Goal: Task Accomplishment & Management: Manage account settings

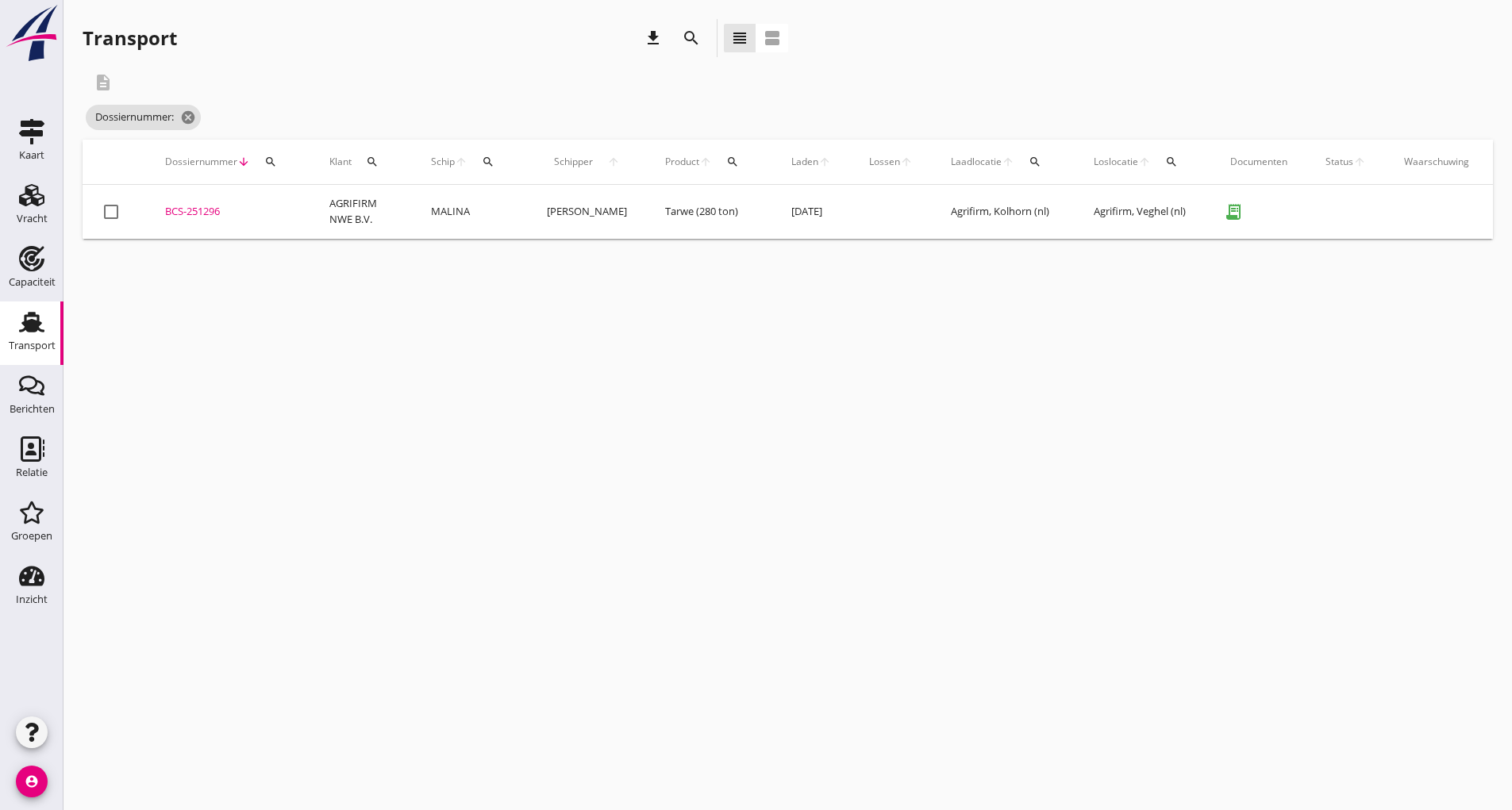
drag, startPoint x: 691, startPoint y: 32, endPoint x: 700, endPoint y: 48, distance: 18.4
click at [692, 34] on icon "search" at bounding box center [692, 38] width 19 height 19
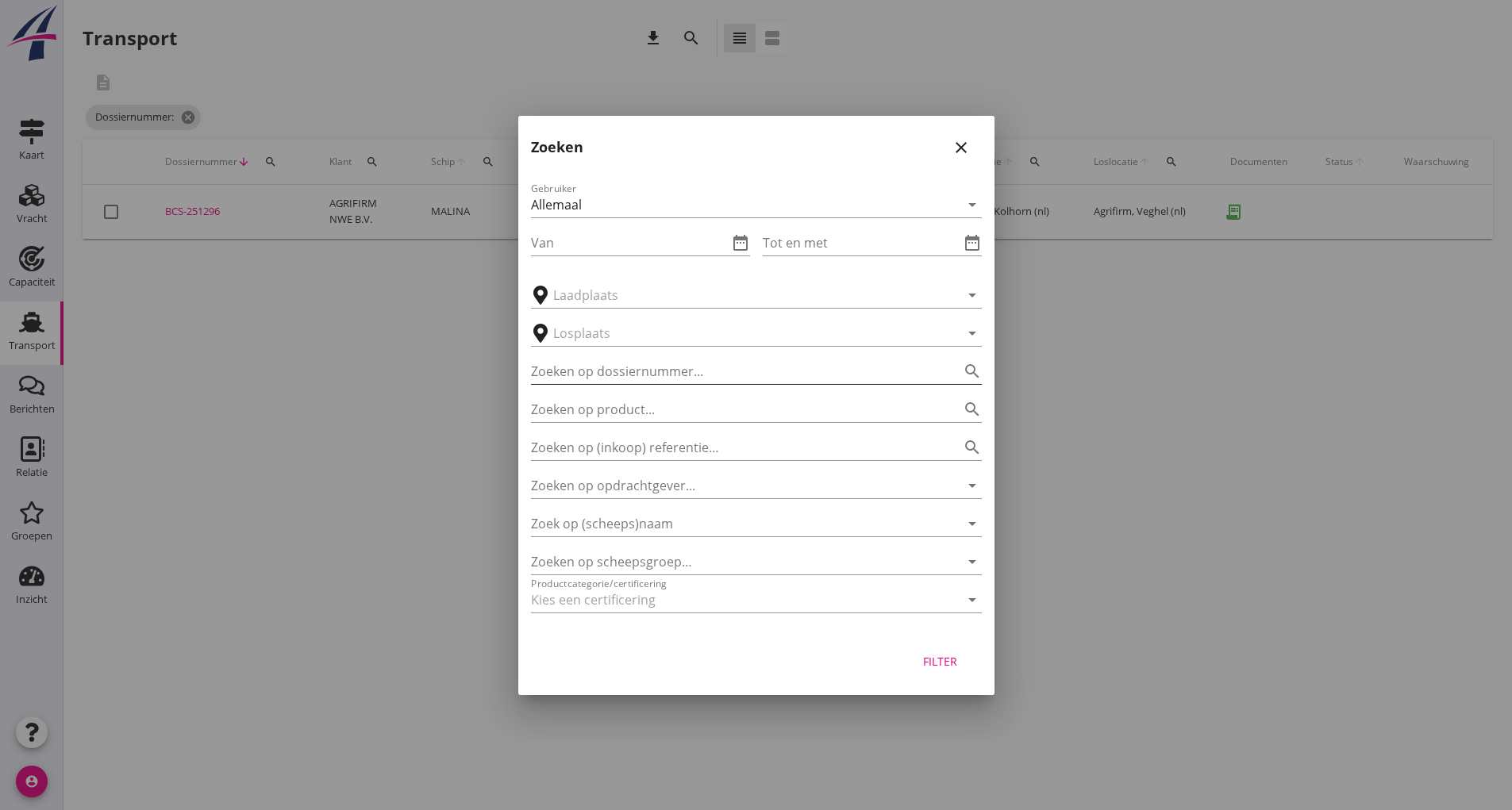
click at [631, 365] on input "Zoeken op dossiernummer..." at bounding box center [734, 372] width 406 height 26
type input "251155"
click at [928, 650] on button "Filter" at bounding box center [941, 662] width 70 height 28
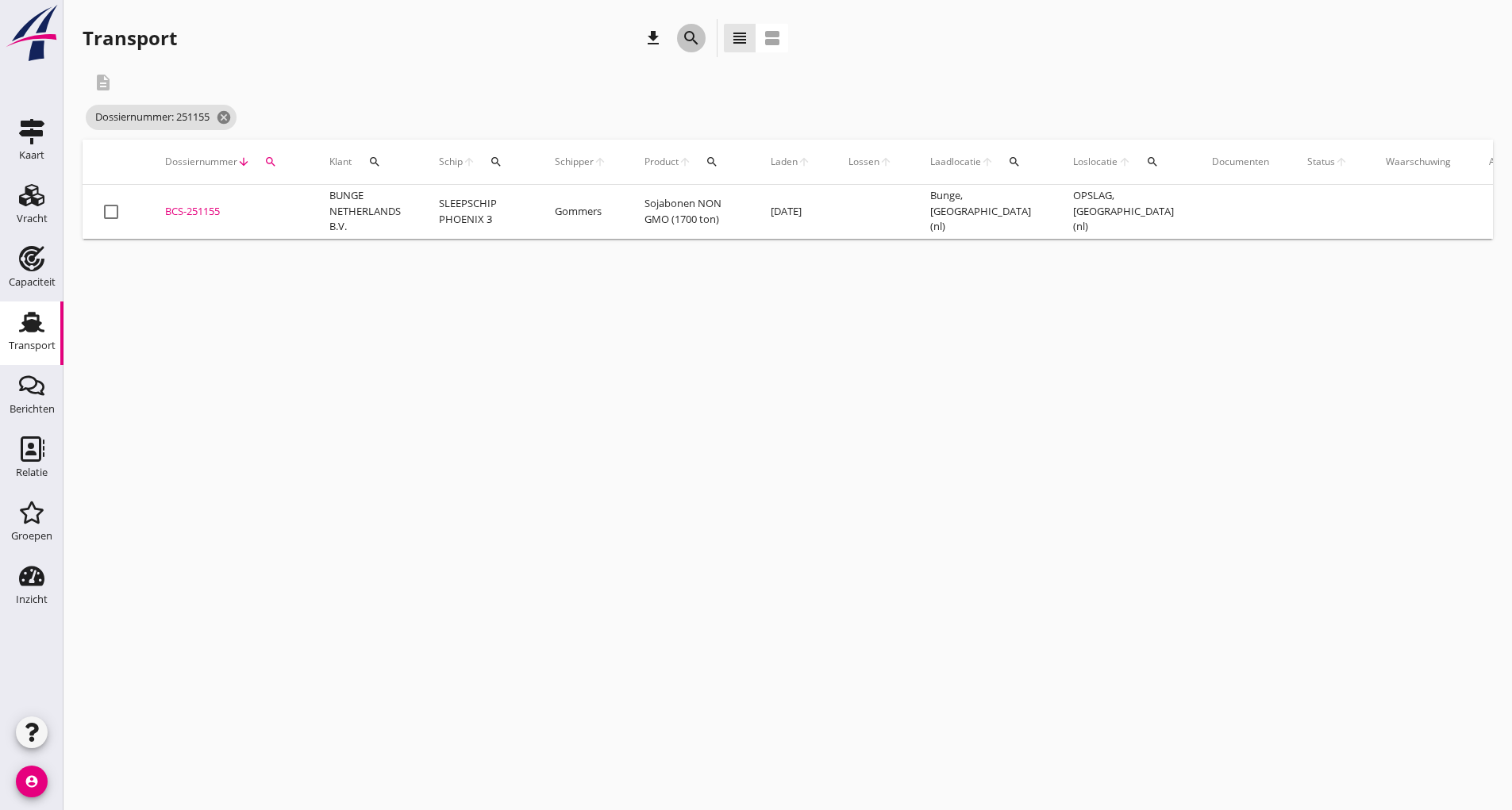
click at [699, 39] on icon "search" at bounding box center [692, 38] width 19 height 19
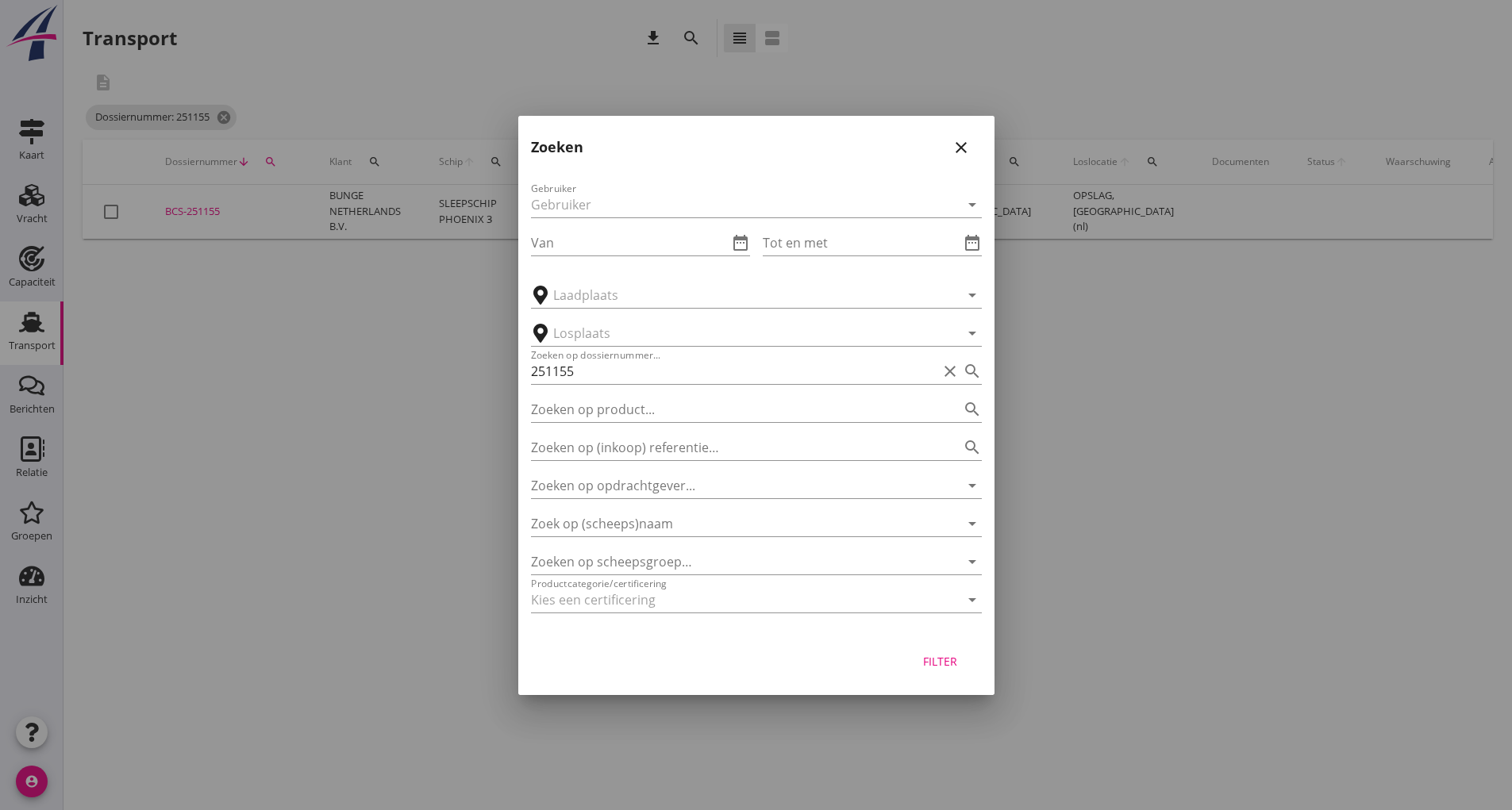
click at [1103, 497] on div at bounding box center [756, 405] width 1512 height 810
click at [966, 152] on icon "close" at bounding box center [962, 147] width 19 height 19
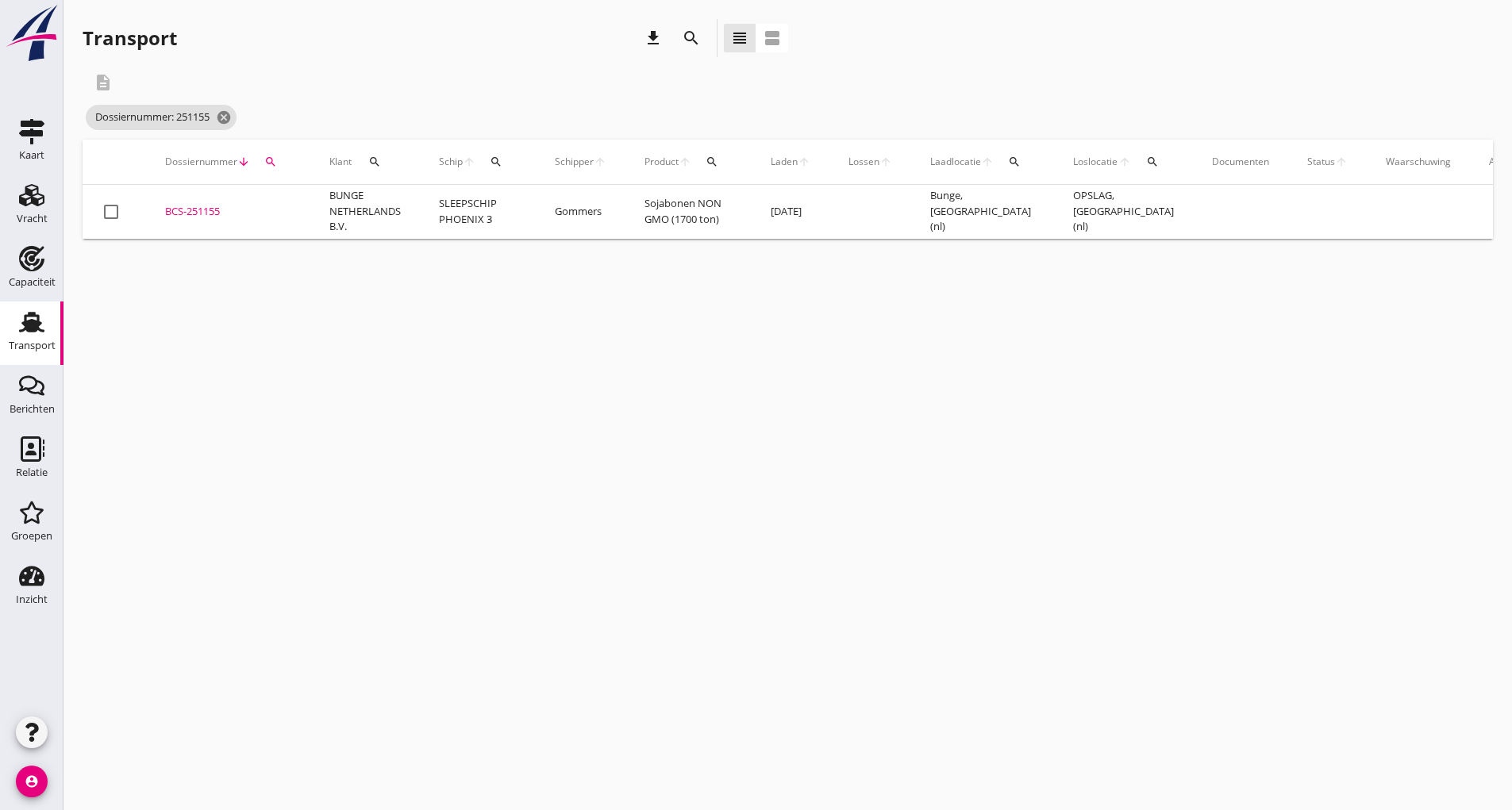
click at [160, 216] on td "BCS-251155 upload_file Drop hier uw bestand om het aan het dossier toe te voegen" at bounding box center [228, 211] width 164 height 54
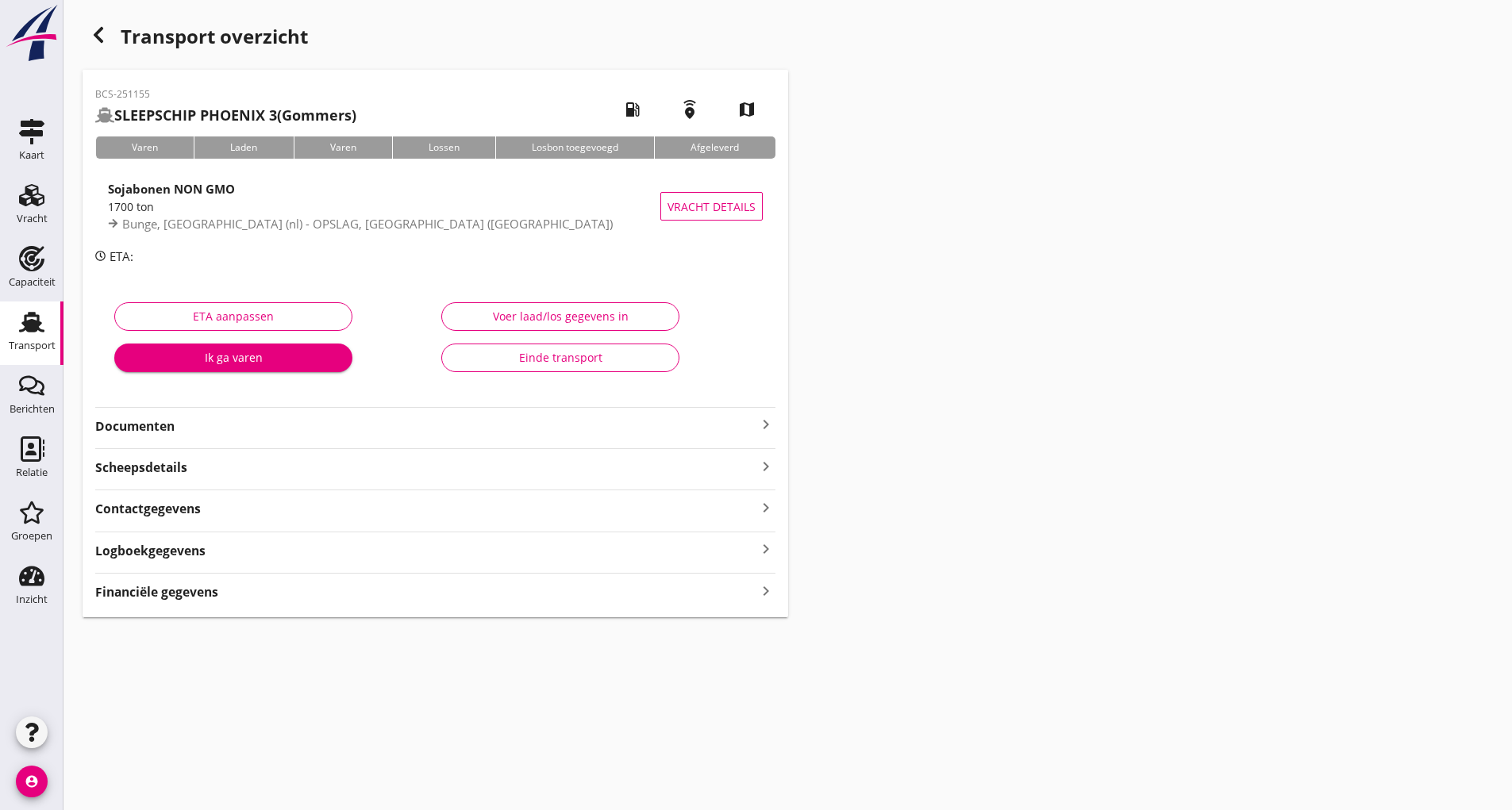
click at [528, 364] on div "Einde transport" at bounding box center [560, 357] width 211 height 17
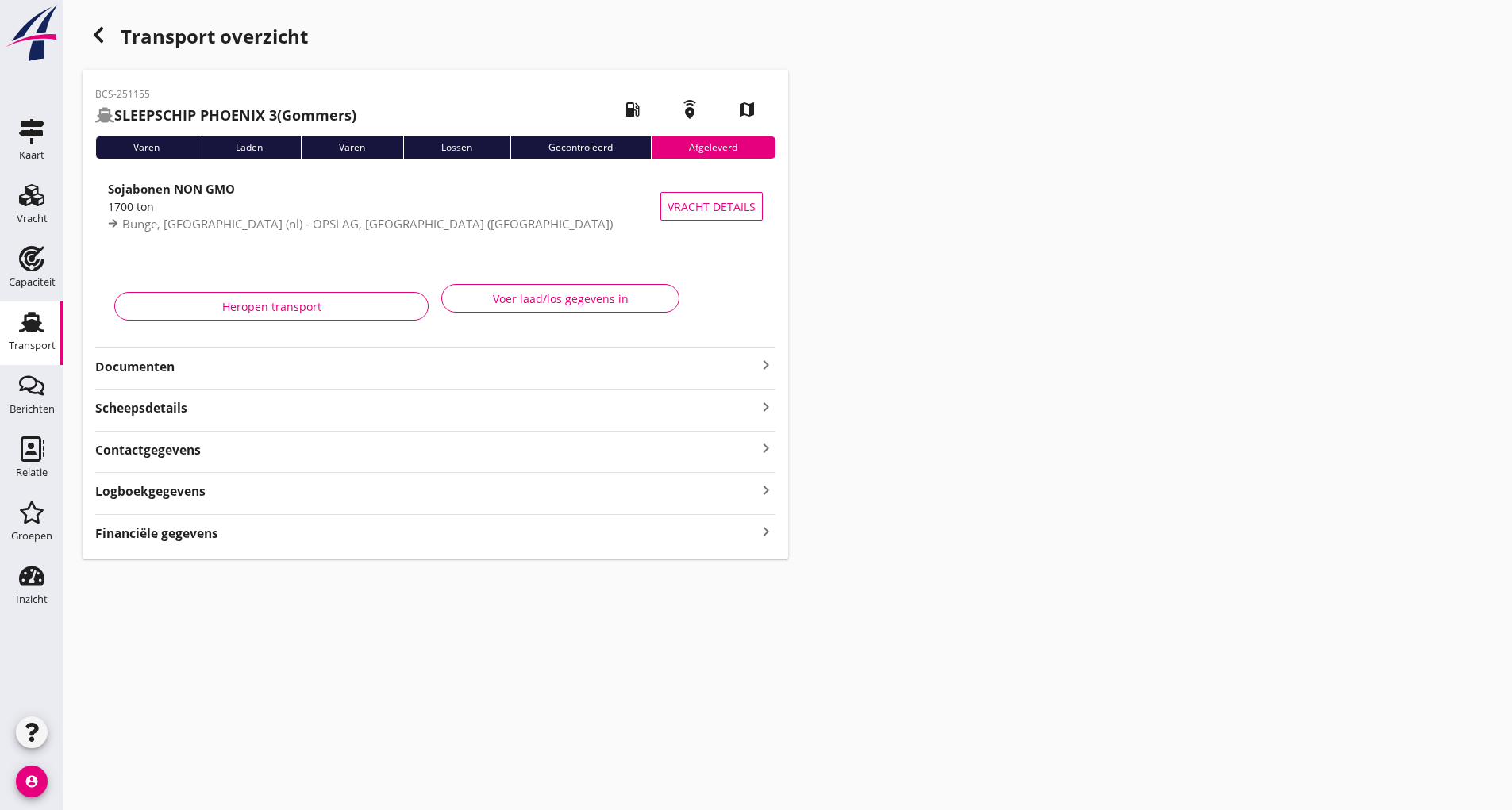
drag, startPoint x: 81, startPoint y: 33, endPoint x: 98, endPoint y: 35, distance: 17.1
click at [83, 33] on div "Transport overzicht BCS-251155 SLEEPSCHIP PHOENIX 3 (Gommers) local_gas_station…" at bounding box center [787, 289] width 1448 height 578
click at [109, 39] on div "button" at bounding box center [98, 35] width 31 height 31
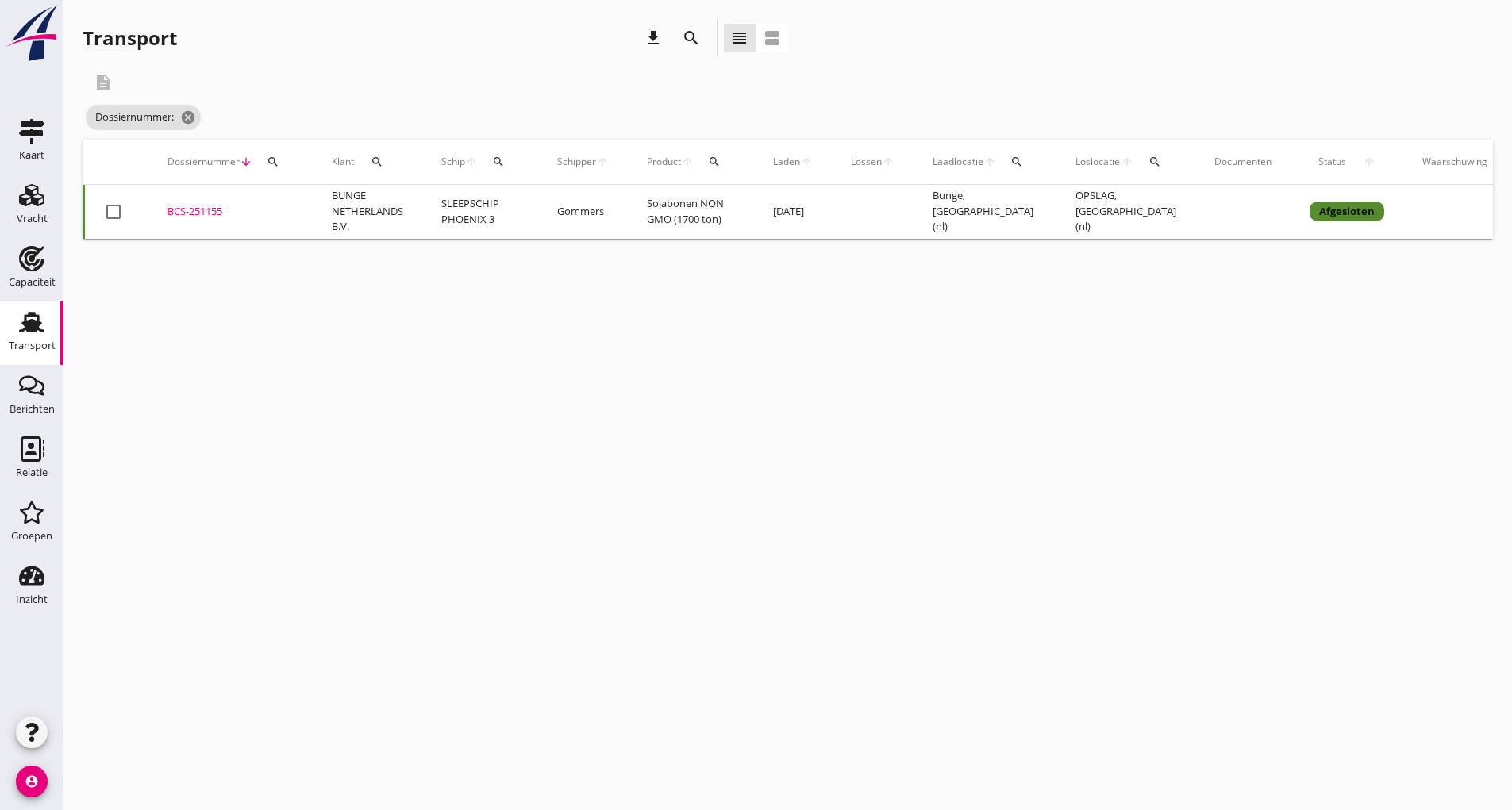
drag, startPoint x: 676, startPoint y: 29, endPoint x: 723, endPoint y: 132, distance: 113.2
click at [678, 33] on div "search" at bounding box center [691, 38] width 38 height 38
drag, startPoint x: 692, startPoint y: 39, endPoint x: 690, endPoint y: 48, distance: 9.2
click at [691, 42] on icon "search" at bounding box center [692, 38] width 19 height 19
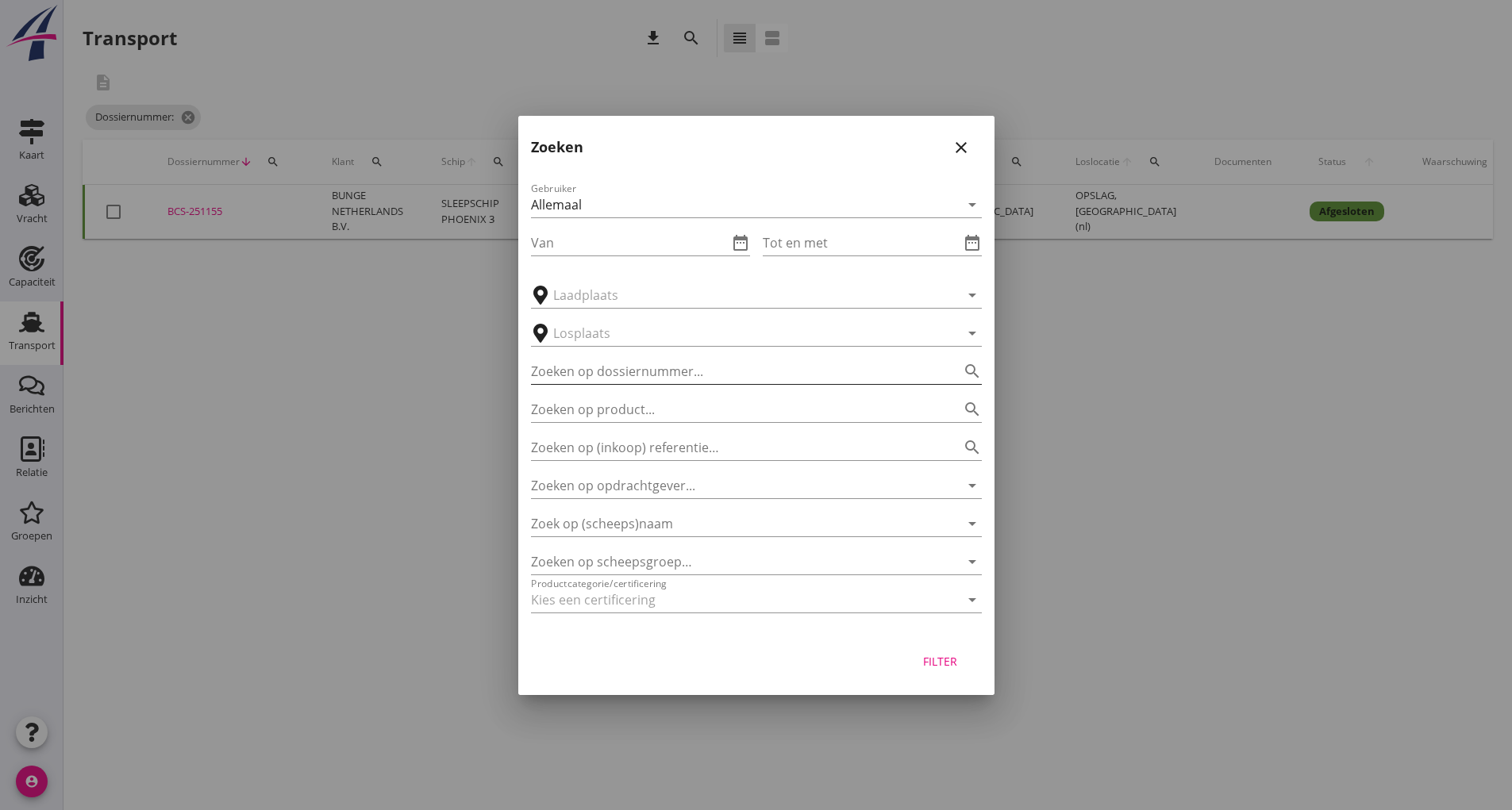
click at [611, 367] on input "Zoeken op dossiernummer..." at bounding box center [734, 372] width 406 height 26
type input "251217"
click at [936, 663] on div "Filter" at bounding box center [940, 661] width 44 height 17
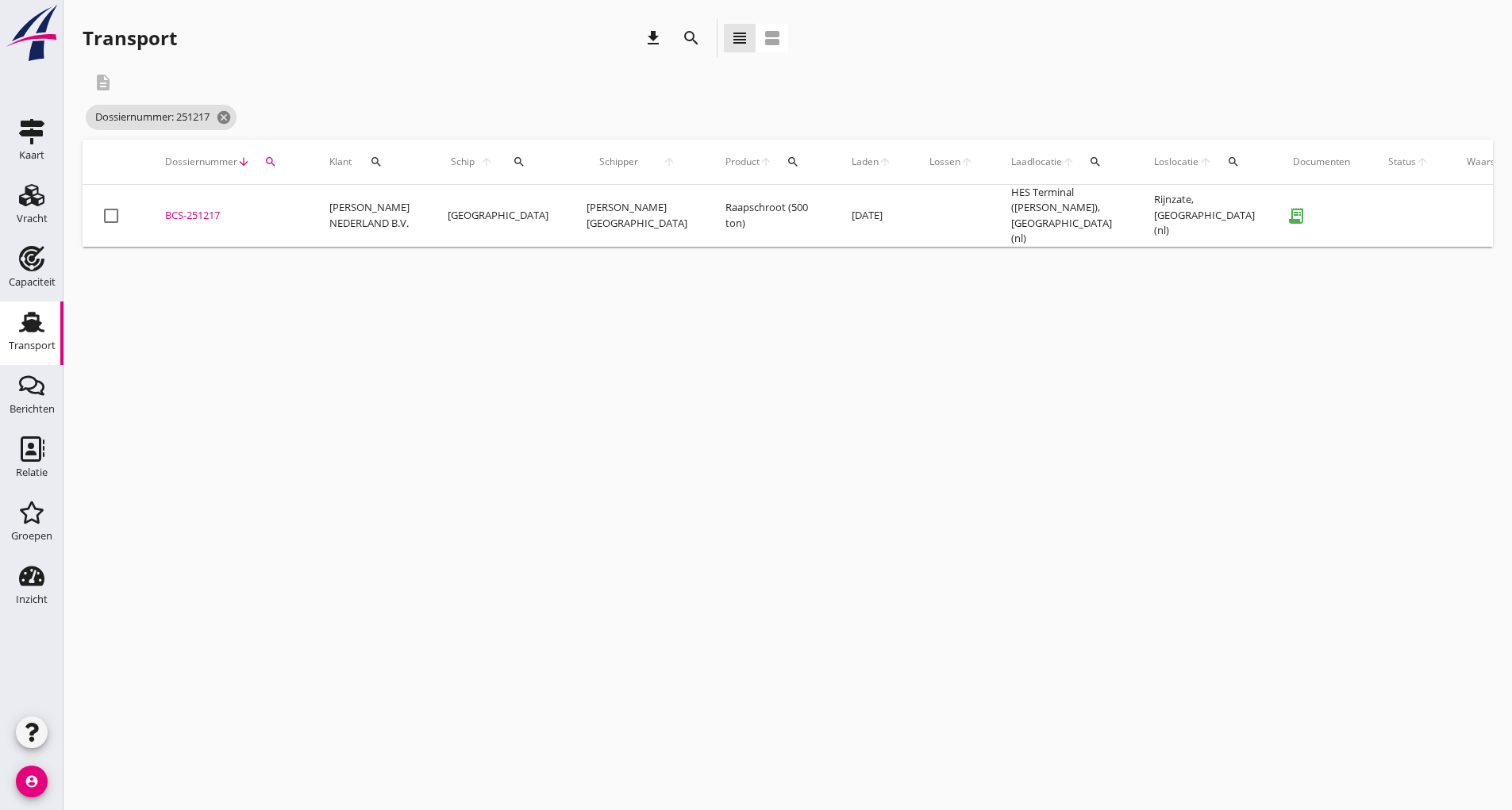
click at [218, 212] on div "BCS-251217" at bounding box center [228, 216] width 127 height 16
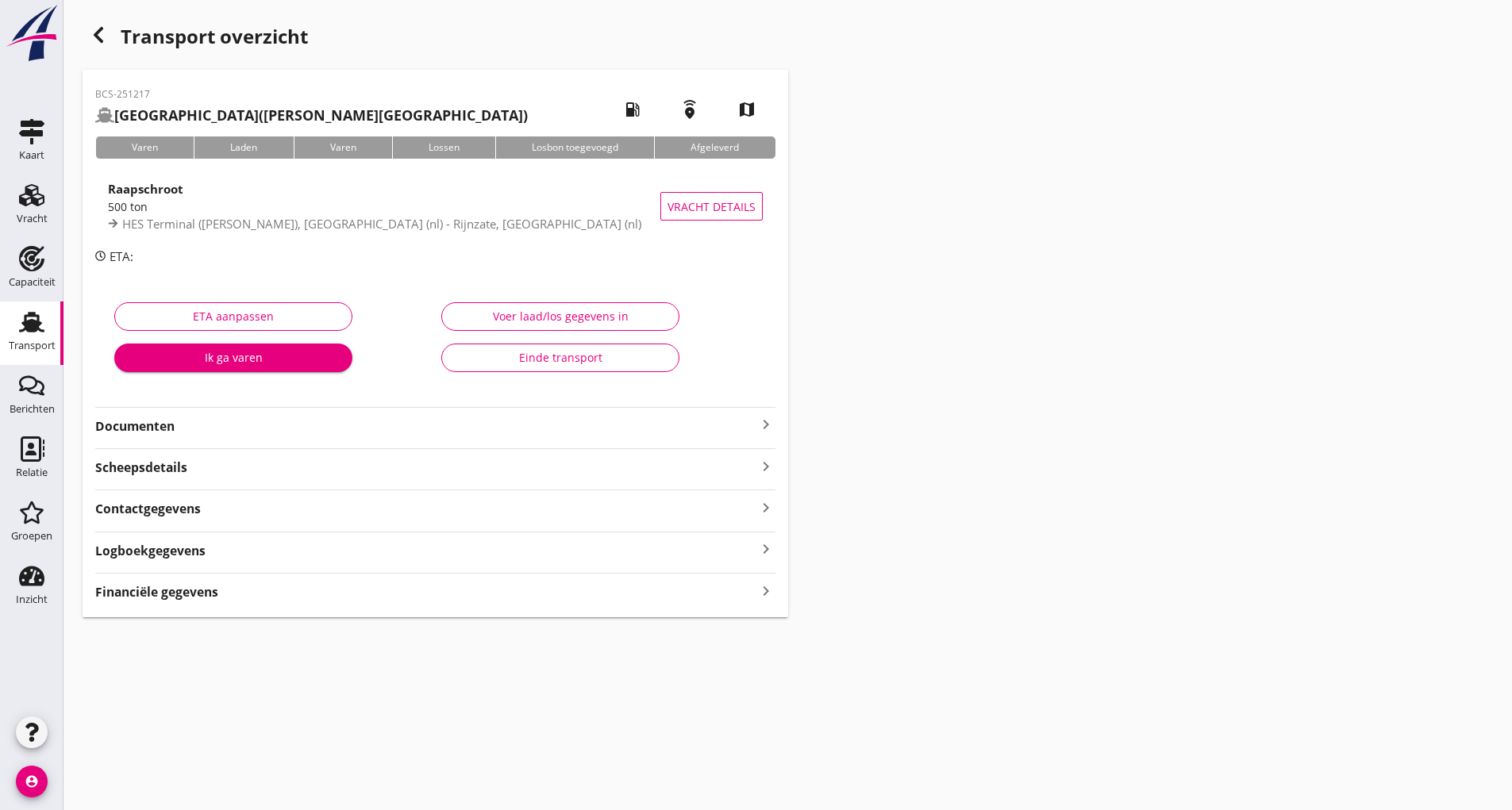
click at [525, 360] on div "Einde transport" at bounding box center [560, 357] width 211 height 17
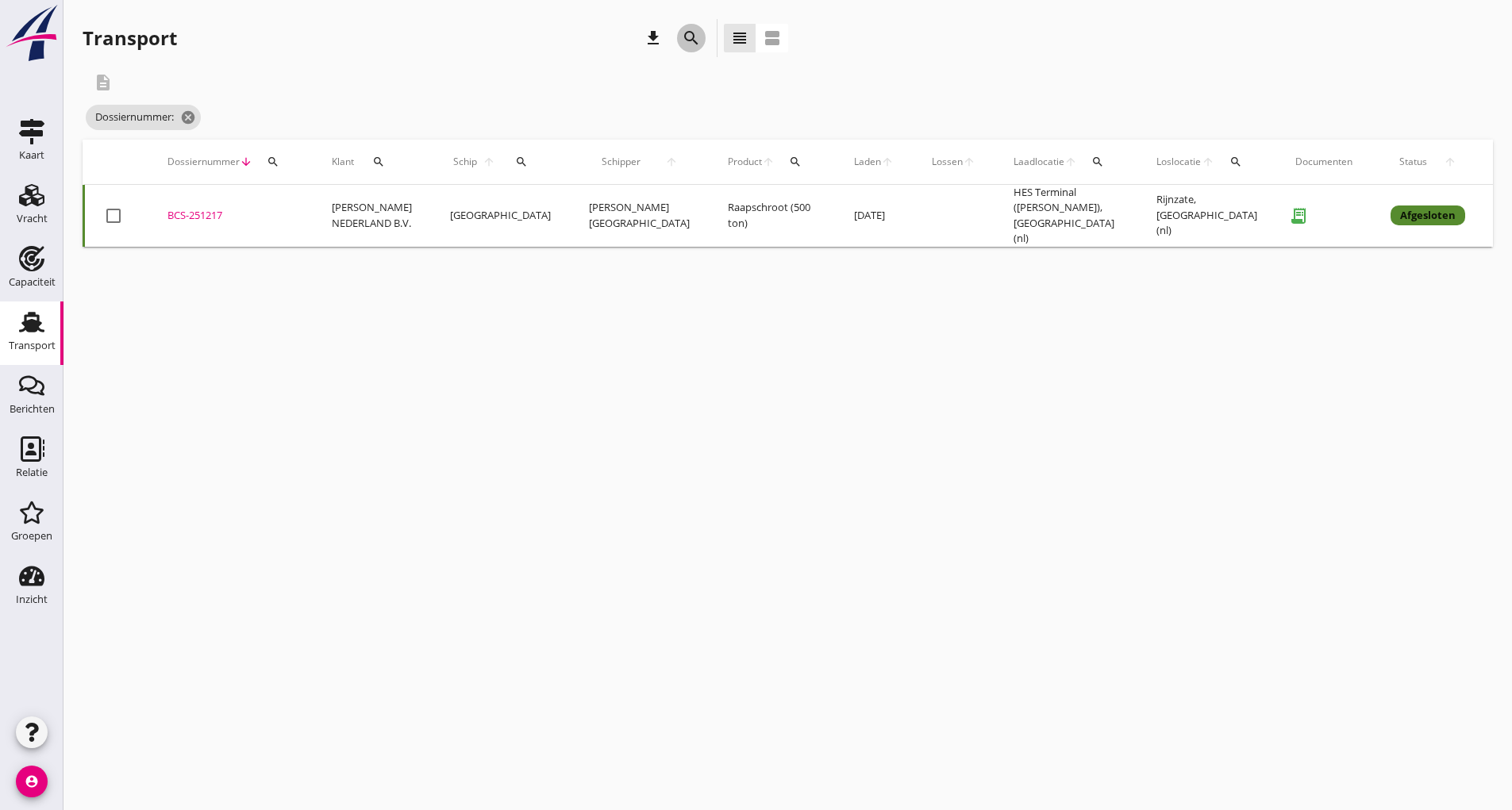
click at [685, 36] on icon "search" at bounding box center [692, 38] width 19 height 19
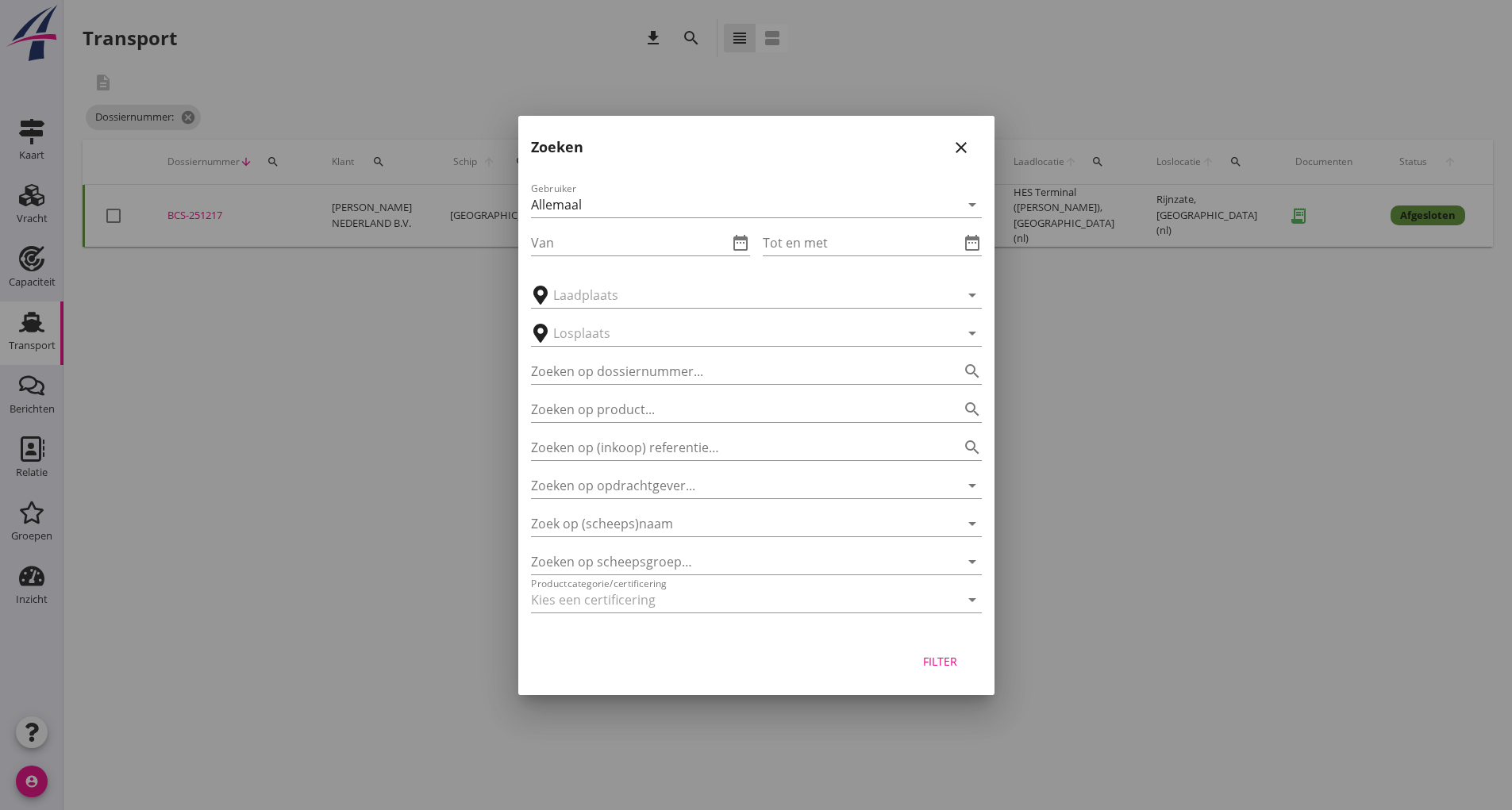
click at [581, 388] on div "Zoeken op product... search" at bounding box center [756, 405] width 451 height 35
click at [579, 371] on input "Zoeken op dossiernummer..." at bounding box center [734, 372] width 406 height 26
type input "251225"
click at [925, 667] on div "Filter" at bounding box center [940, 661] width 44 height 17
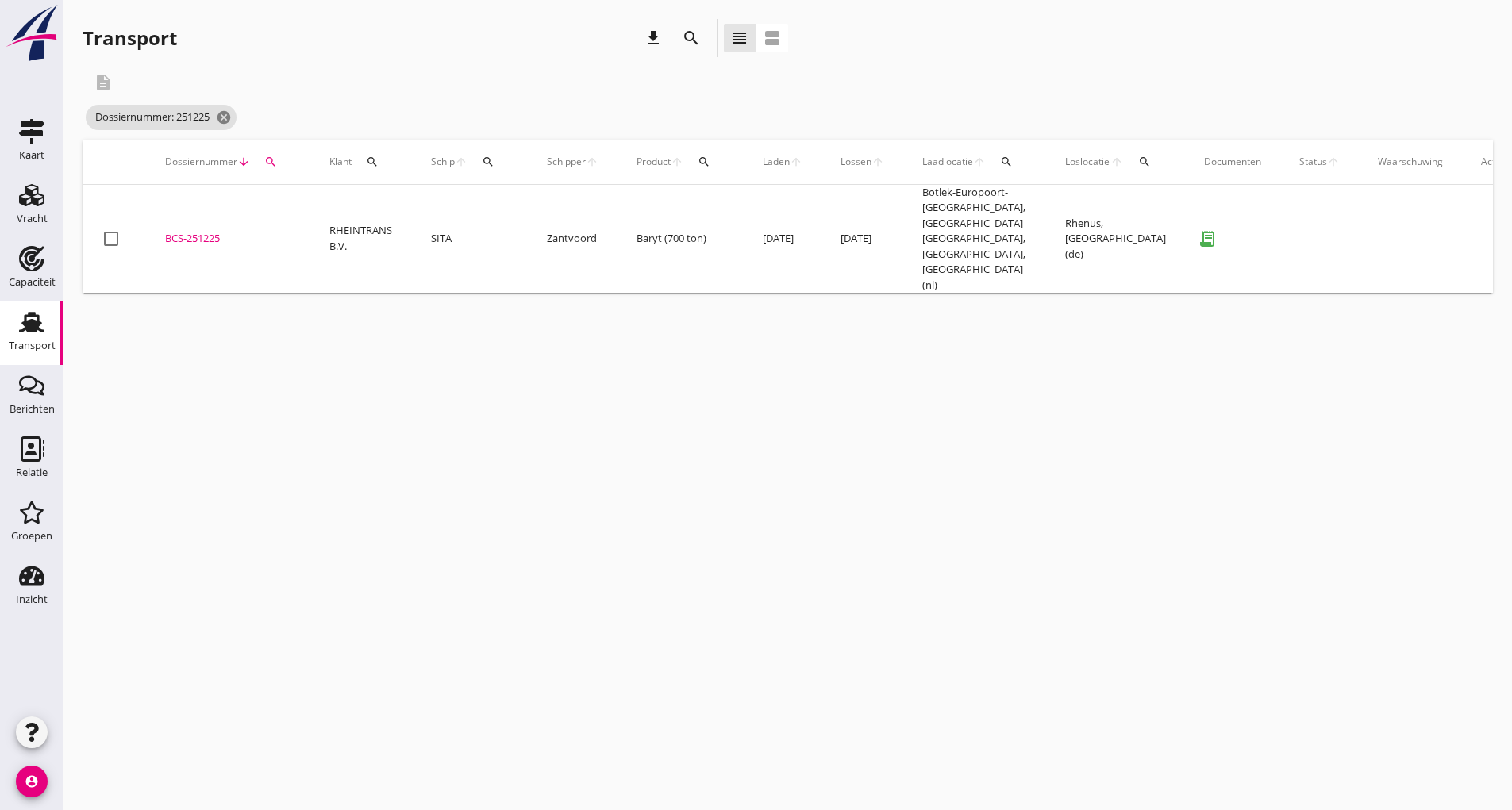
click at [197, 233] on div "BCS-251225" at bounding box center [228, 239] width 127 height 16
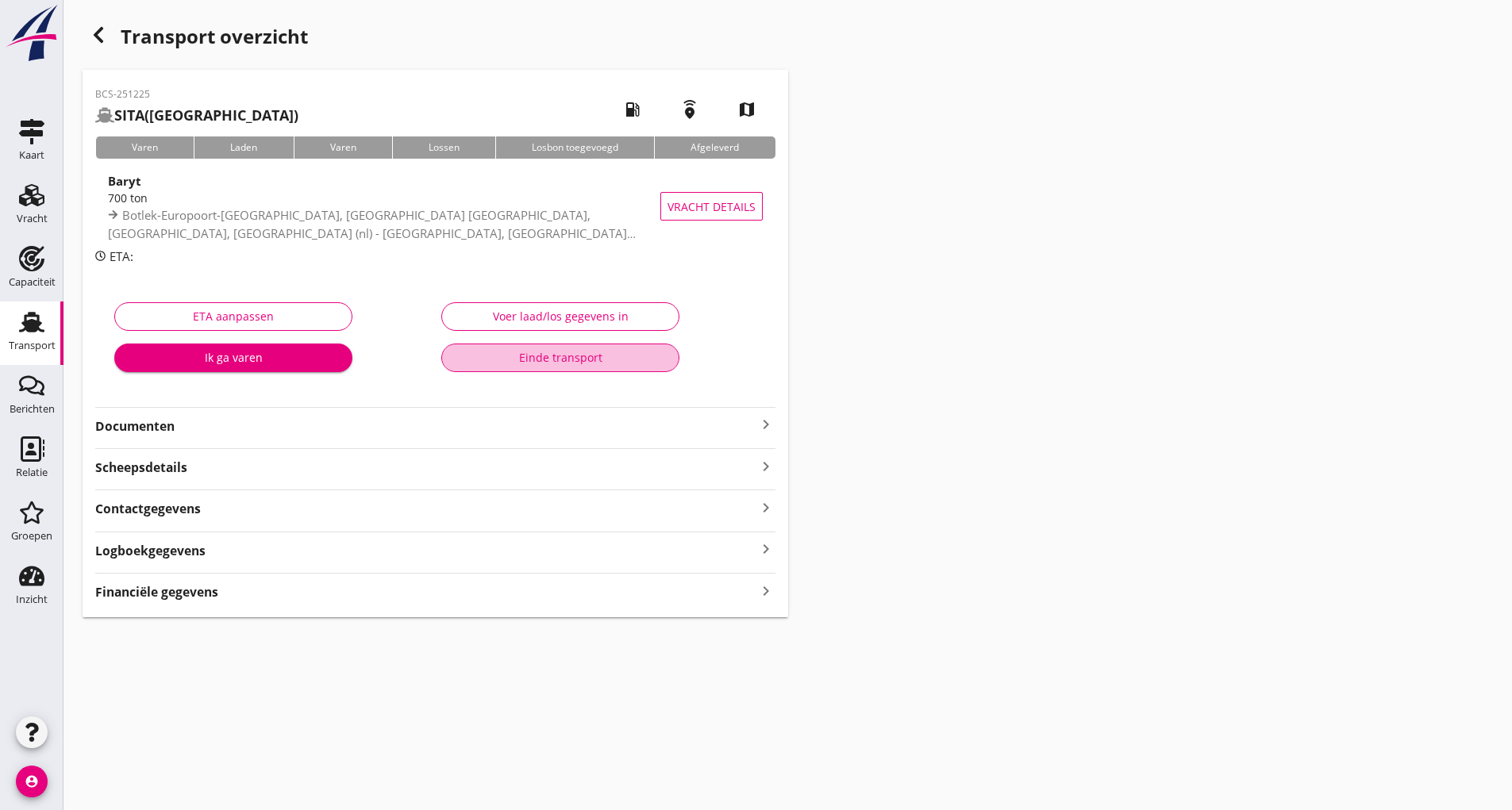
click at [563, 363] on div "Einde transport" at bounding box center [560, 357] width 211 height 17
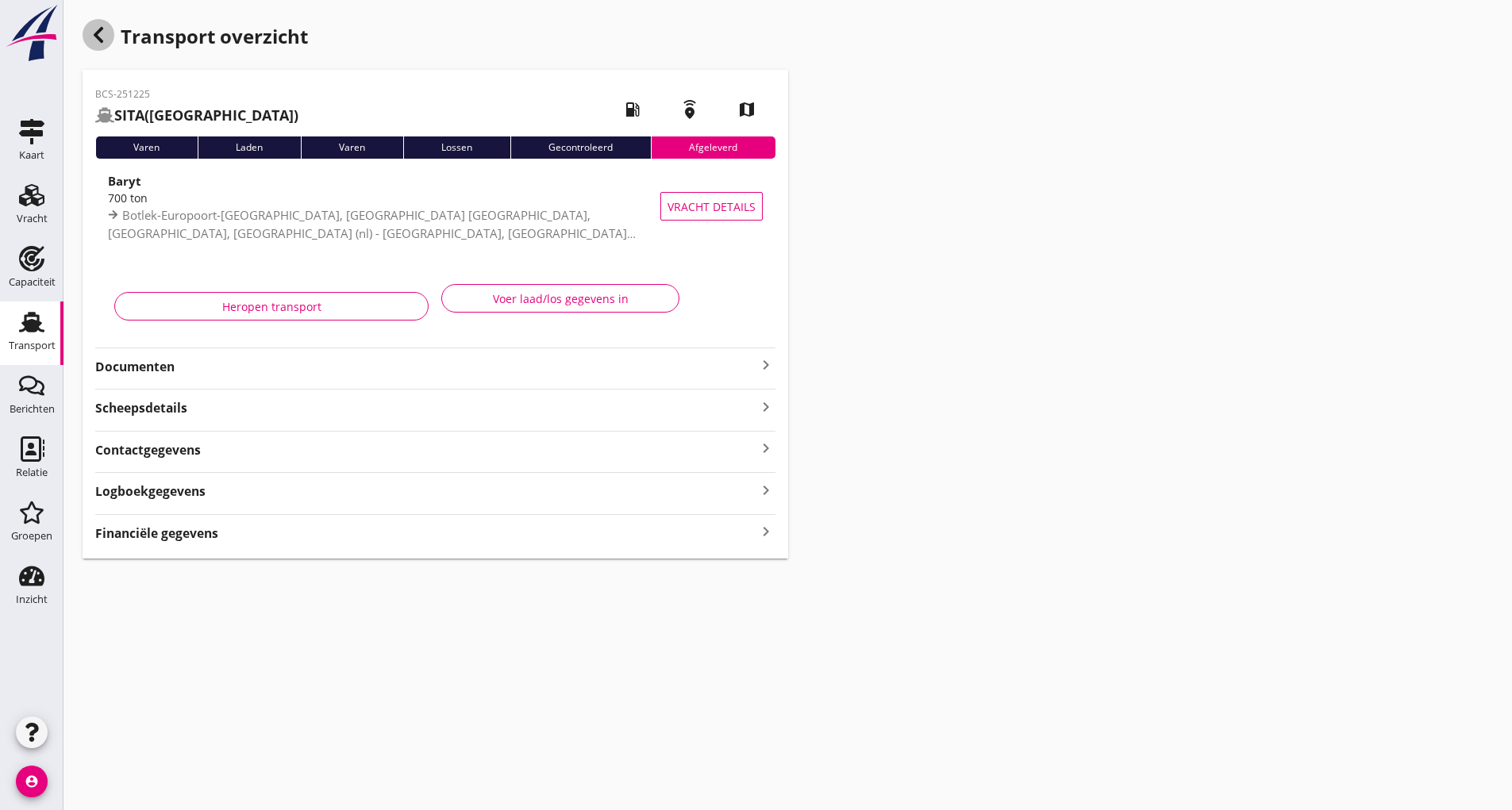
click at [97, 44] on icon "button" at bounding box center [98, 35] width 19 height 19
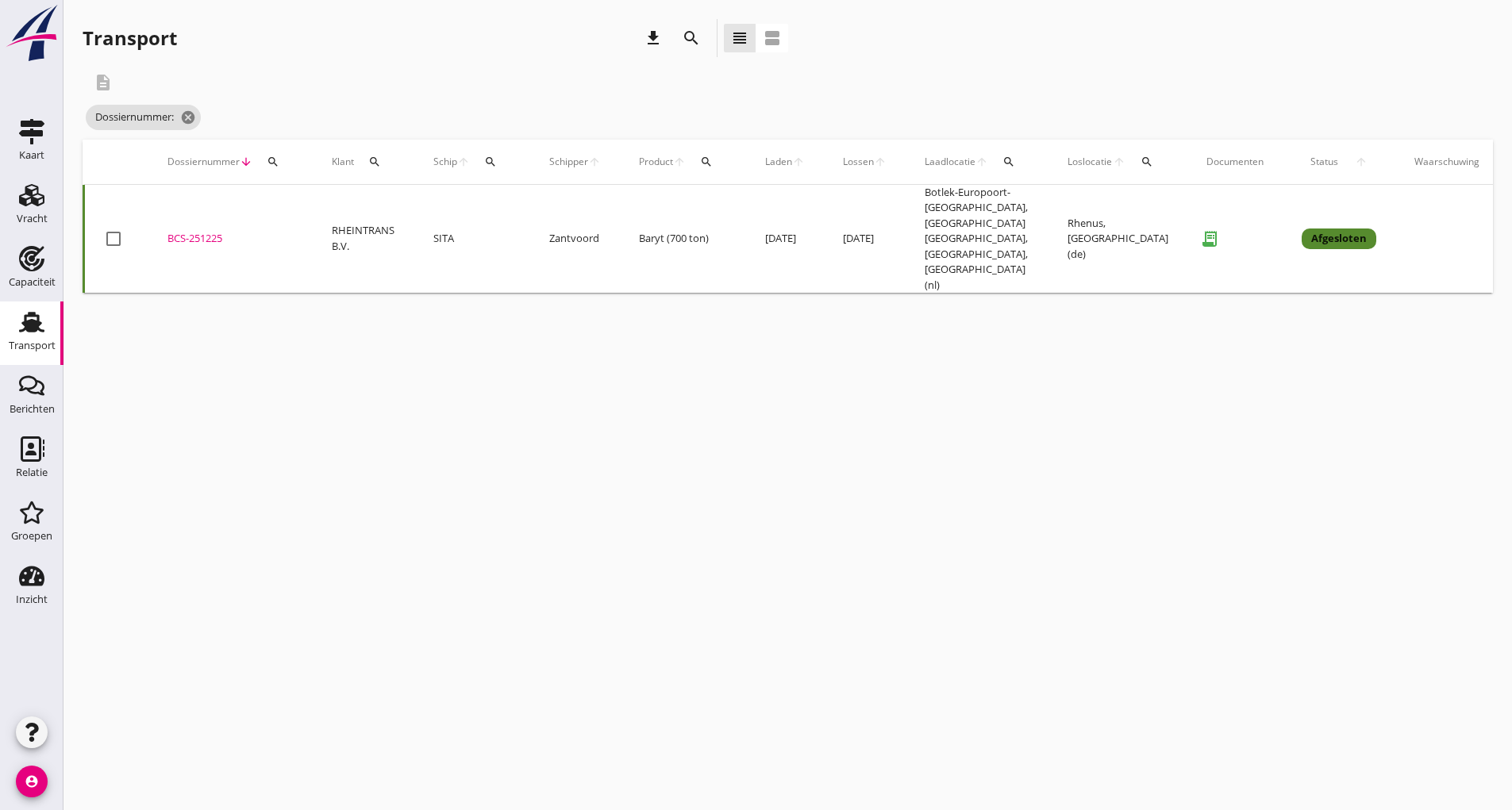
click at [687, 41] on icon "search" at bounding box center [692, 38] width 19 height 19
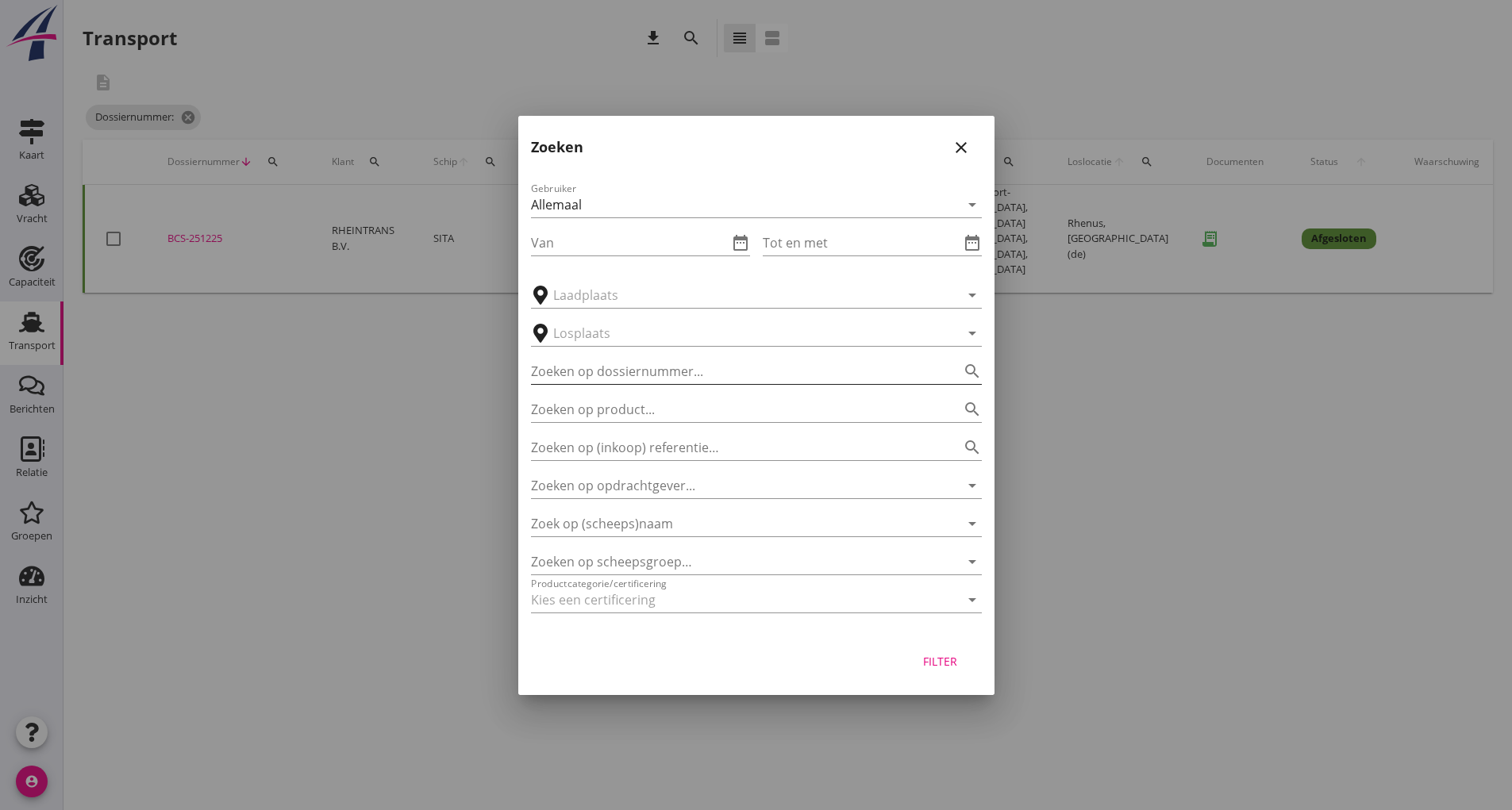
click at [592, 376] on input "Zoeken op dossiernummer..." at bounding box center [734, 372] width 406 height 26
type input "251253"
click at [949, 668] on button "Filter" at bounding box center [941, 662] width 70 height 28
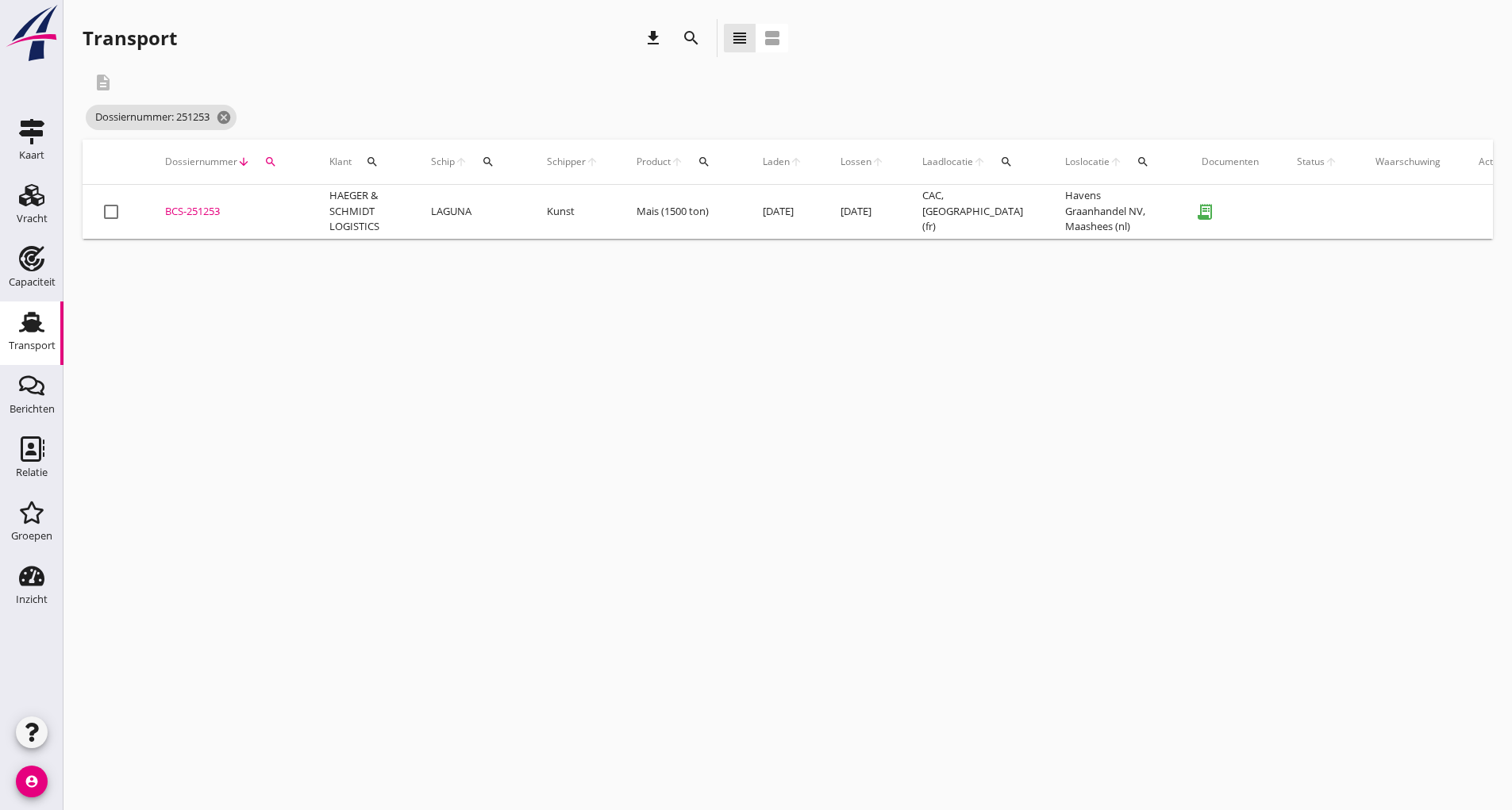
click at [193, 210] on div "BCS-251253" at bounding box center [228, 212] width 127 height 16
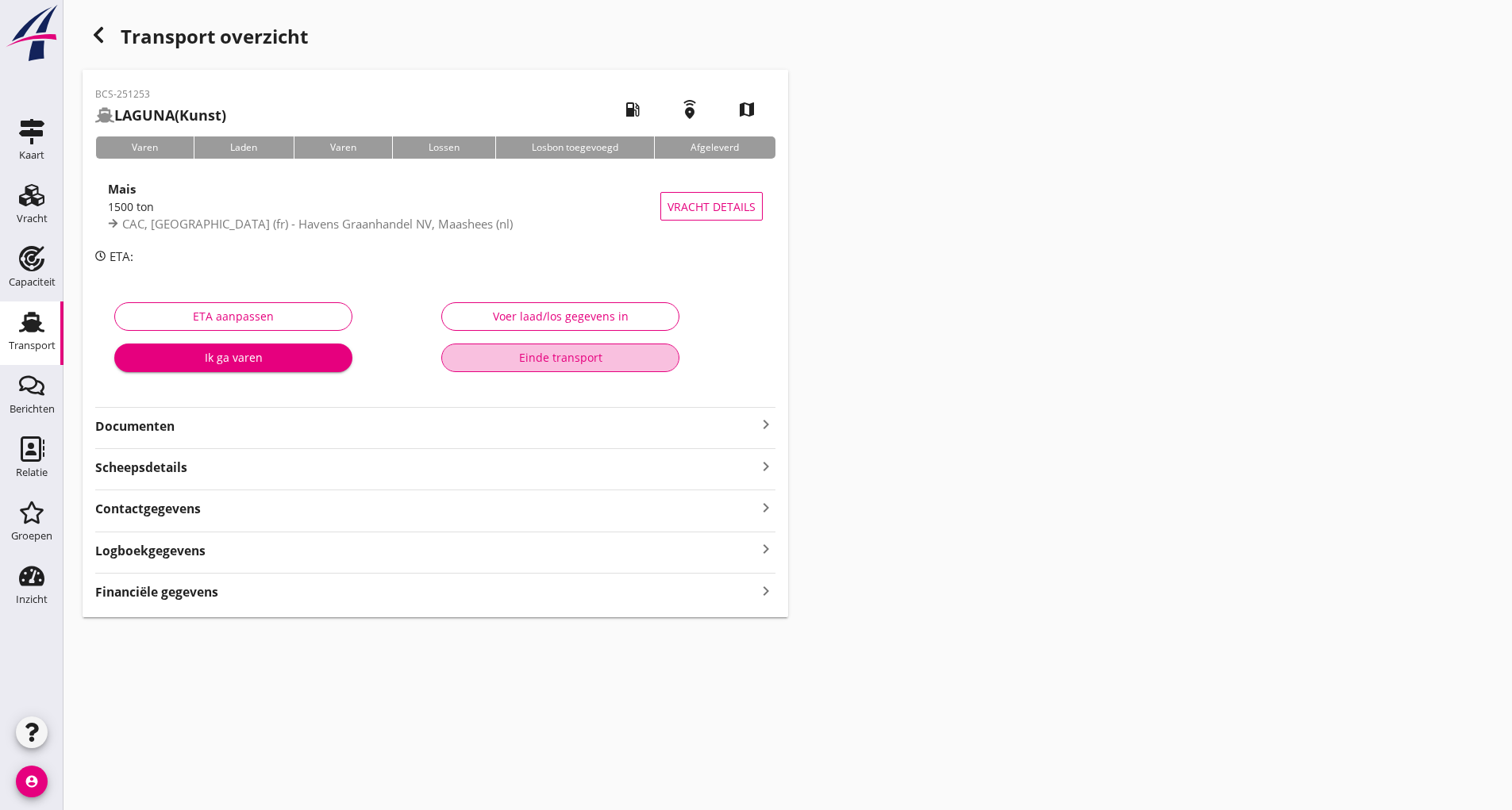
click at [488, 363] on div "Einde transport" at bounding box center [560, 357] width 211 height 17
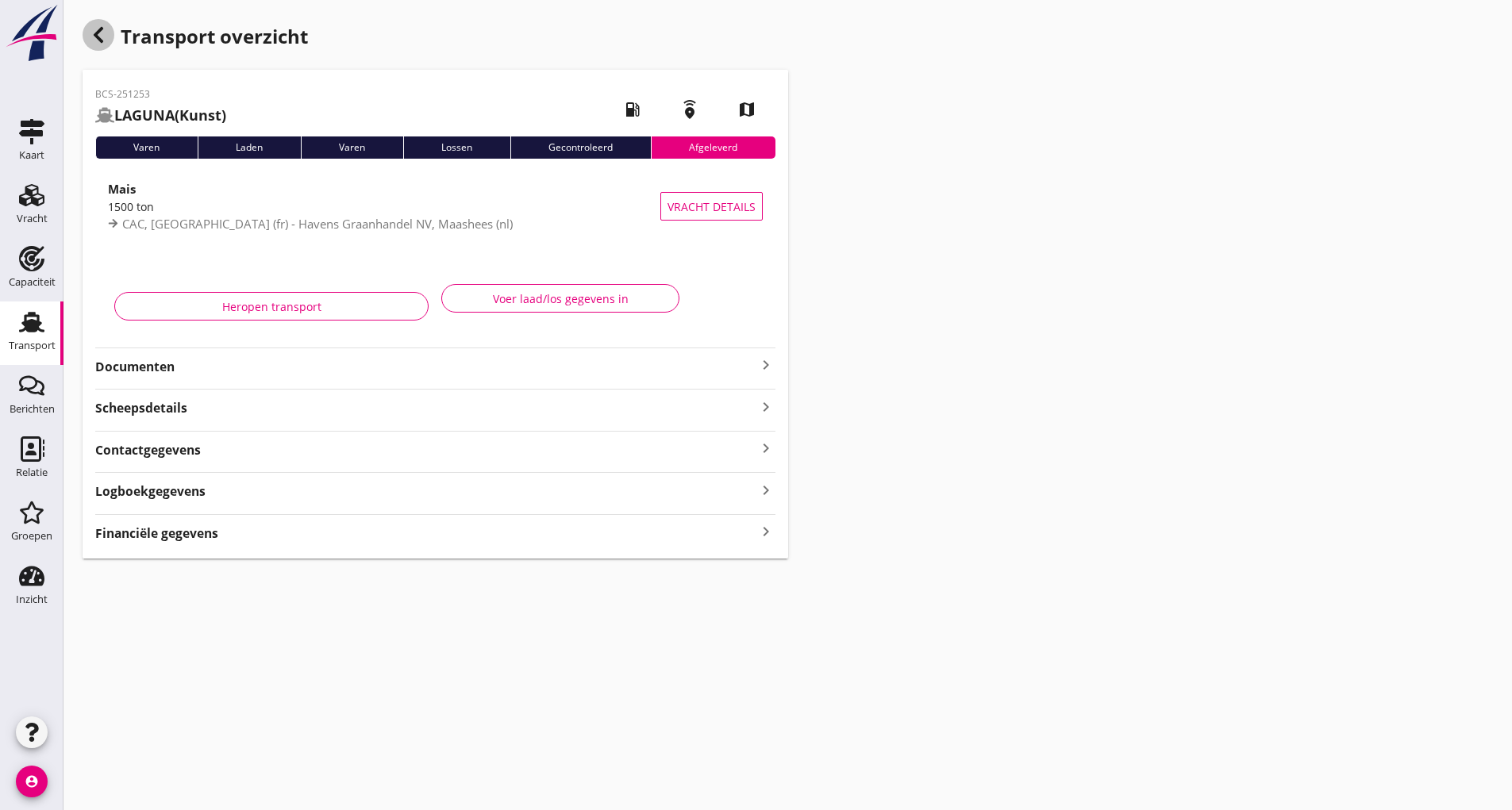
click at [102, 37] on icon "button" at bounding box center [98, 35] width 19 height 19
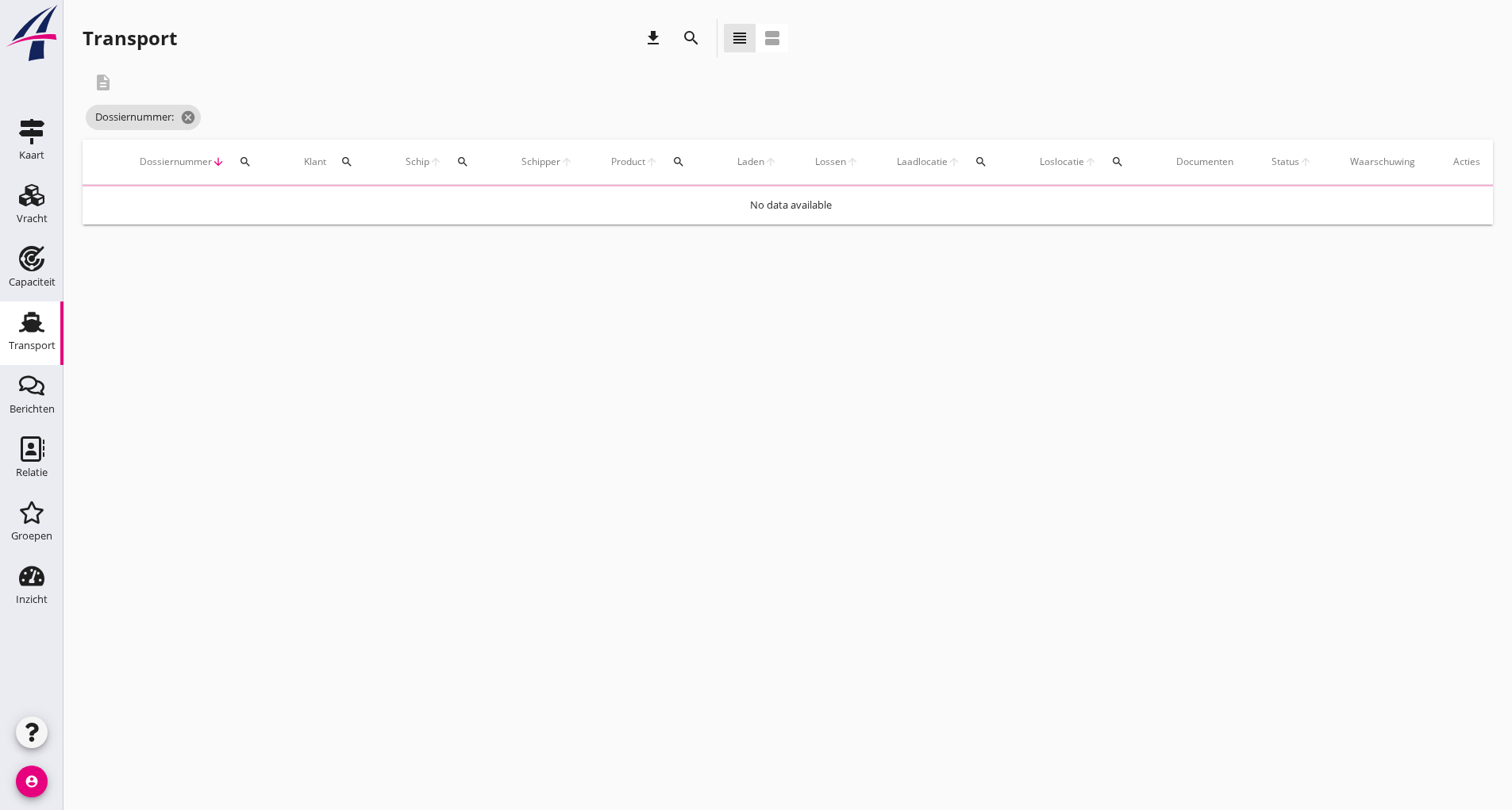
click at [687, 38] on icon "search" at bounding box center [692, 38] width 19 height 19
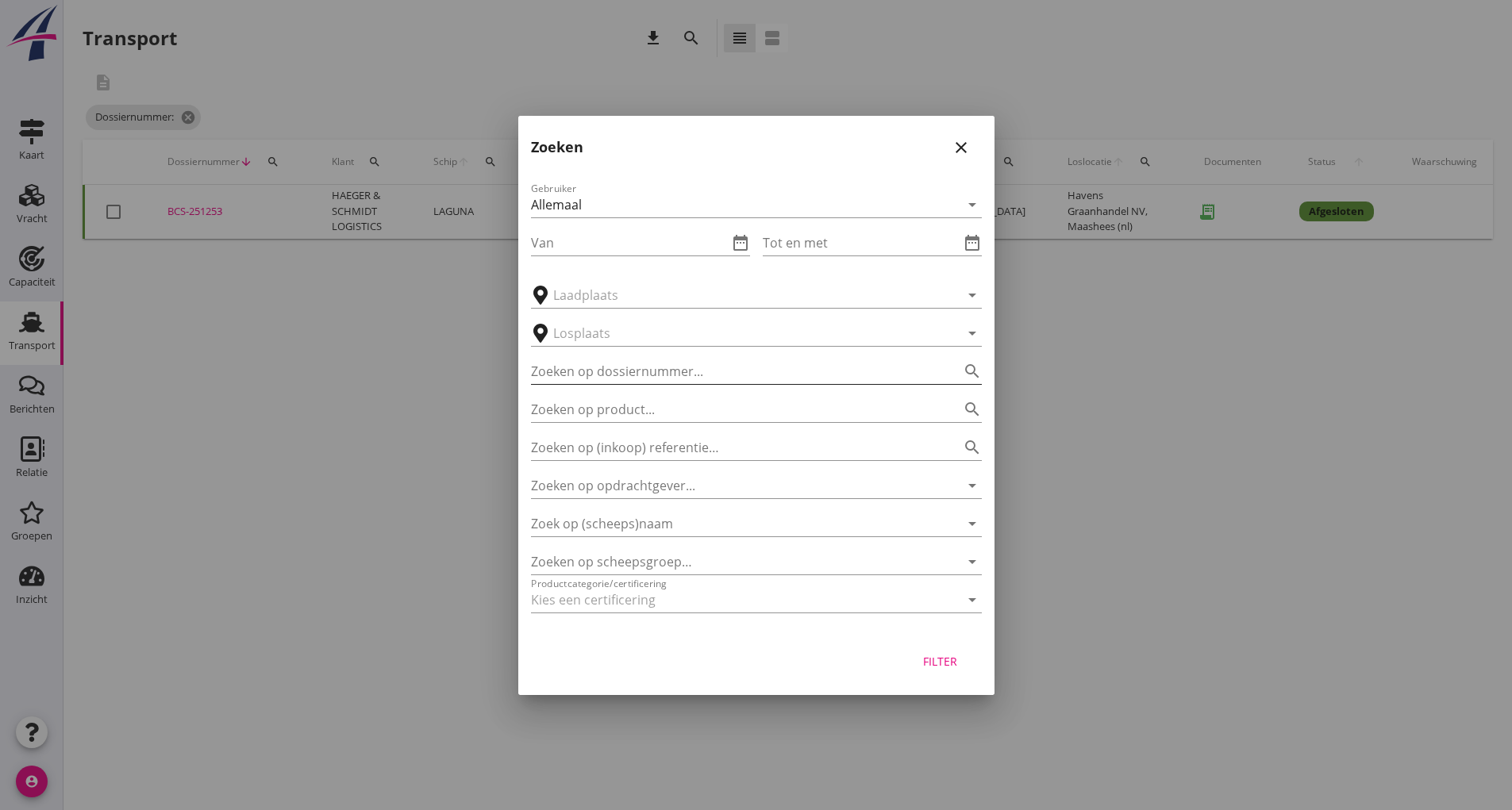
click at [579, 367] on input "Zoeken op dossiernummer..." at bounding box center [734, 372] width 406 height 26
type input "251255"
click at [945, 664] on div "Filter" at bounding box center [940, 661] width 44 height 17
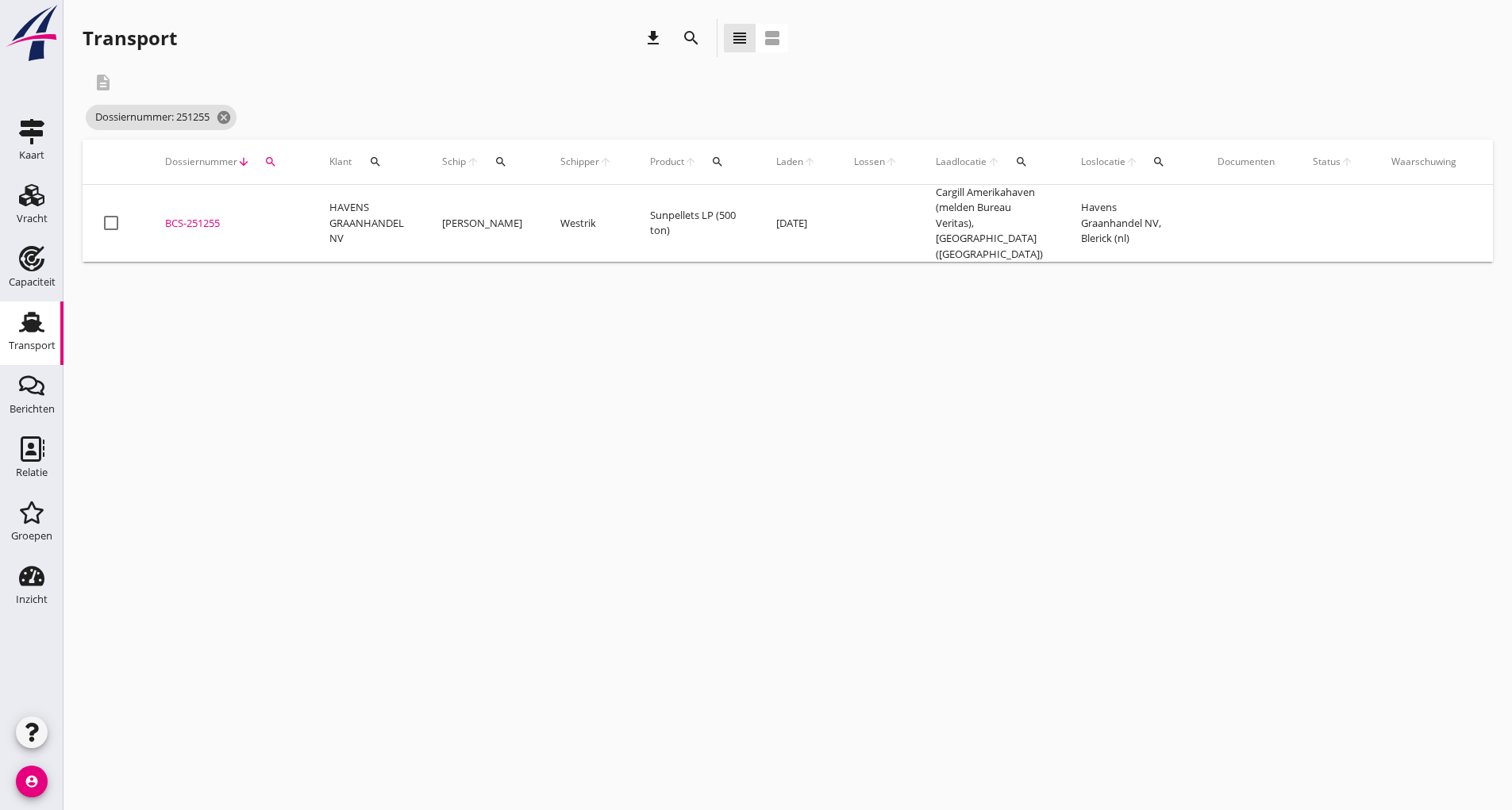
click at [214, 216] on div "BCS-251255" at bounding box center [228, 224] width 127 height 16
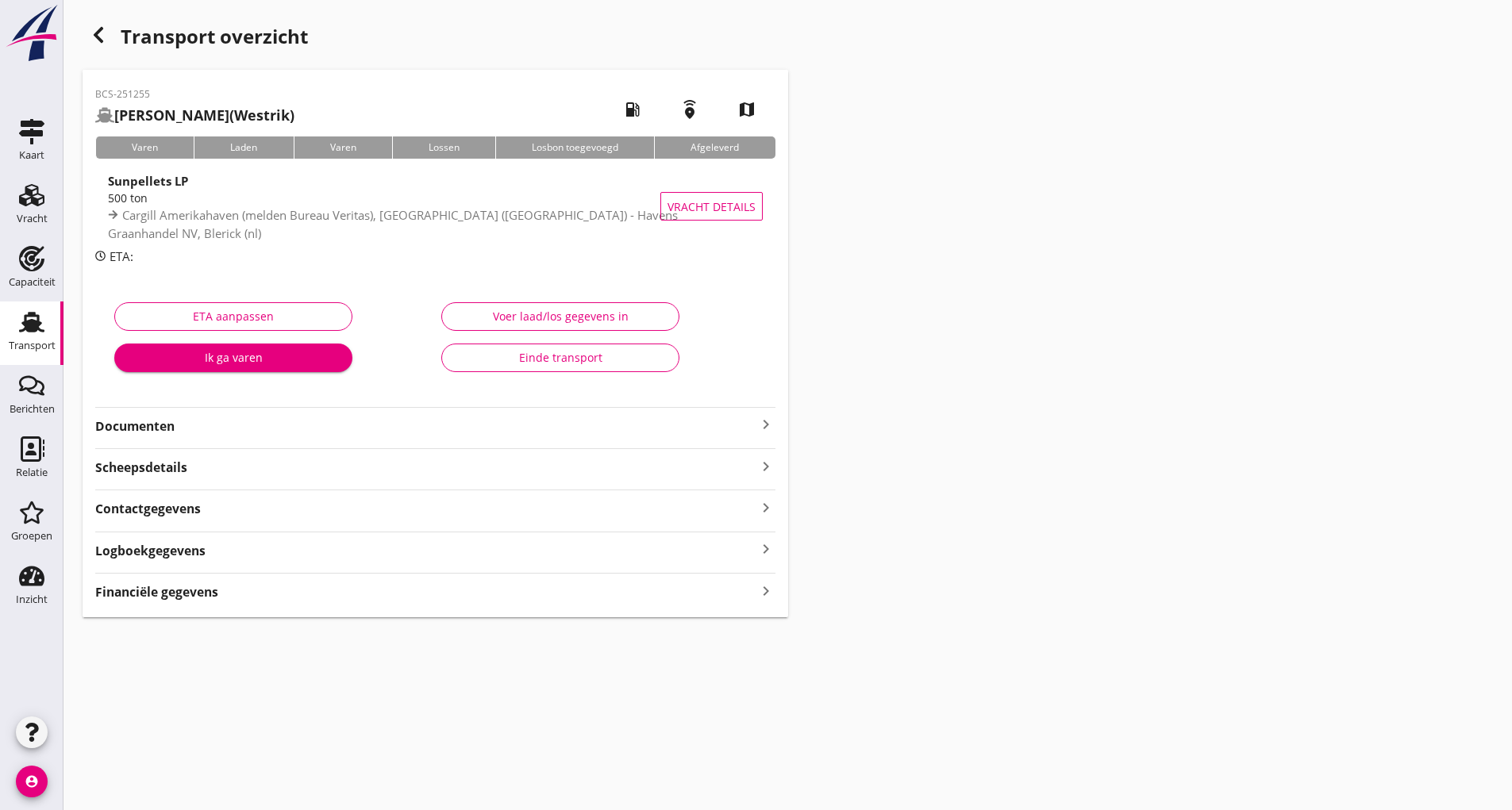
click at [477, 349] on div "Einde transport" at bounding box center [560, 357] width 211 height 17
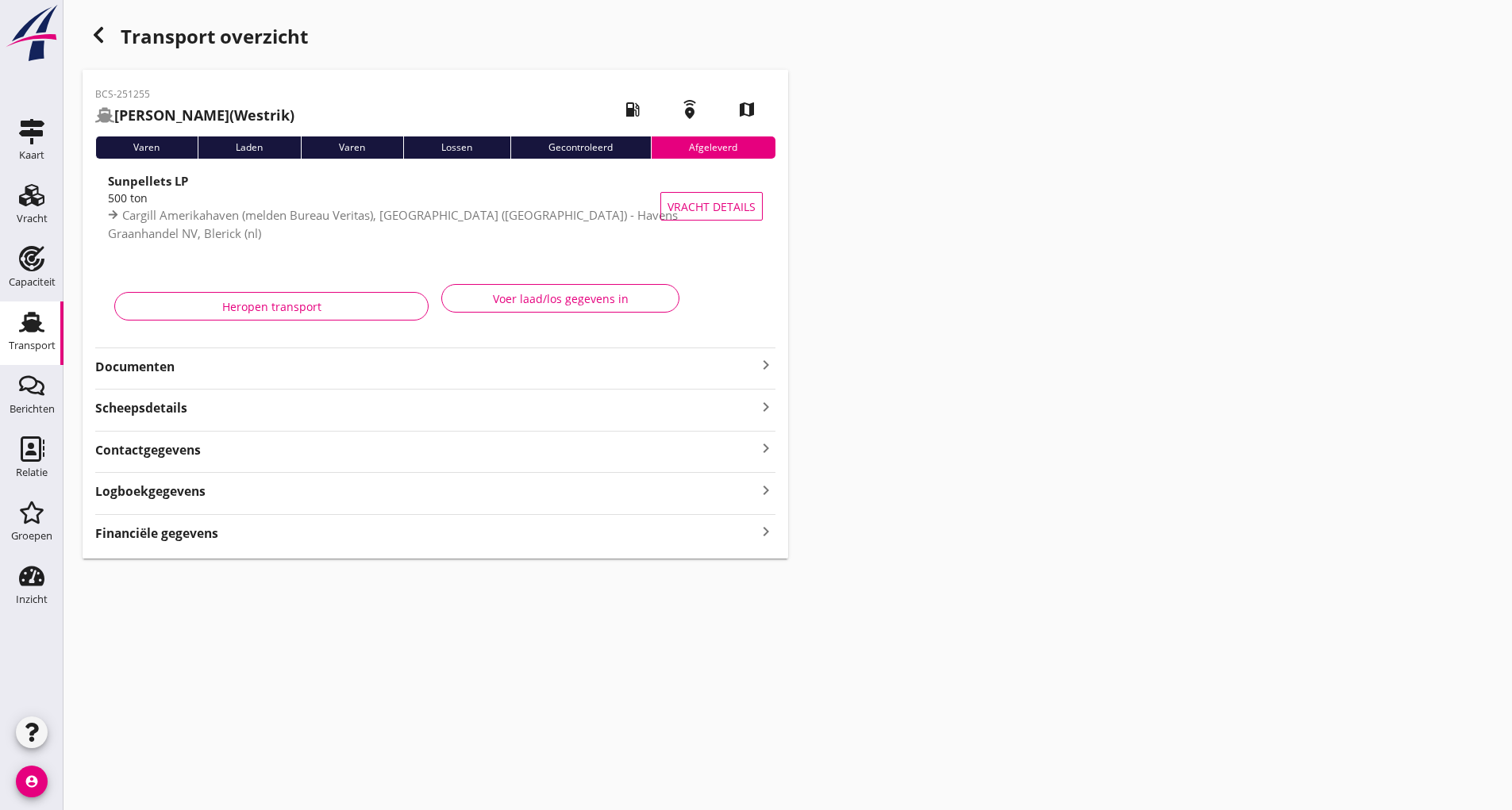
click at [93, 36] on icon "button" at bounding box center [98, 35] width 19 height 19
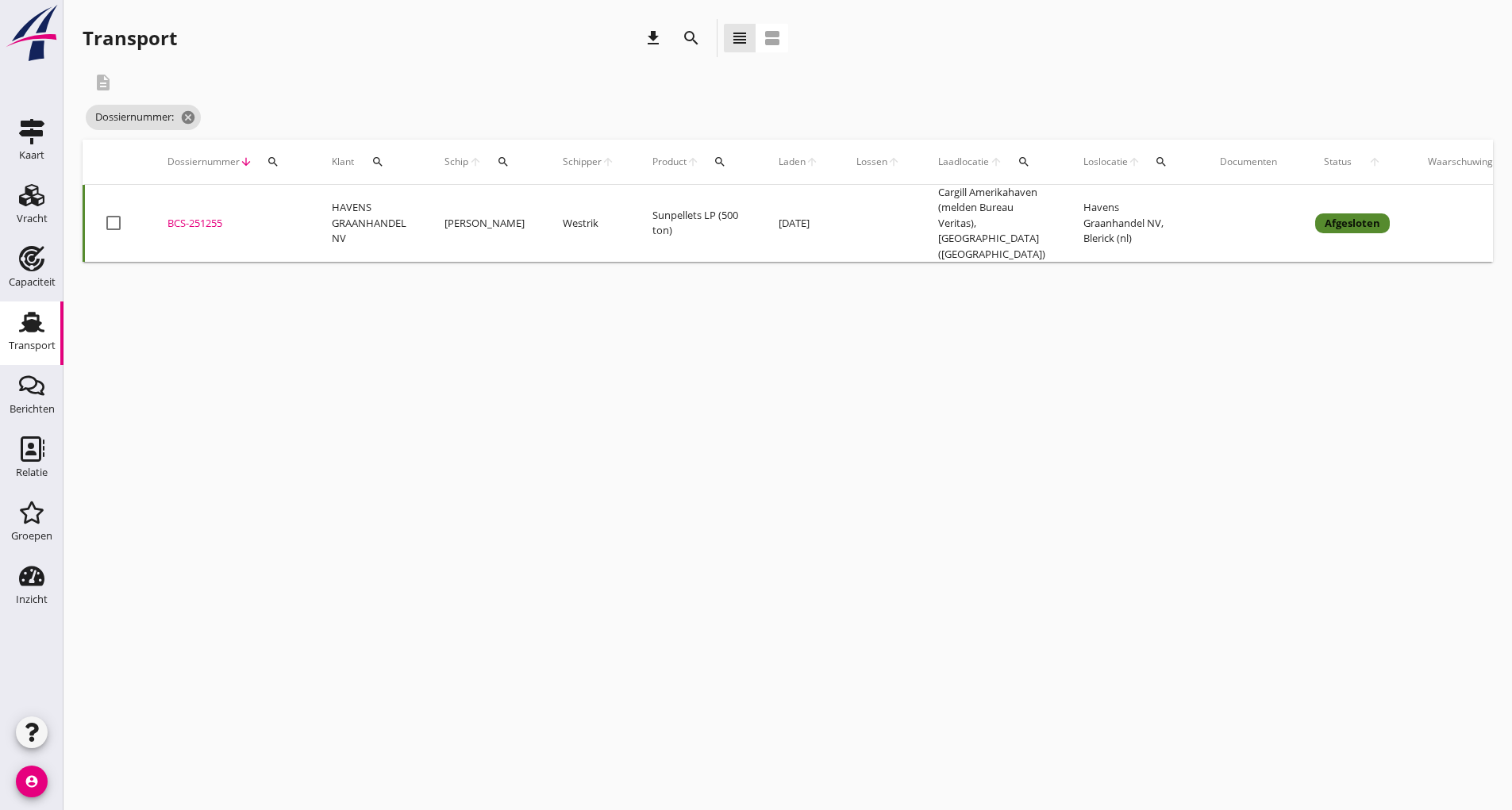
click at [696, 38] on icon "search" at bounding box center [692, 38] width 19 height 19
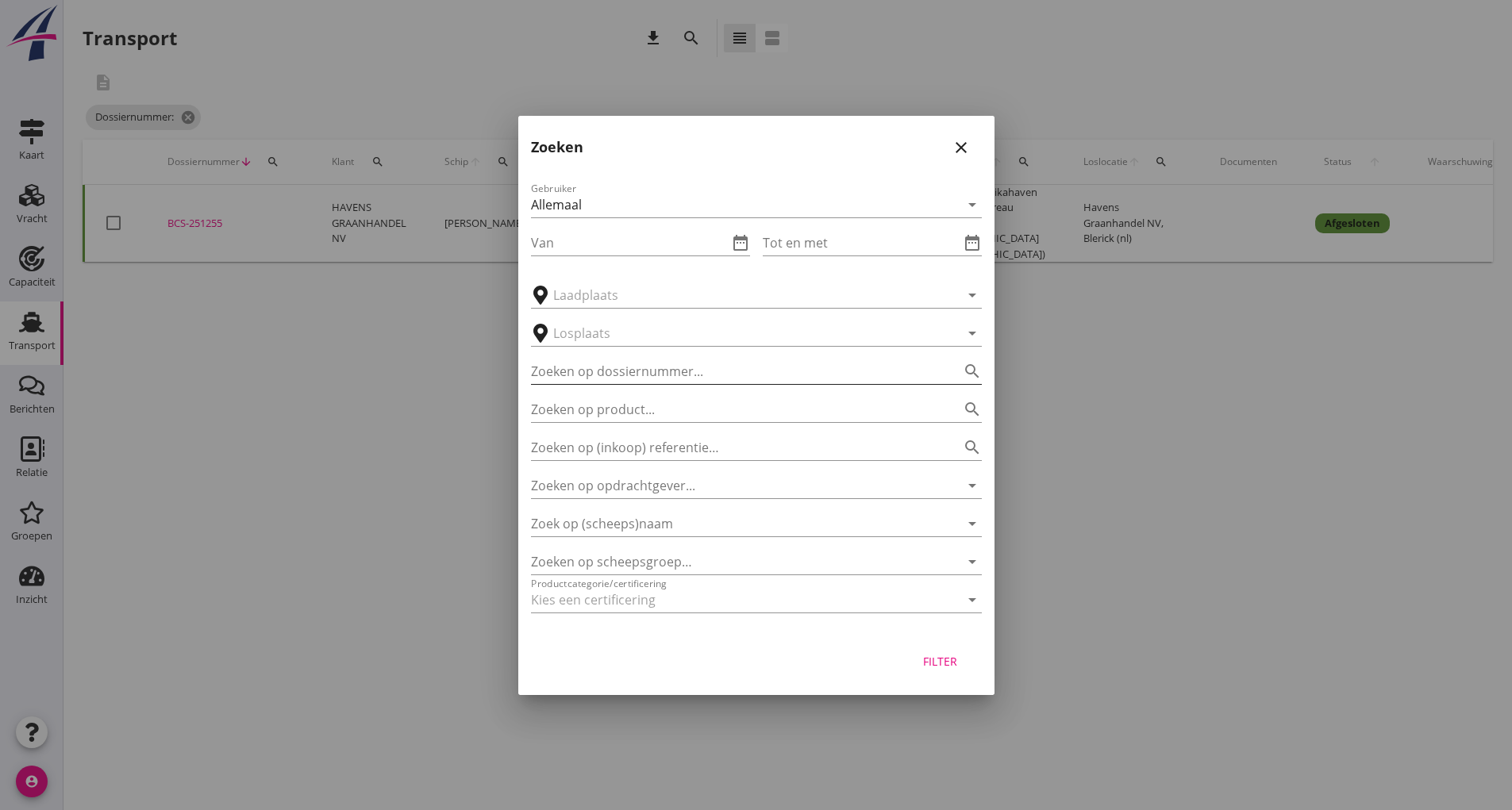
click at [619, 363] on input "Zoeken op dossiernummer..." at bounding box center [734, 372] width 406 height 26
type input "251259"
click at [924, 667] on div "Filter" at bounding box center [940, 661] width 44 height 17
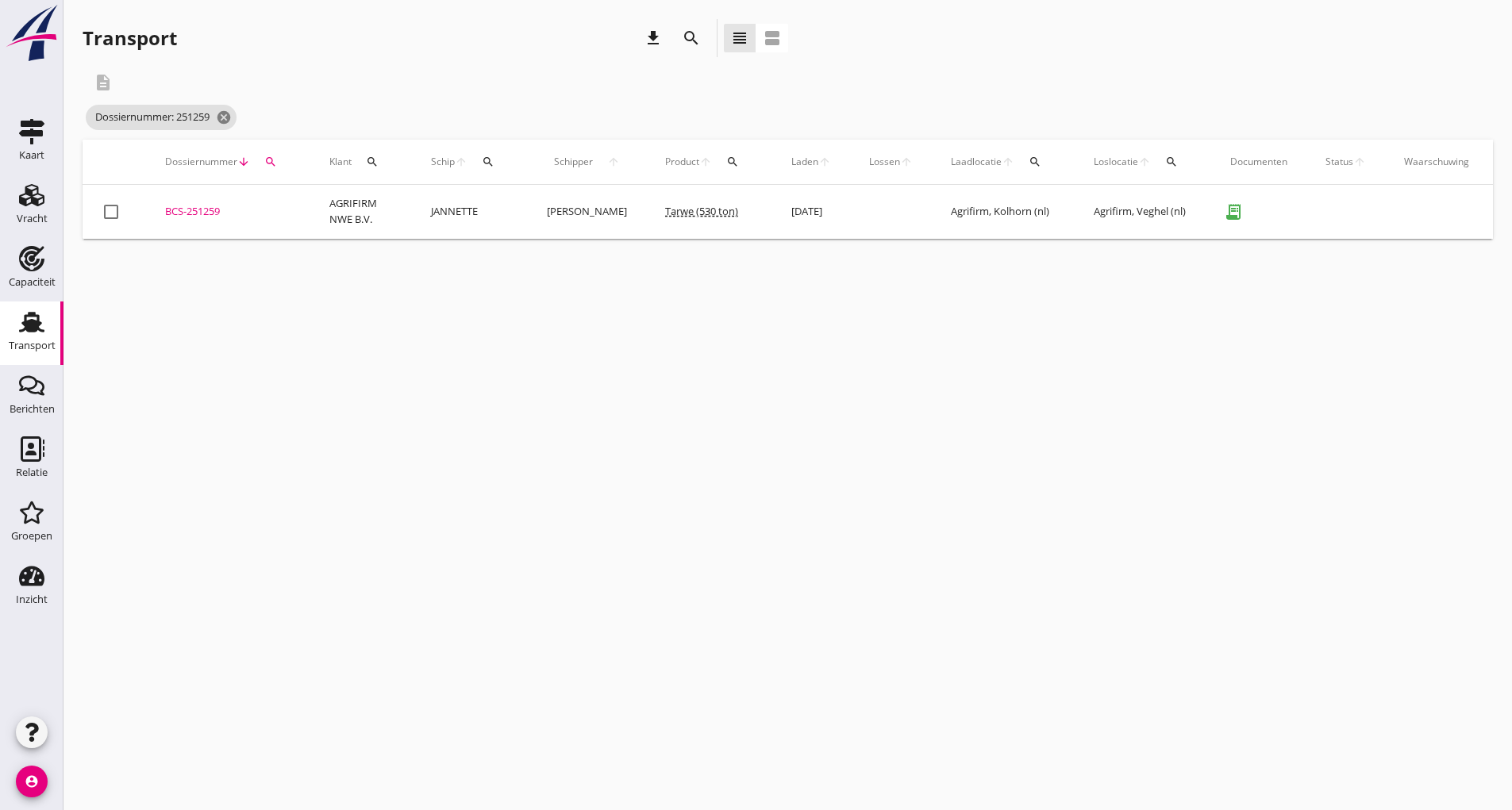
click at [180, 210] on div "BCS-251259" at bounding box center [228, 212] width 127 height 16
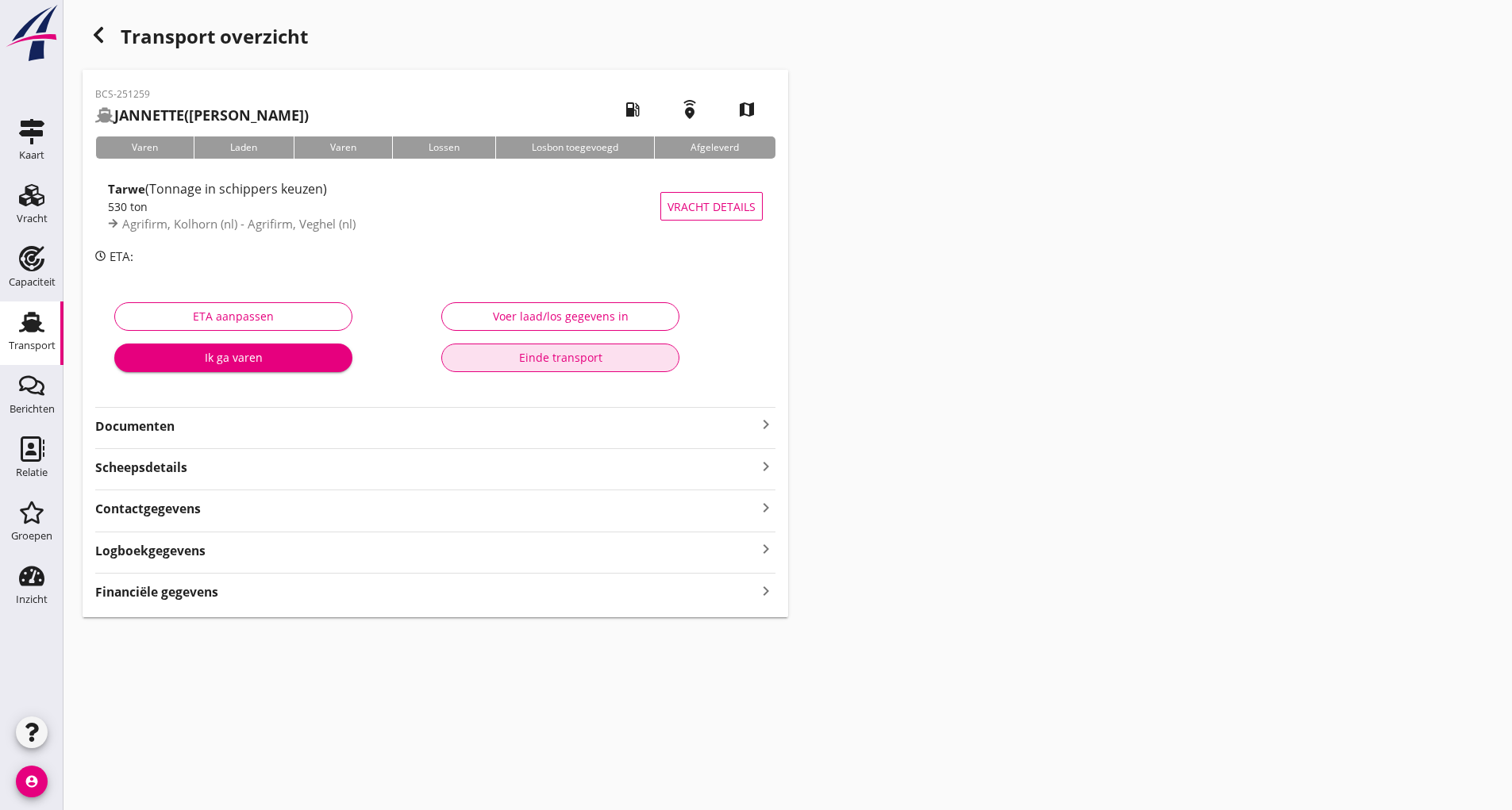
click at [495, 355] on div "Einde transport" at bounding box center [560, 357] width 211 height 17
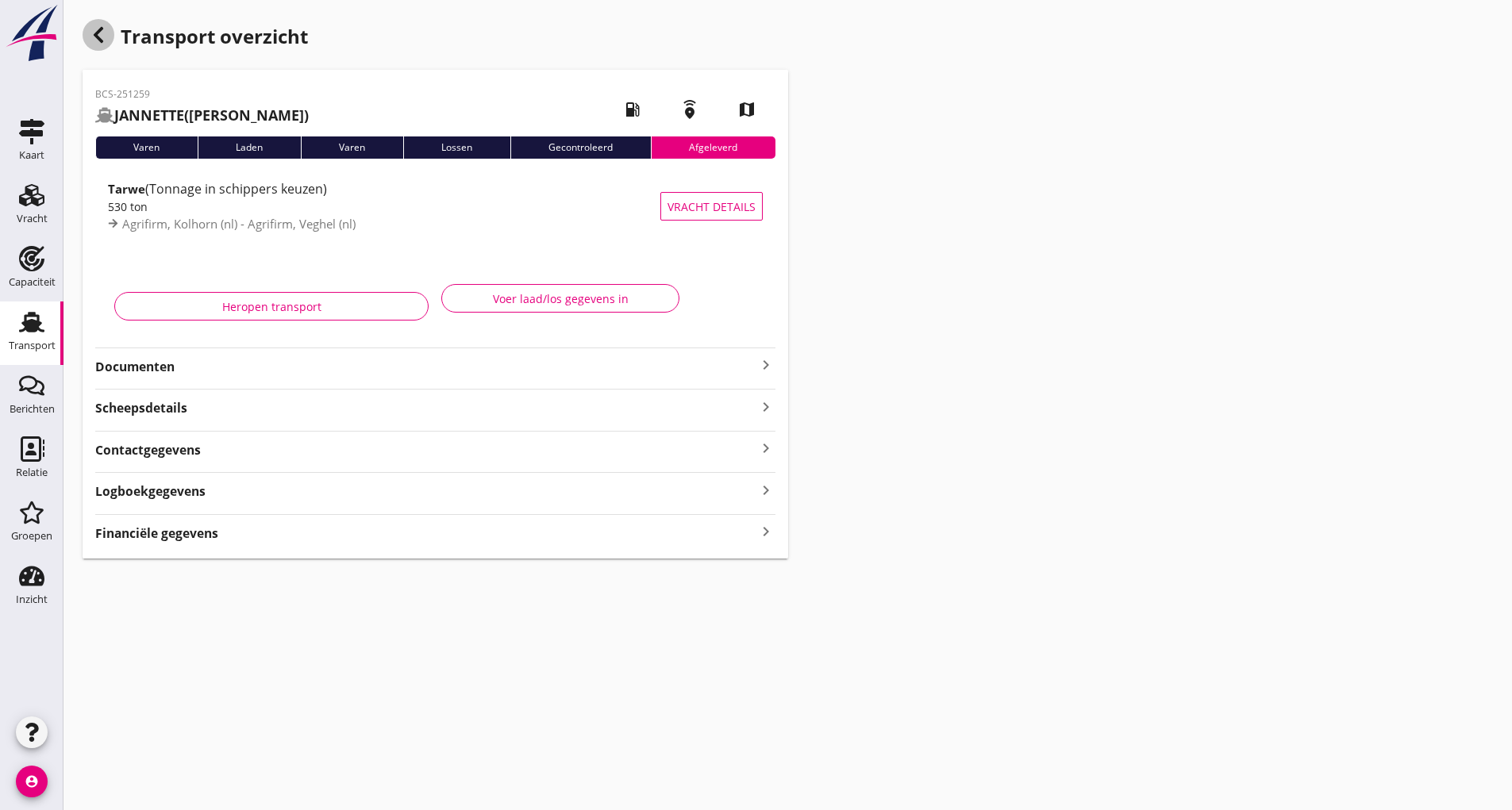
click at [102, 37] on icon "button" at bounding box center [98, 35] width 19 height 19
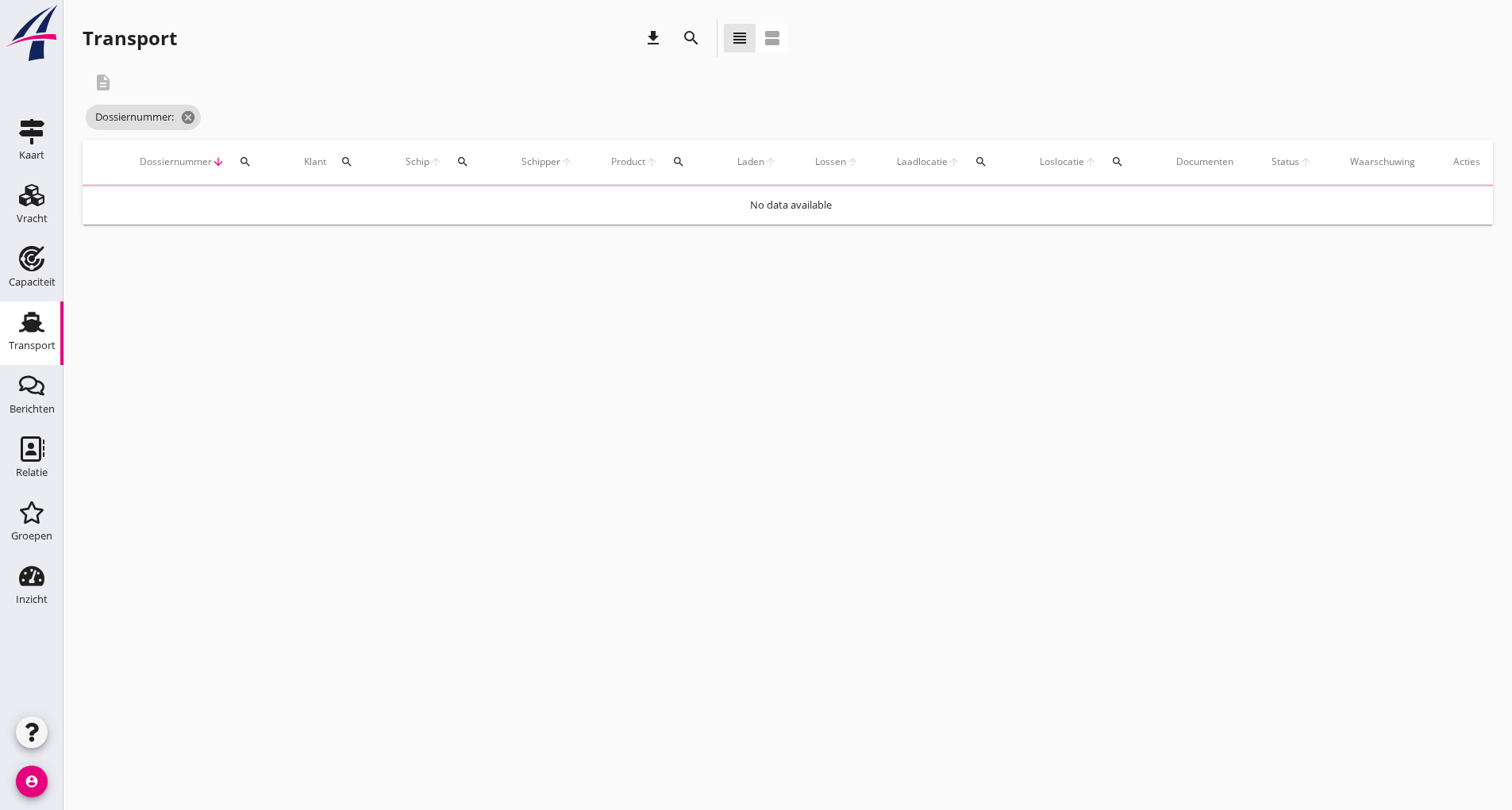
click at [680, 43] on div "search" at bounding box center [691, 38] width 28 height 19
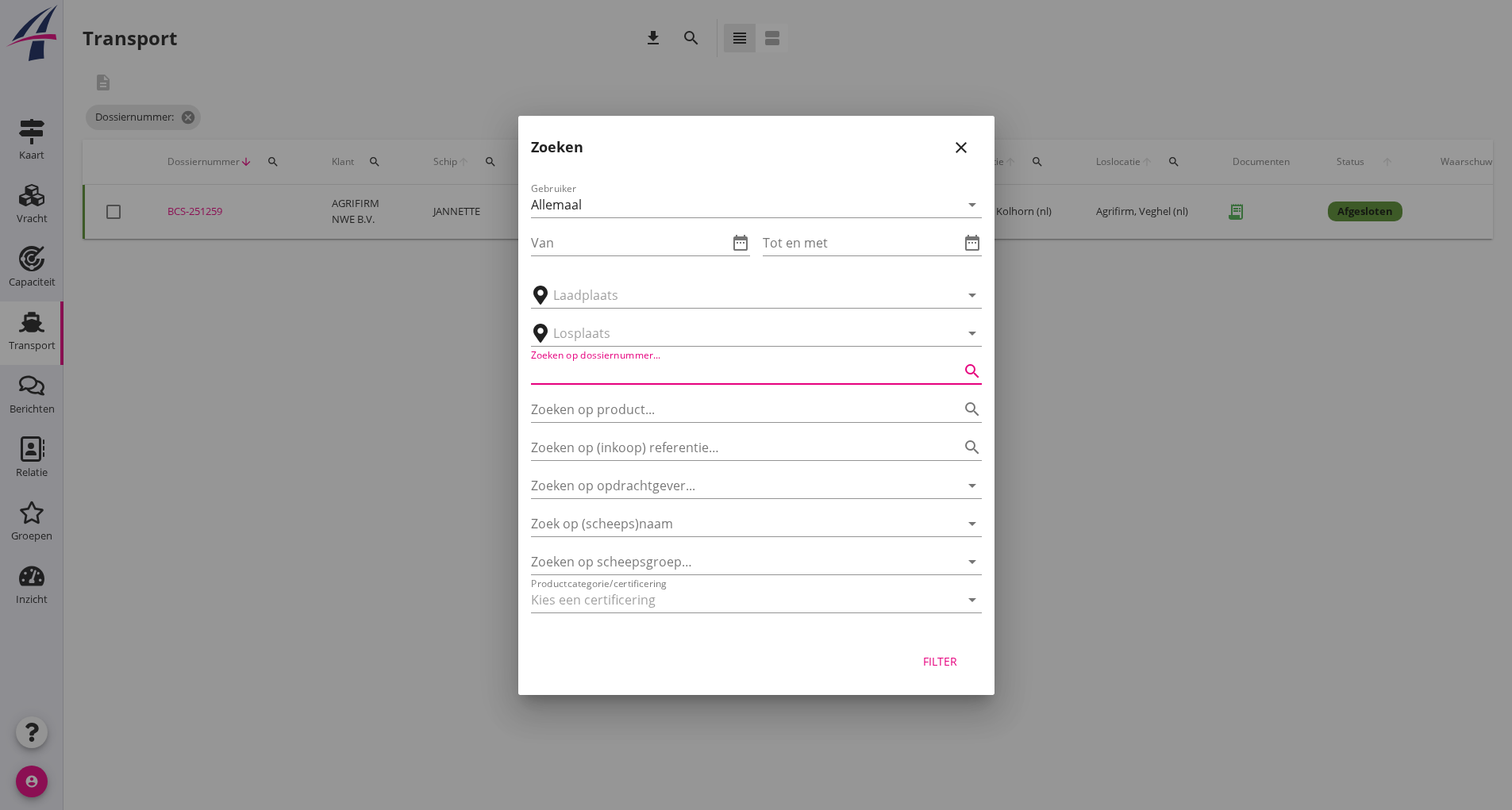
click at [644, 373] on input "Zoeken op dossiernummer..." at bounding box center [734, 372] width 406 height 26
type input "251260"
click at [933, 666] on div "Filter" at bounding box center [940, 661] width 44 height 17
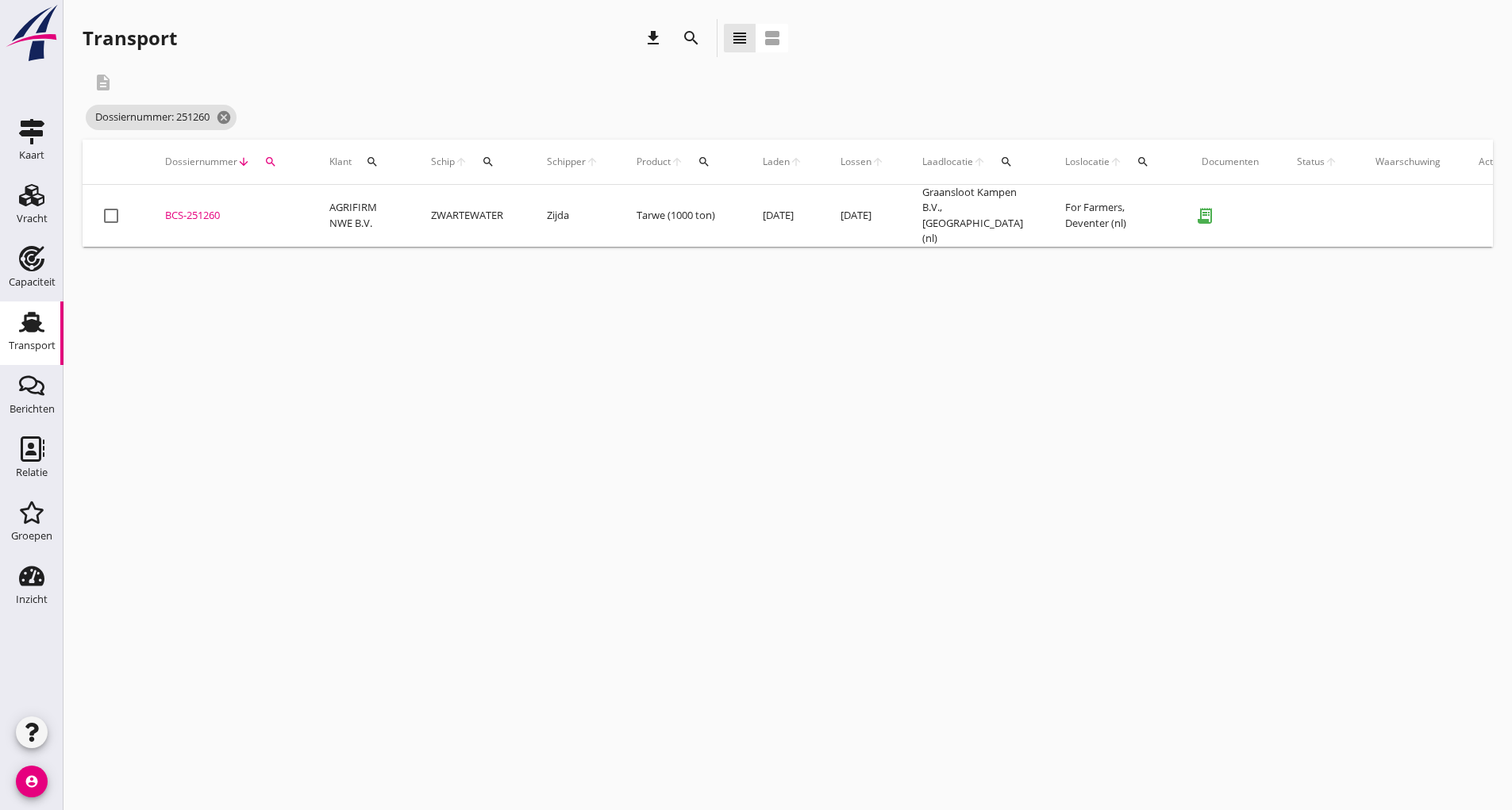
click at [197, 212] on div "BCS-251260" at bounding box center [228, 216] width 127 height 16
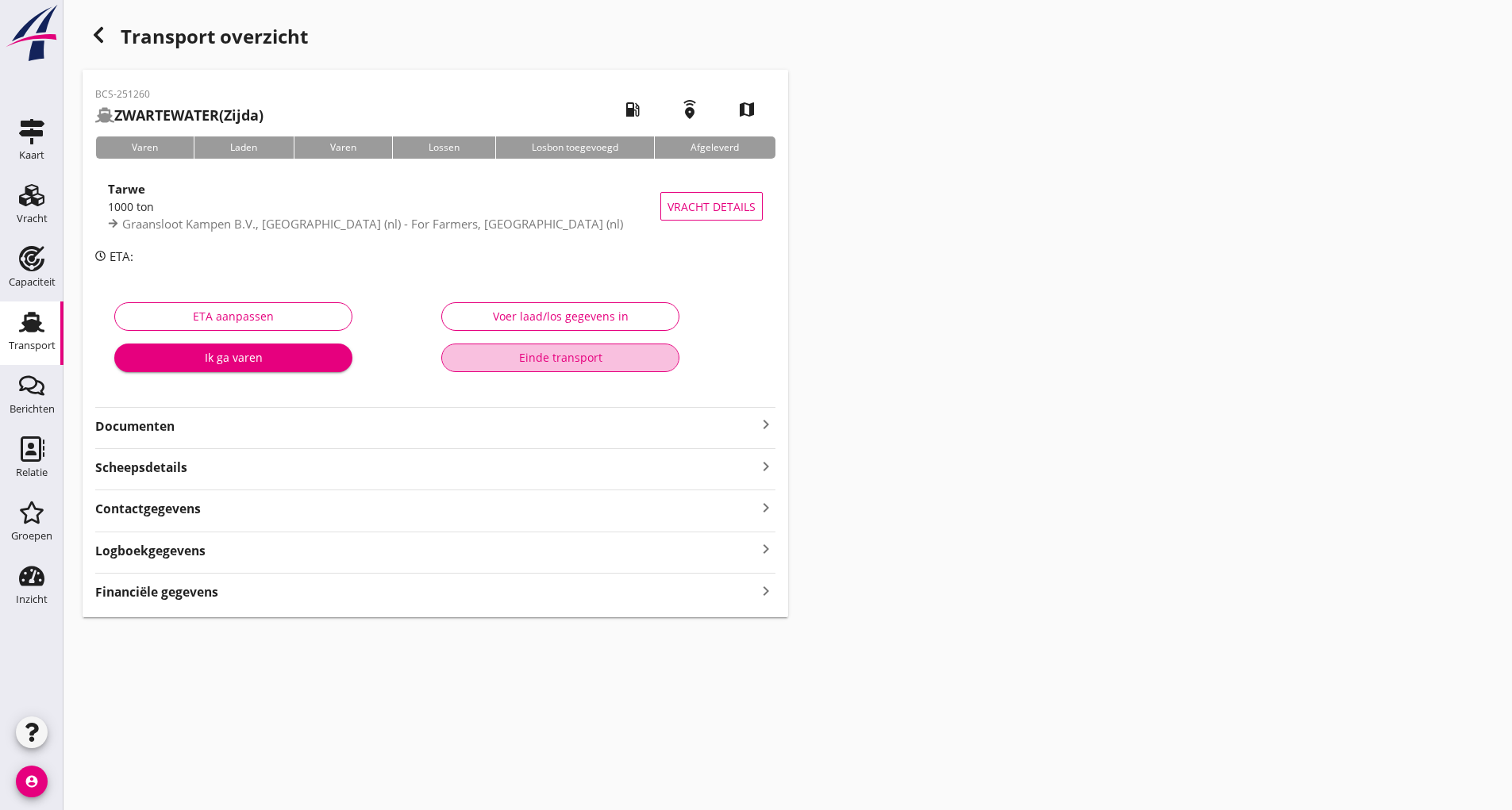
click at [512, 360] on button "Einde transport" at bounding box center [560, 357] width 238 height 28
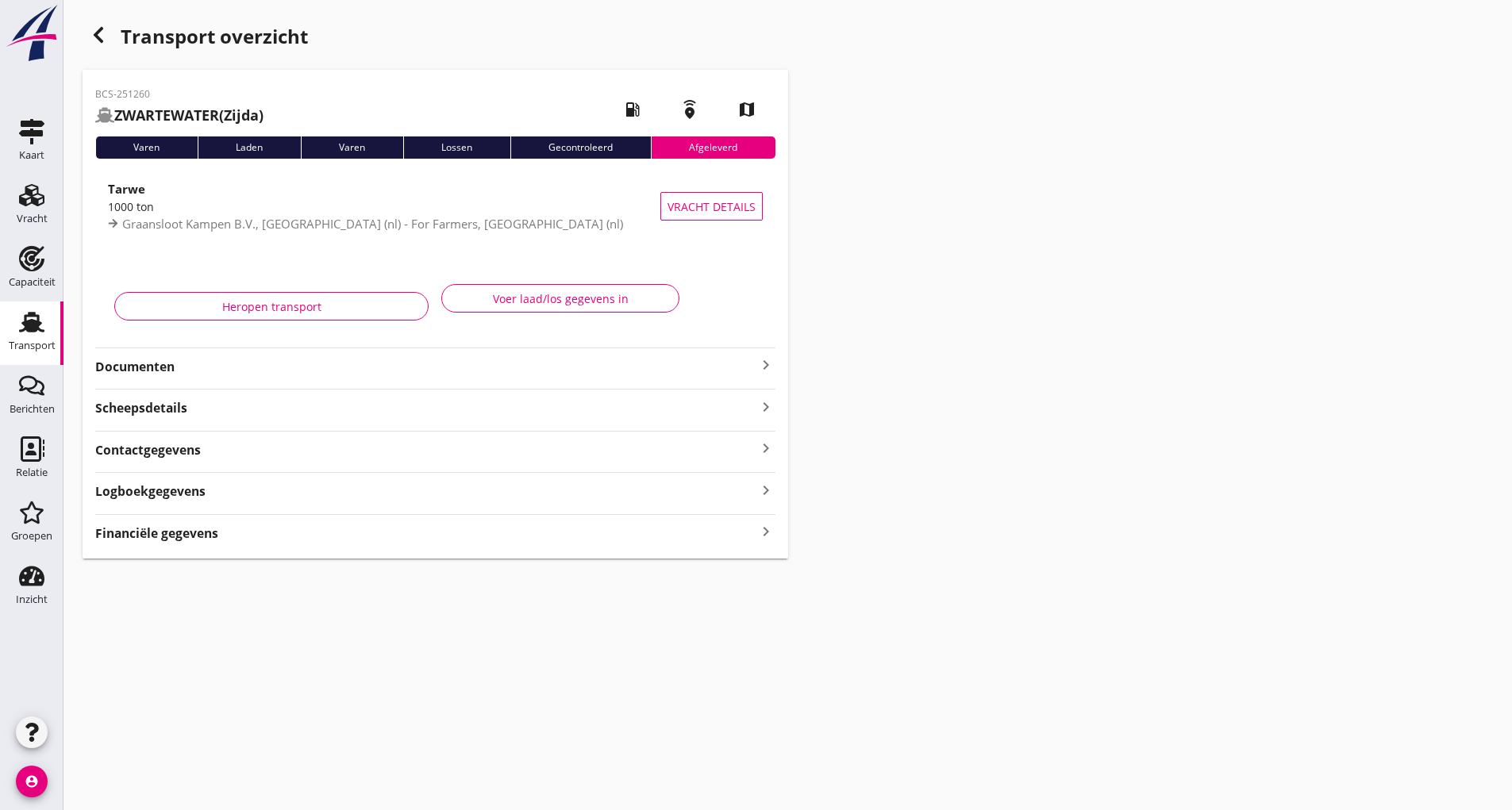
click at [98, 40] on icon "button" at bounding box center [98, 35] width 19 height 19
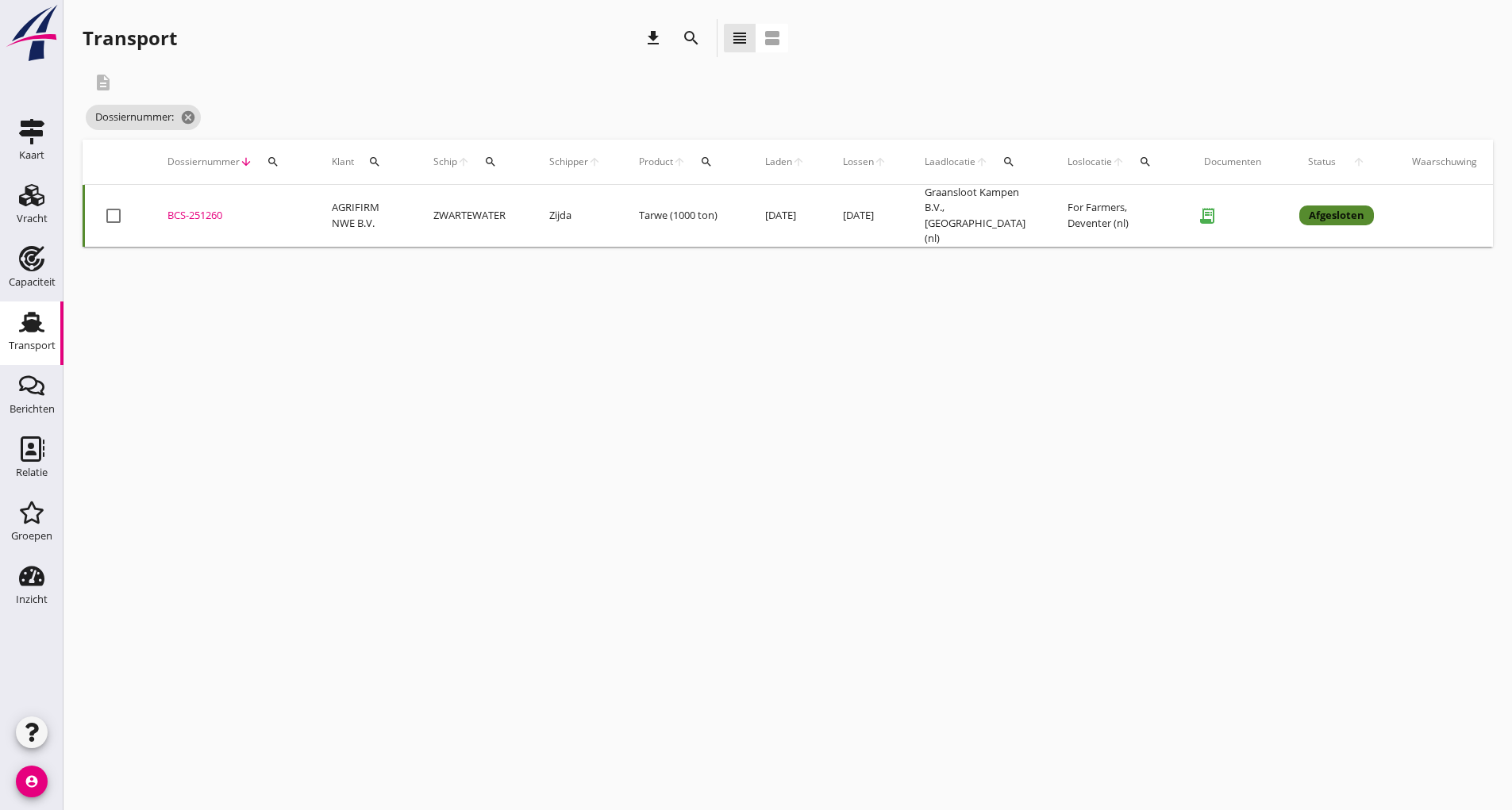
click at [693, 37] on icon "search" at bounding box center [692, 38] width 19 height 19
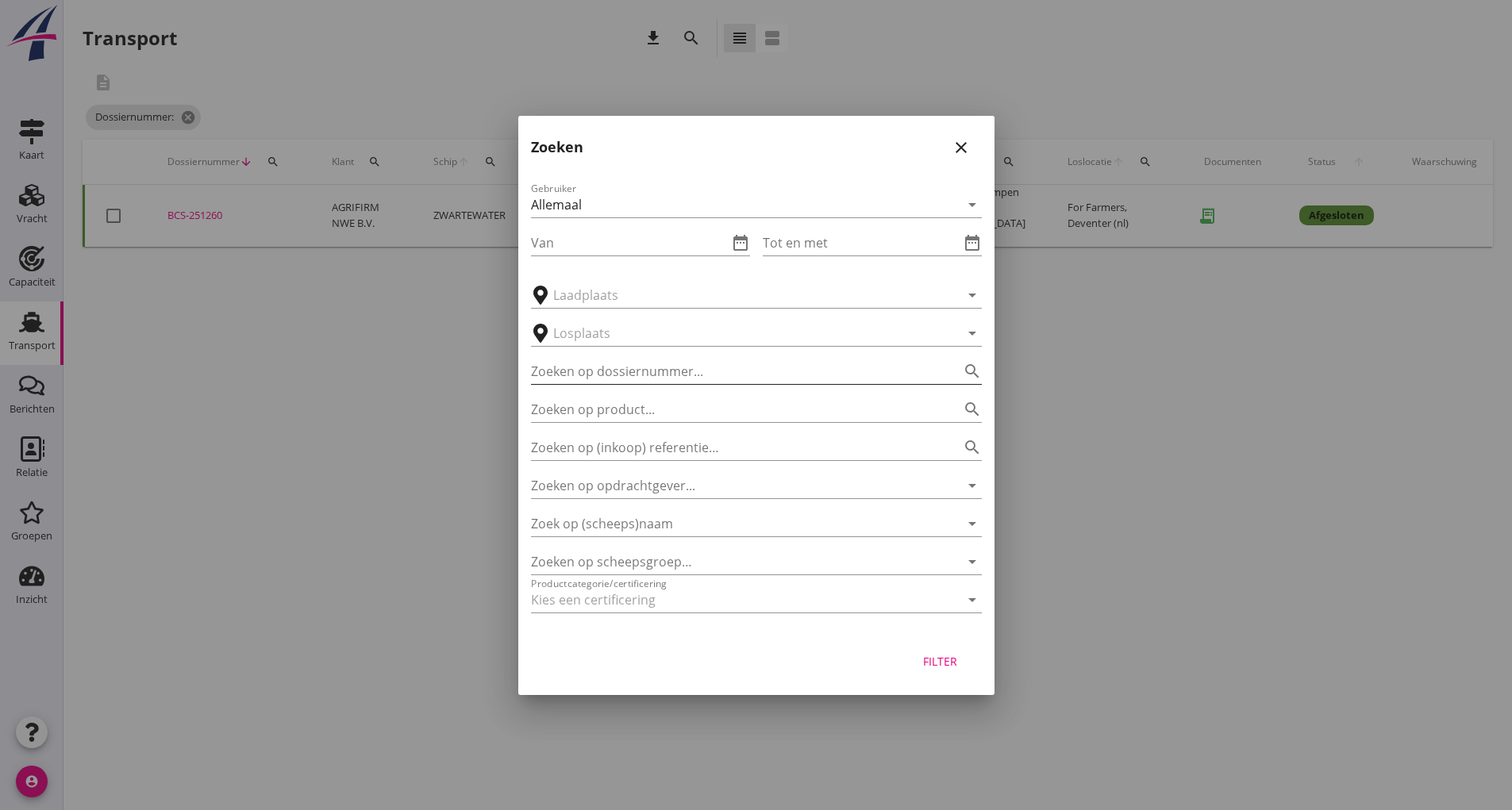
click at [633, 368] on input "Zoeken op dossiernummer..." at bounding box center [734, 372] width 406 height 26
type input "251262"
click at [945, 657] on div "Filter" at bounding box center [940, 661] width 44 height 17
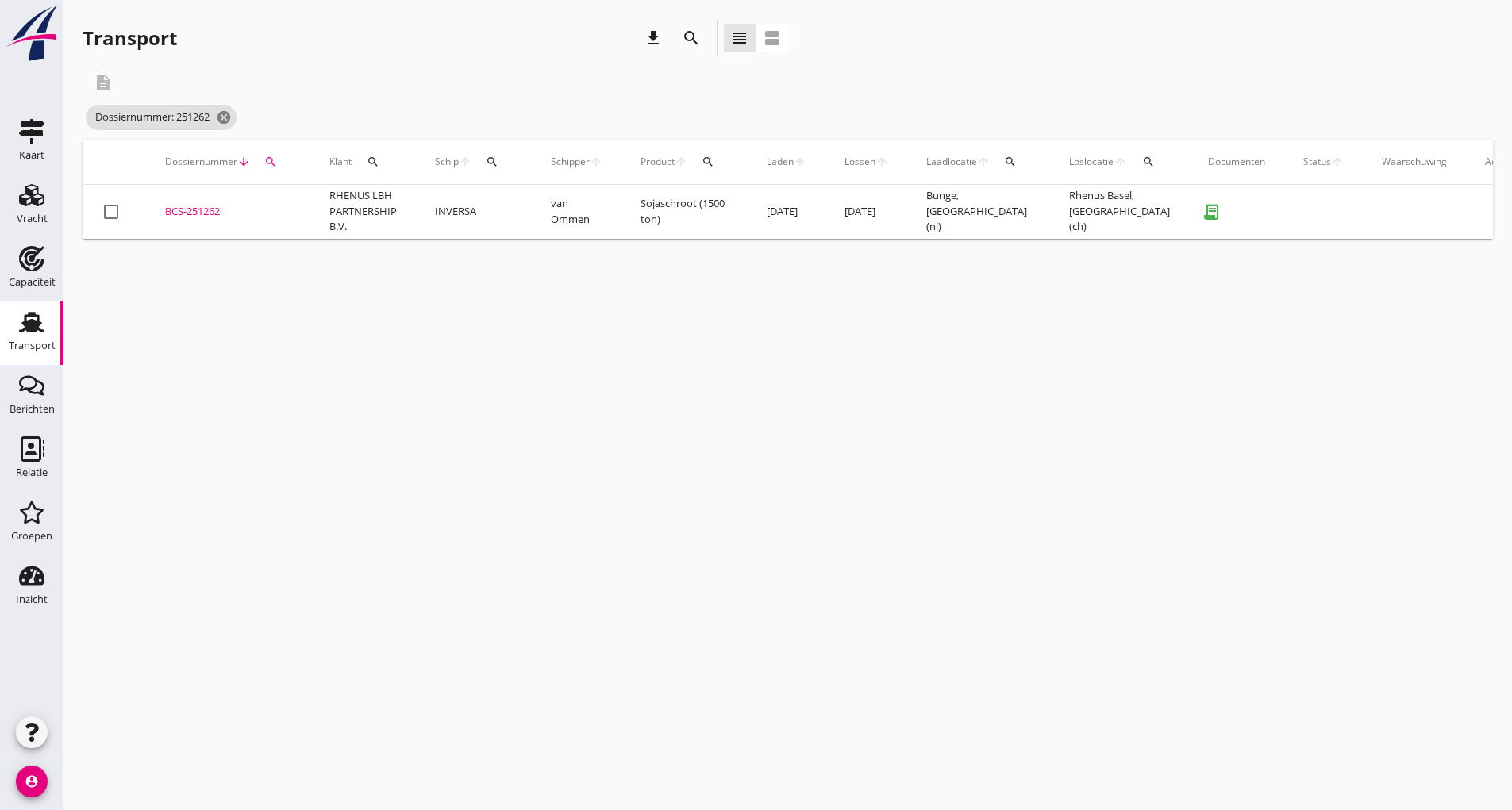
click at [170, 220] on td "BCS-251262 upload_file Drop hier uw bestand om het aan het dossier toe te voegen" at bounding box center [228, 211] width 164 height 54
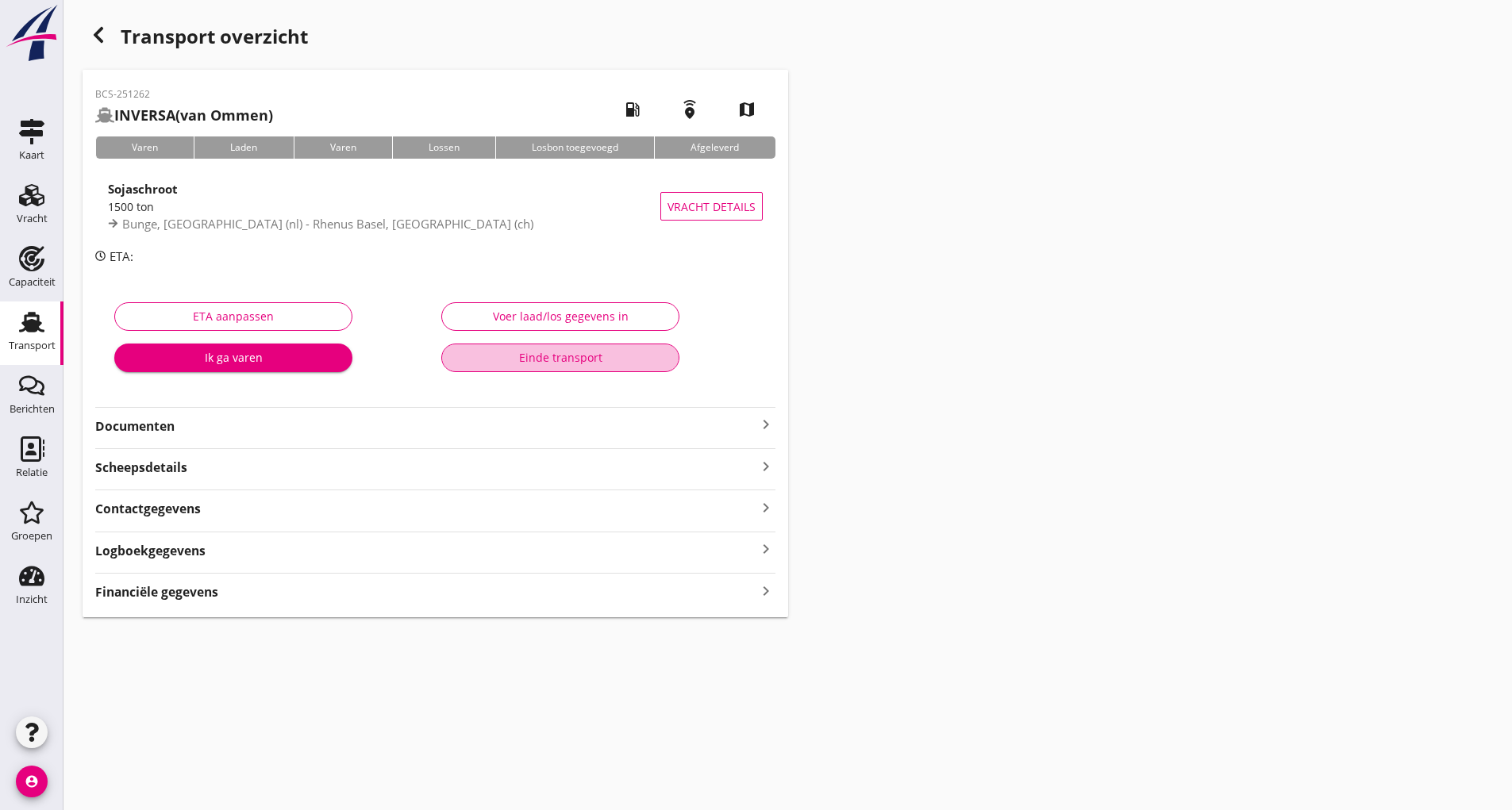
click at [516, 363] on div "Einde transport" at bounding box center [560, 357] width 211 height 17
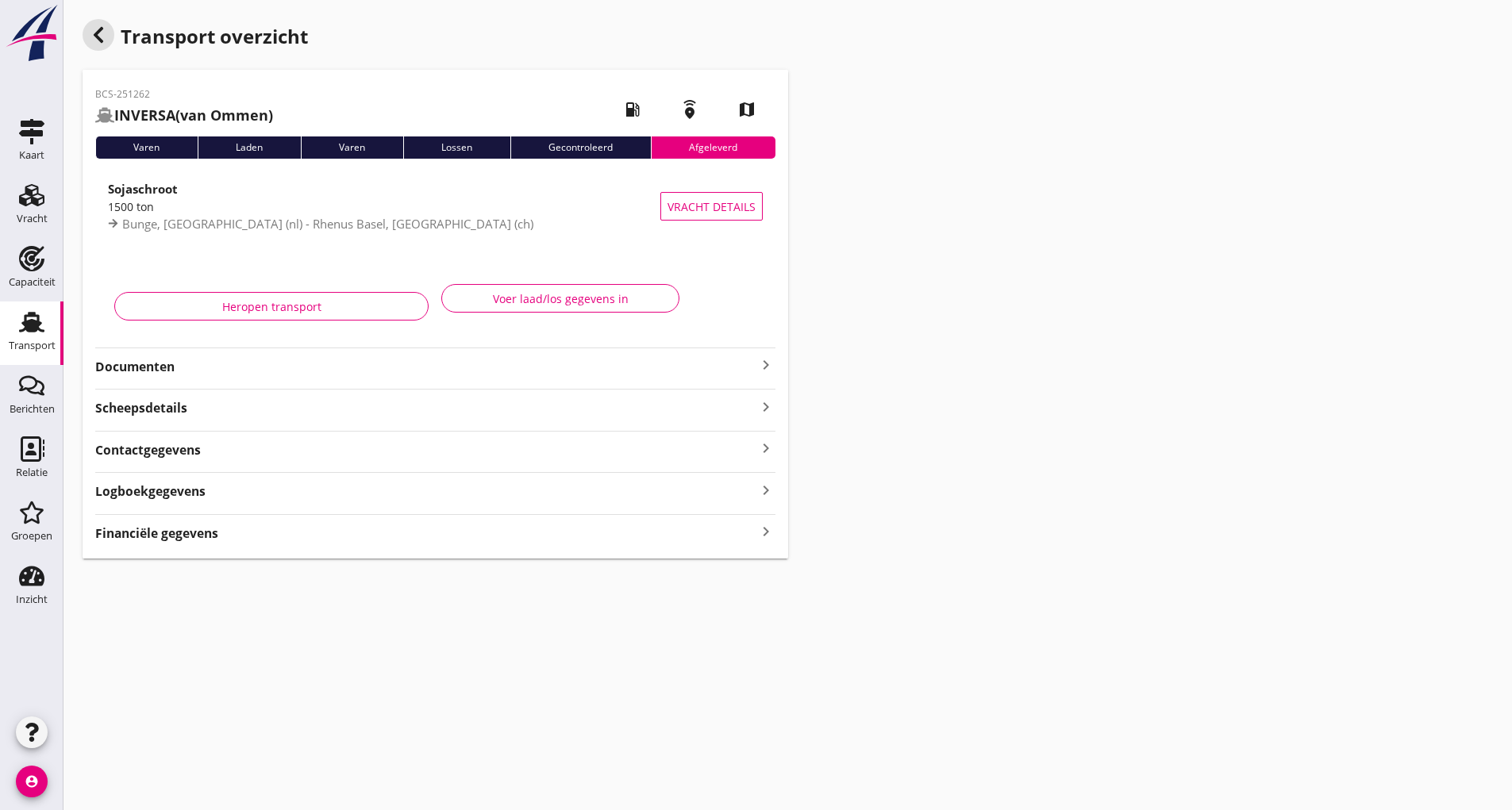
drag, startPoint x: 93, startPoint y: 35, endPoint x: 374, endPoint y: 258, distance: 358.7
click at [93, 37] on icon "button" at bounding box center [98, 35] width 19 height 19
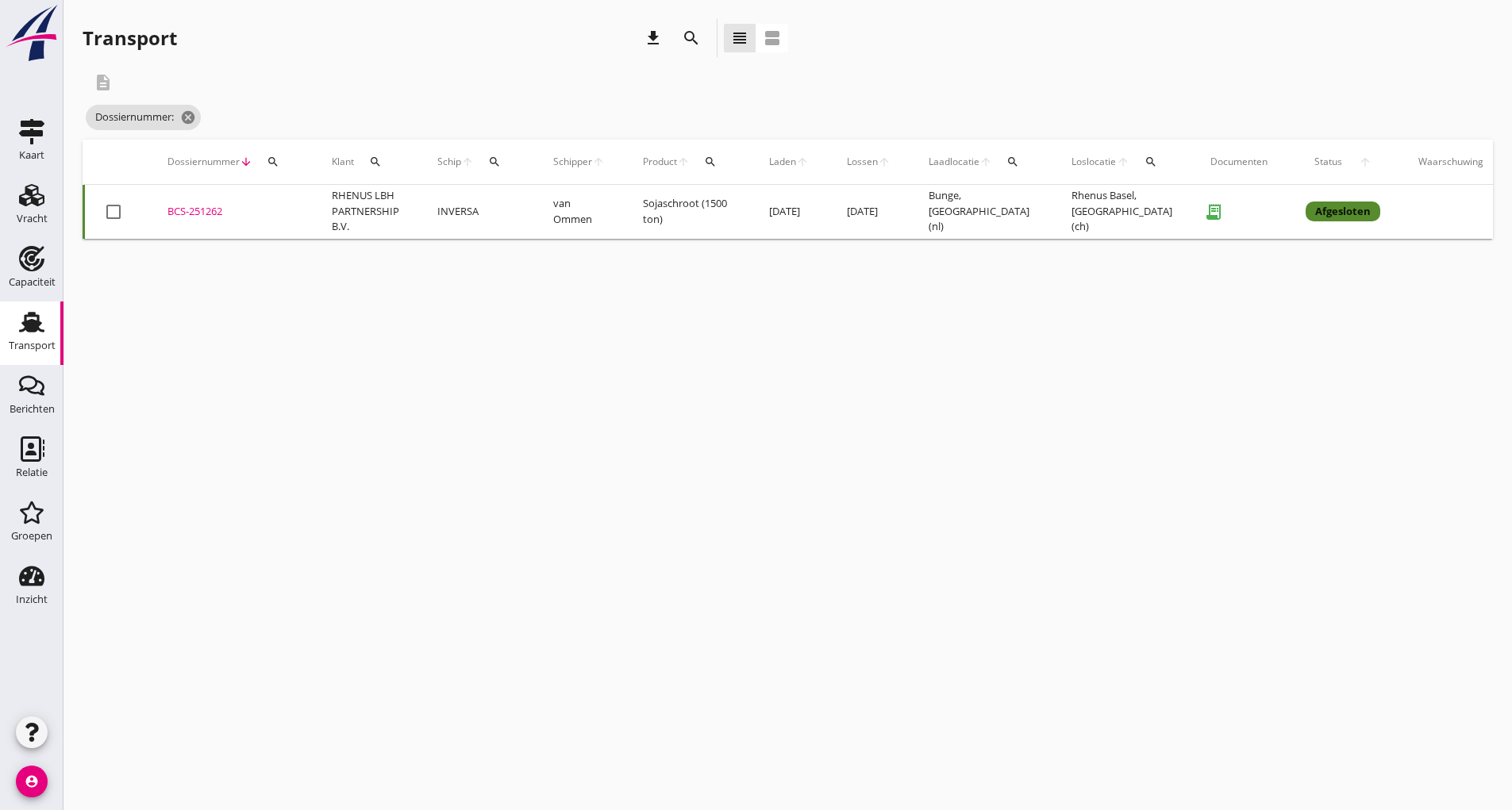
click at [687, 39] on icon "search" at bounding box center [692, 38] width 19 height 19
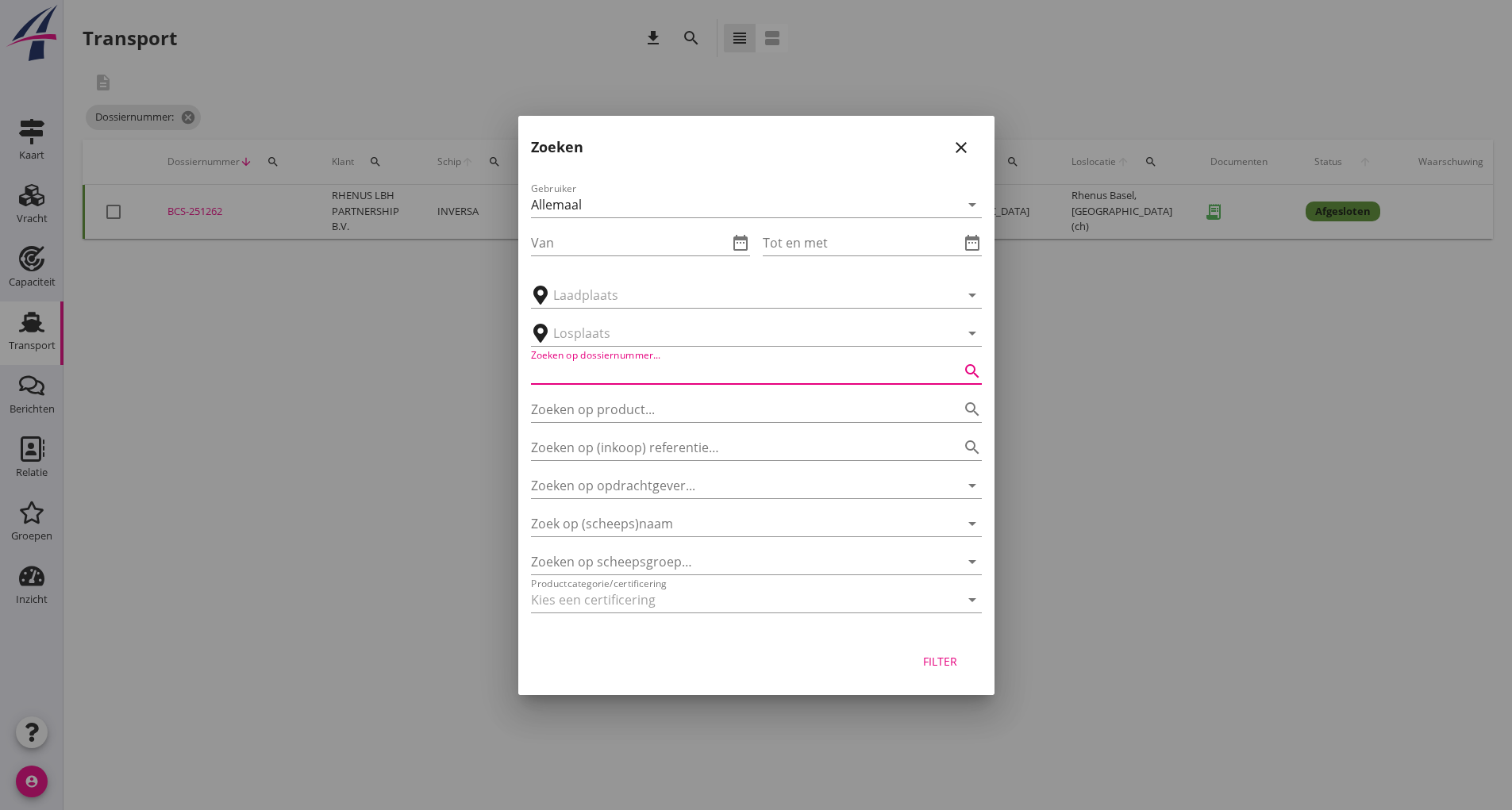
click at [592, 372] on input "Zoeken op dossiernummer..." at bounding box center [734, 372] width 406 height 26
type input "251269"
click at [952, 654] on div "Filter" at bounding box center [940, 661] width 44 height 17
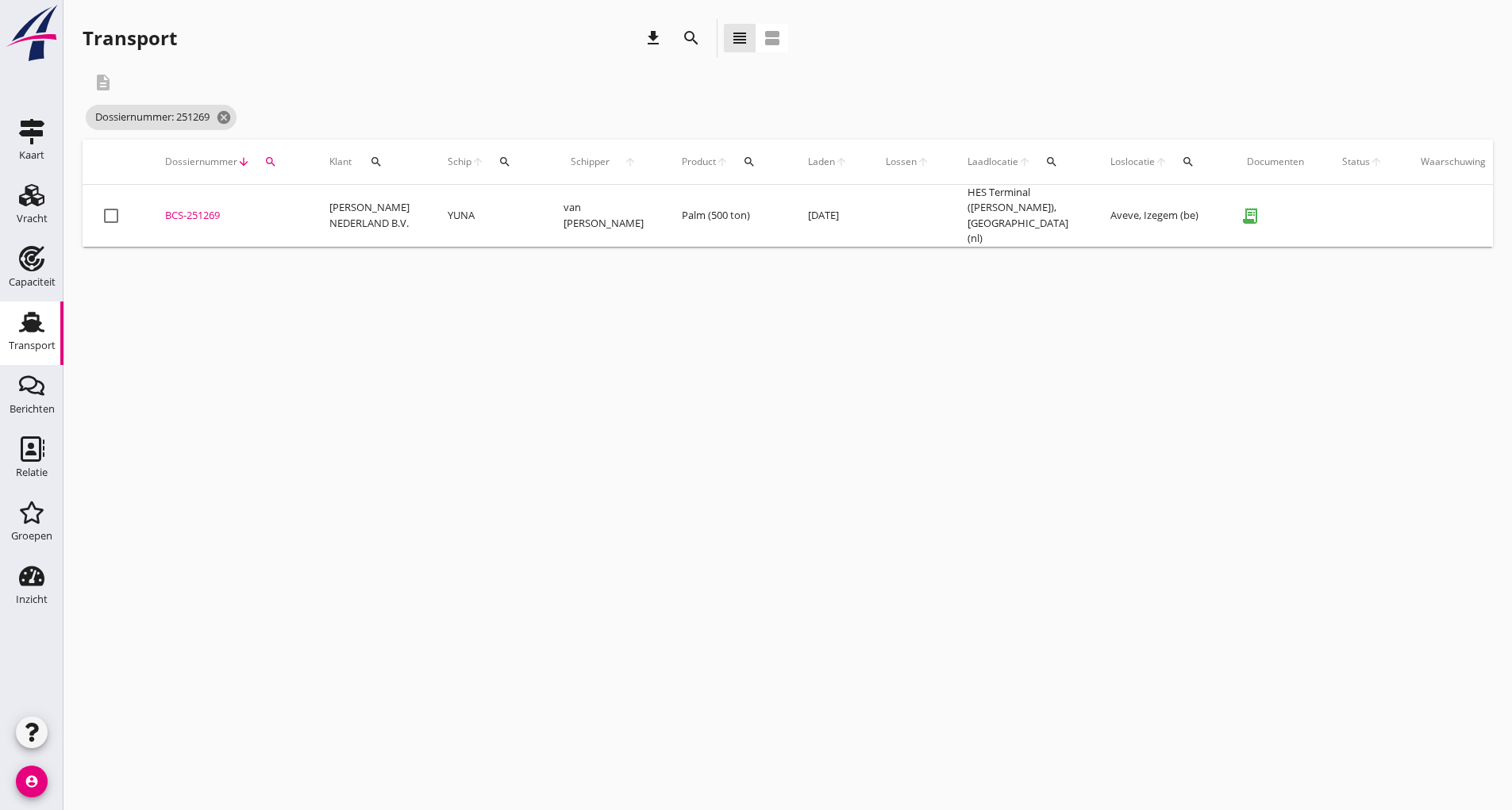
click at [180, 211] on div "BCS-251269" at bounding box center [228, 216] width 127 height 16
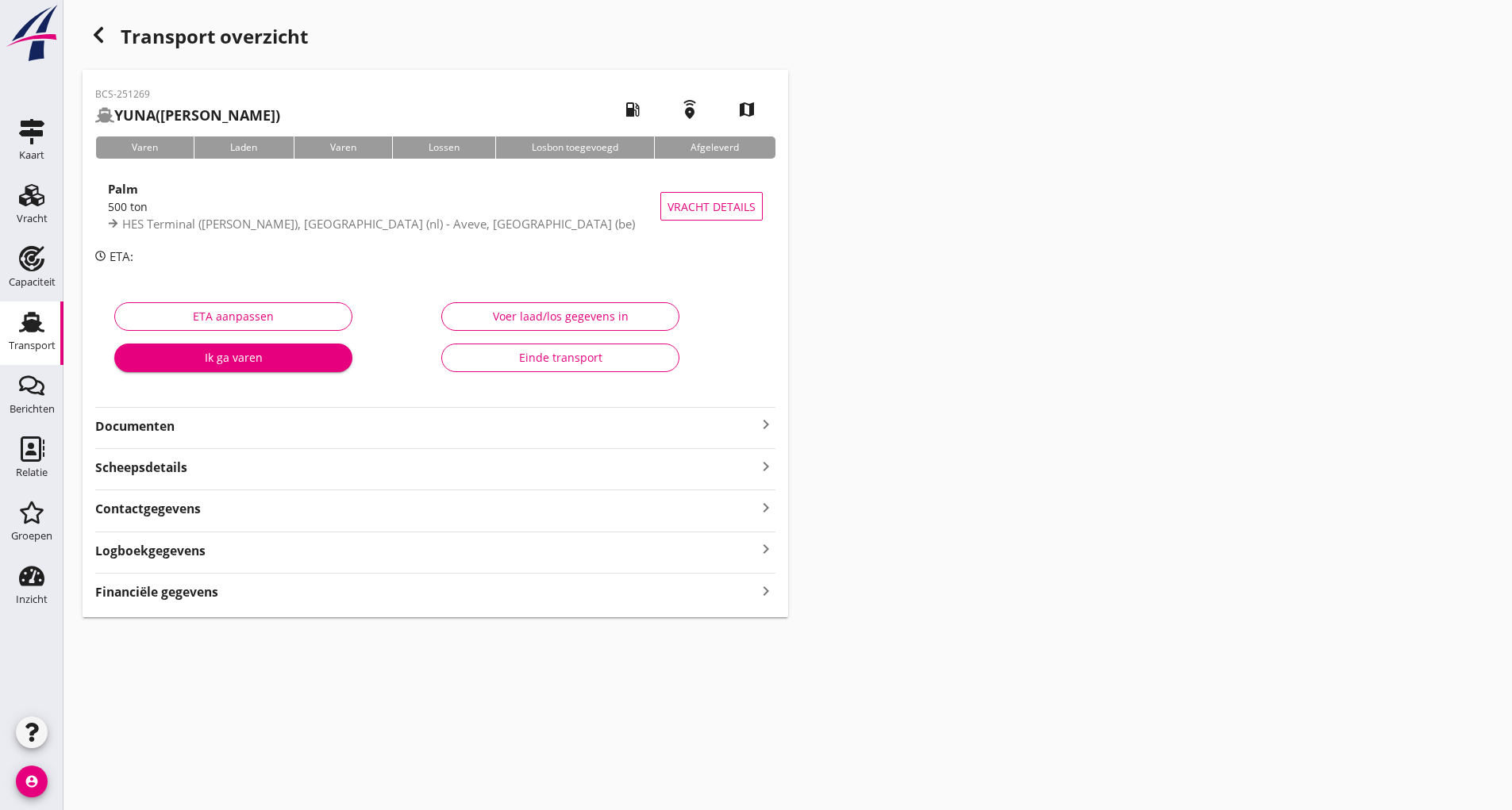
click at [518, 347] on button "Einde transport" at bounding box center [560, 357] width 238 height 28
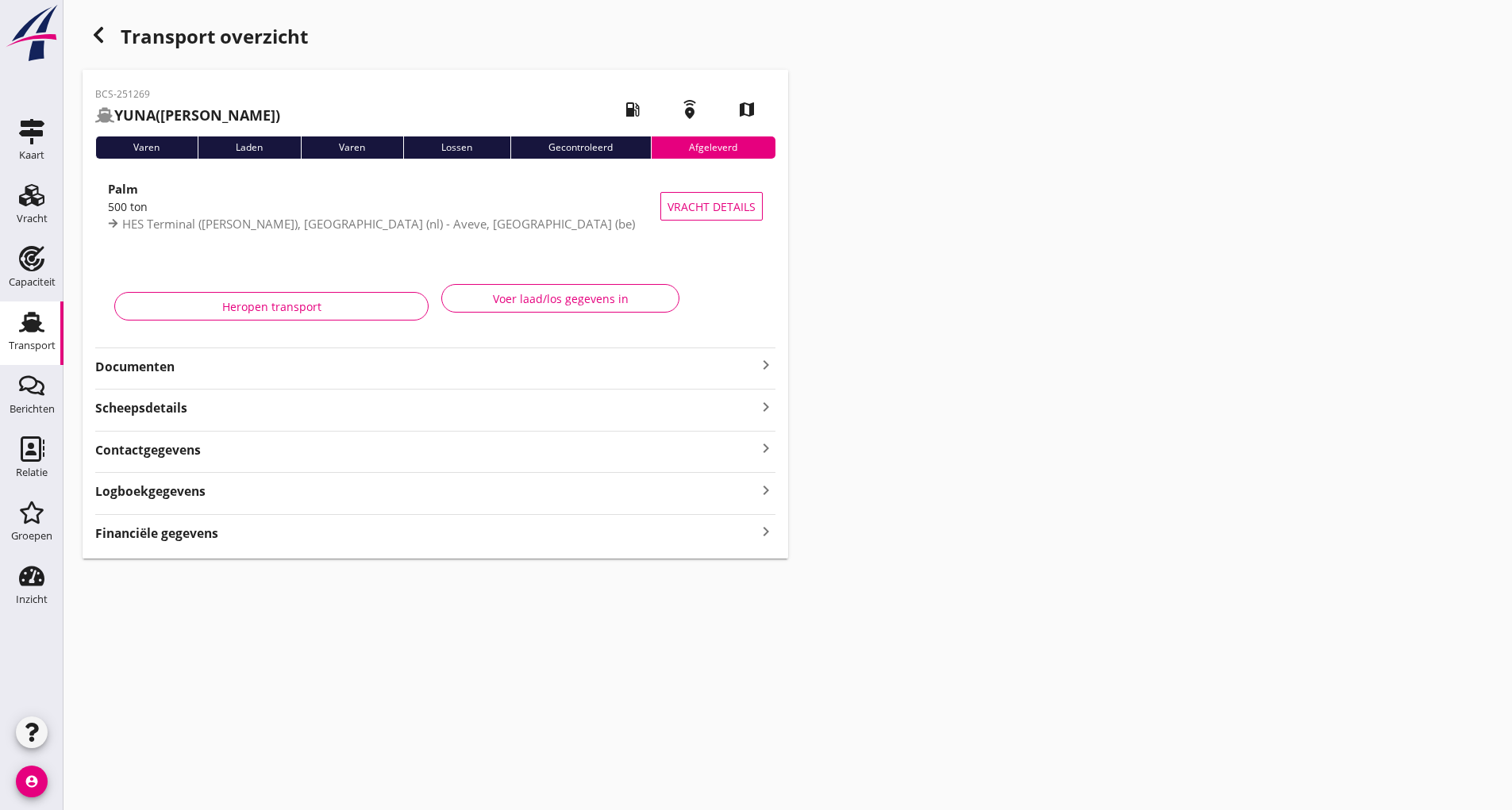
click at [93, 39] on icon "button" at bounding box center [98, 35] width 19 height 19
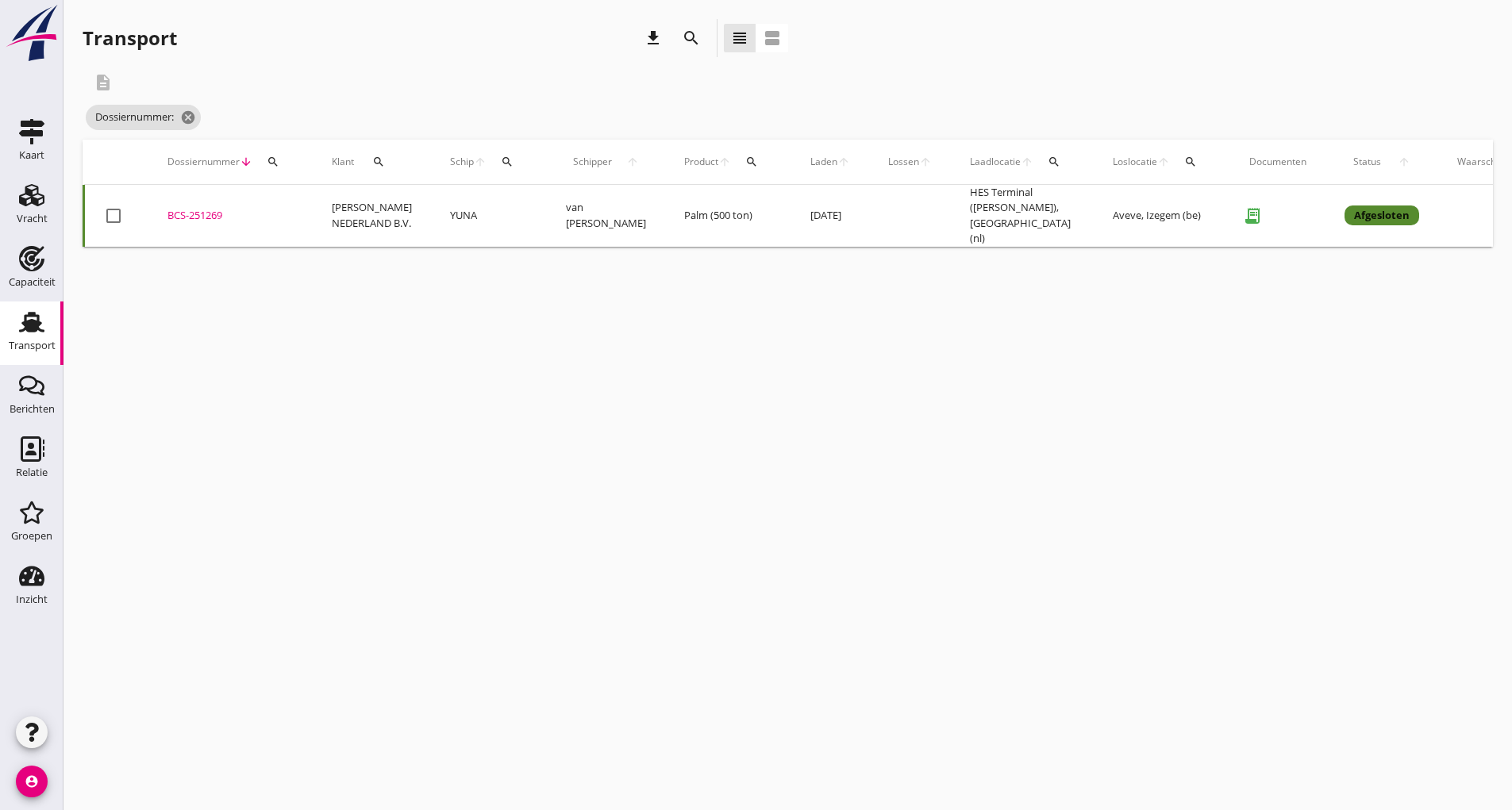
drag, startPoint x: 687, startPoint y: 34, endPoint x: 679, endPoint y: 41, distance: 10.6
click at [686, 35] on icon "search" at bounding box center [692, 38] width 19 height 19
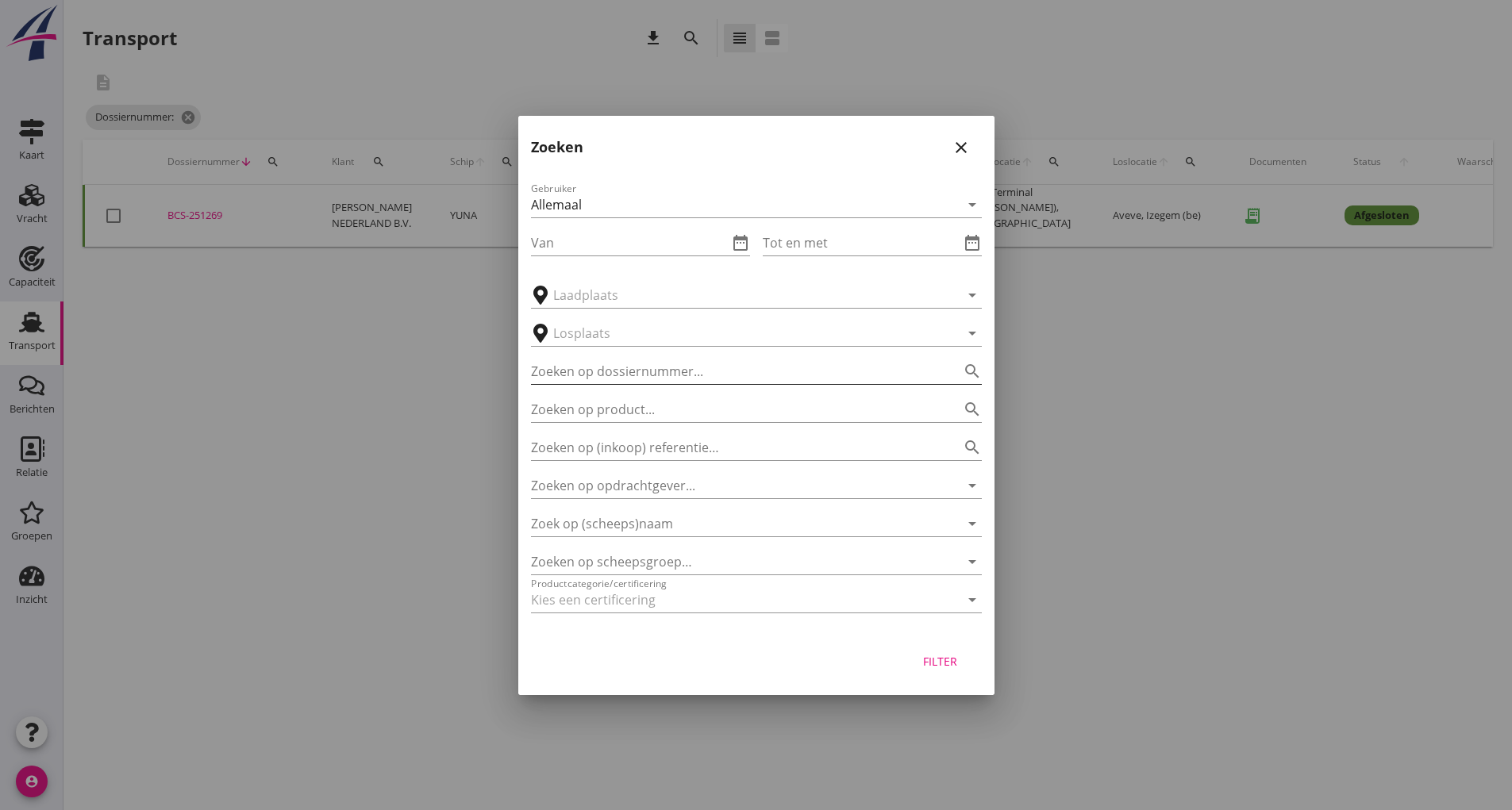
click at [557, 371] on input "Zoeken op dossiernummer..." at bounding box center [734, 372] width 406 height 26
type input "251273"
click at [949, 687] on div "Filter" at bounding box center [756, 665] width 476 height 60
click at [931, 658] on div "Filter" at bounding box center [940, 661] width 44 height 17
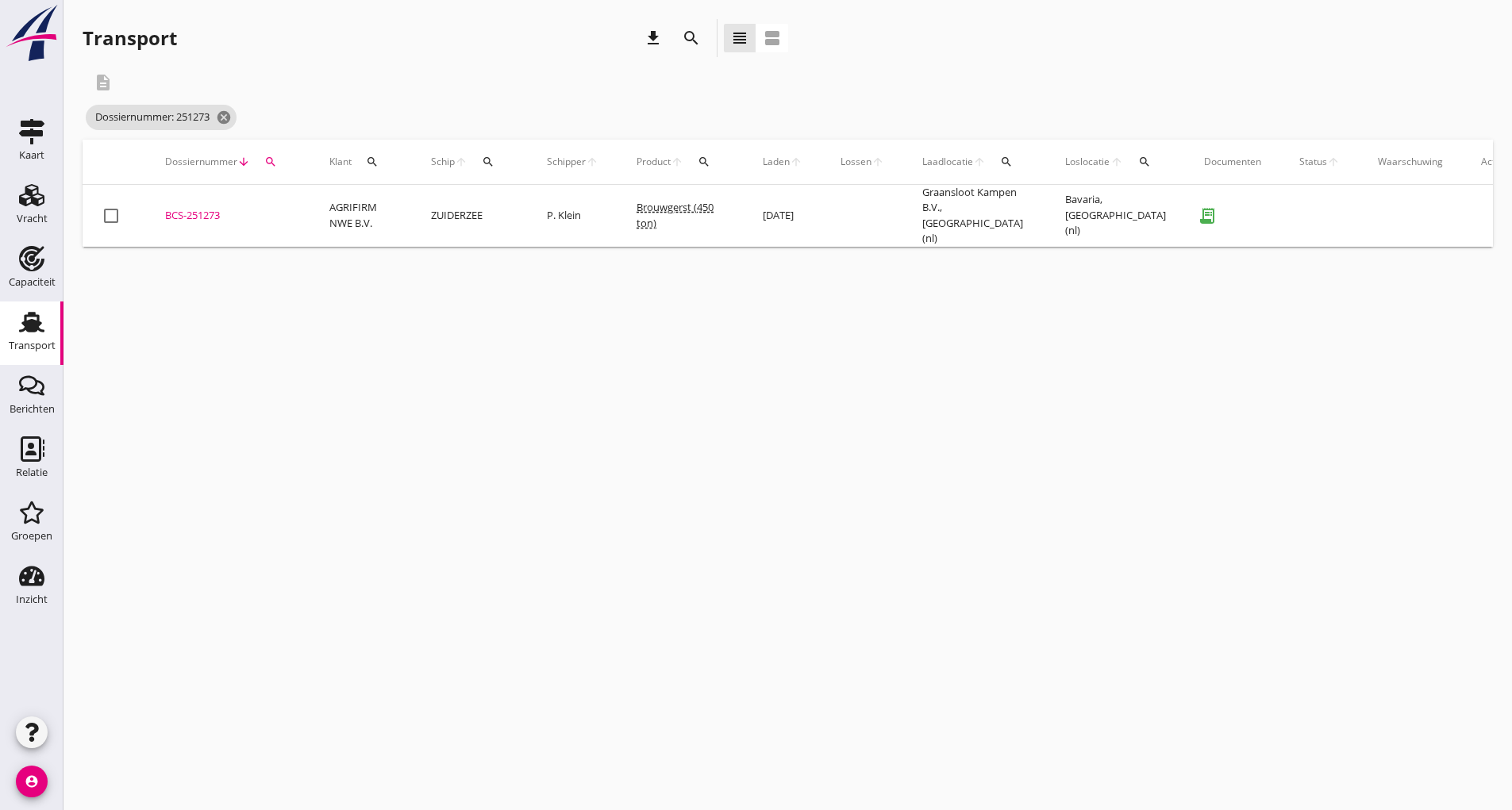
drag, startPoint x: 202, startPoint y: 214, endPoint x: 213, endPoint y: 224, distance: 14.9
click at [205, 216] on div "BCS-251273" at bounding box center [228, 216] width 127 height 16
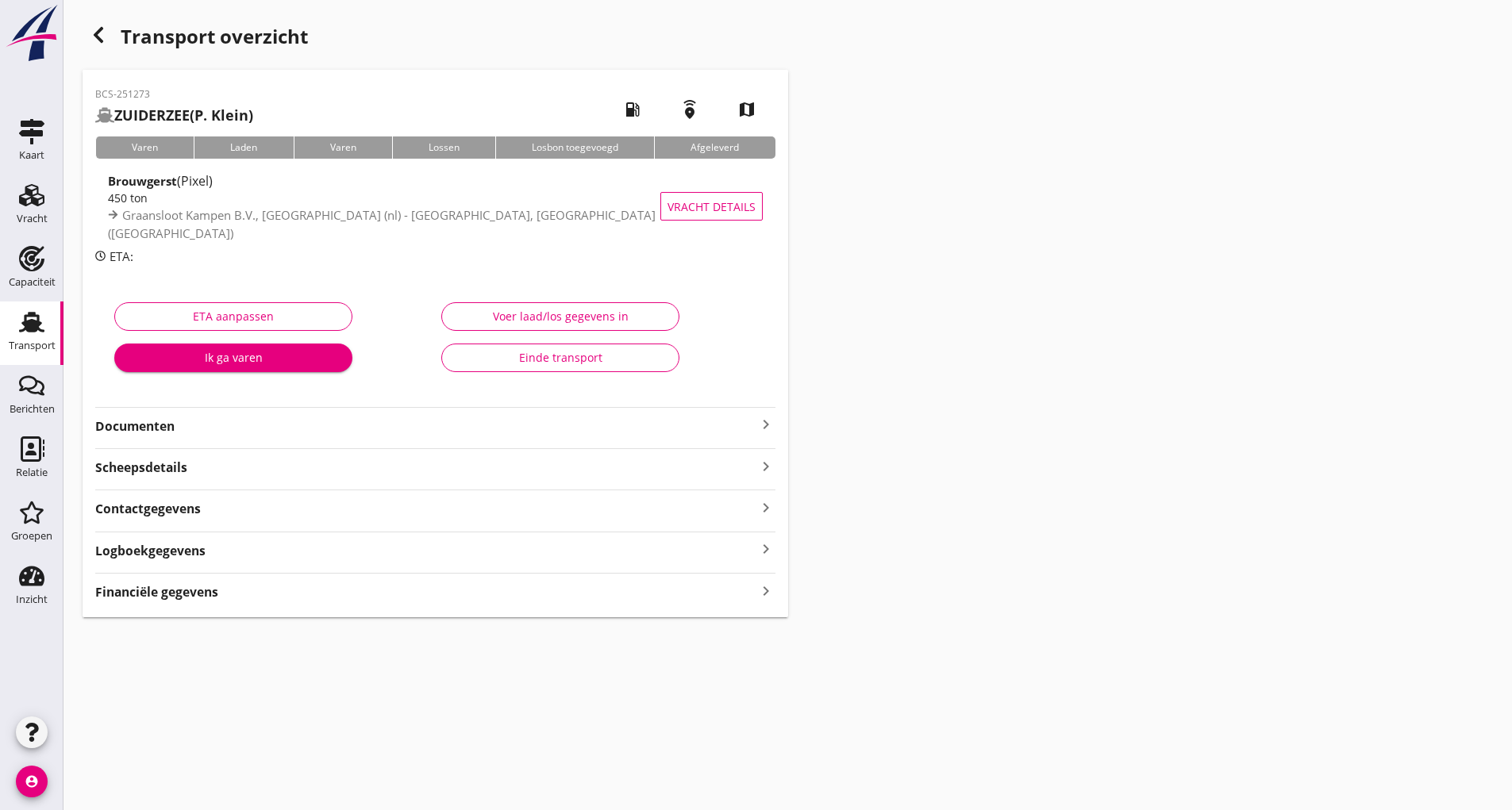
click at [485, 361] on div "Einde transport" at bounding box center [560, 357] width 211 height 17
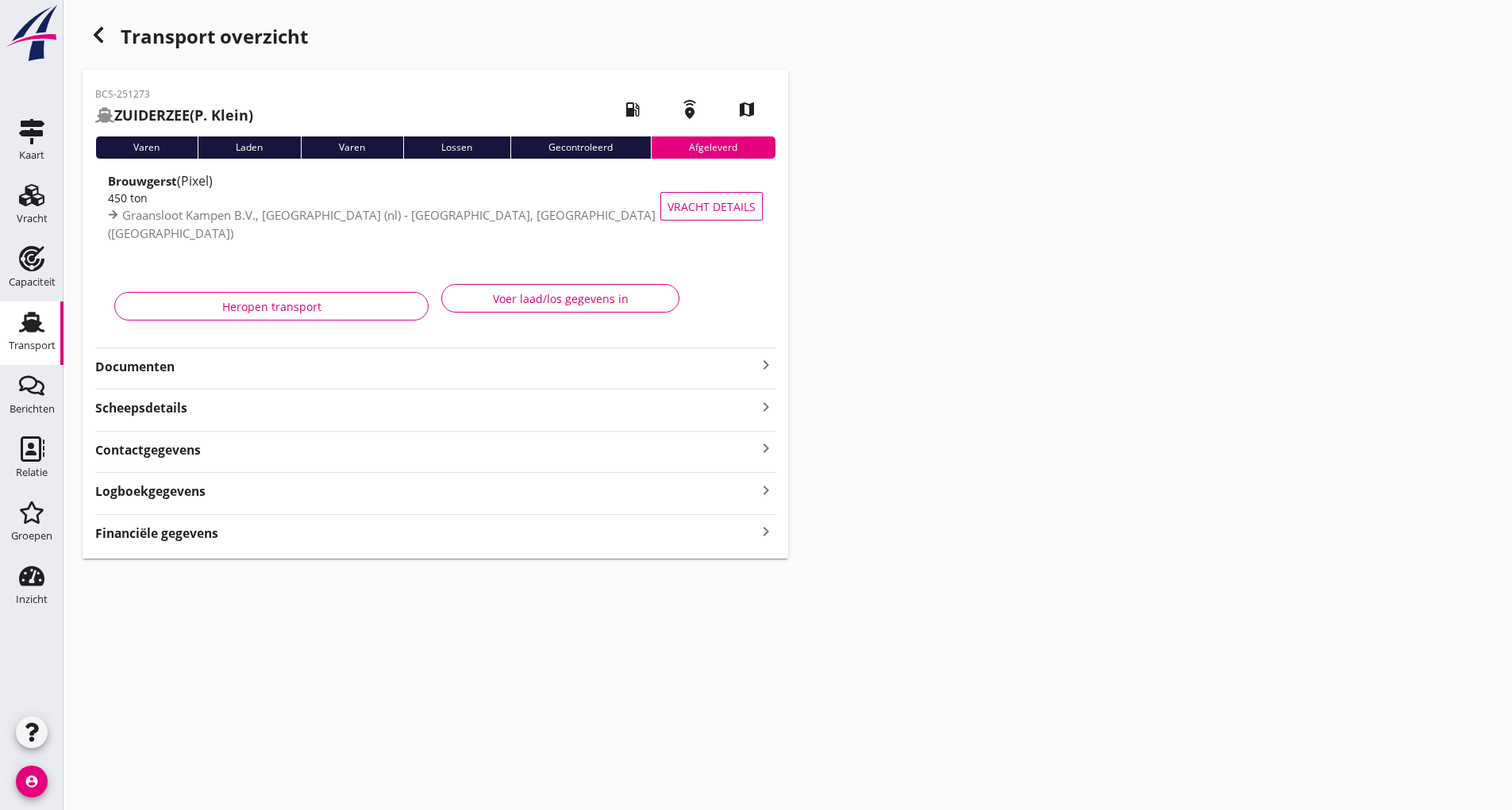
click at [95, 39] on icon "button" at bounding box center [98, 35] width 19 height 19
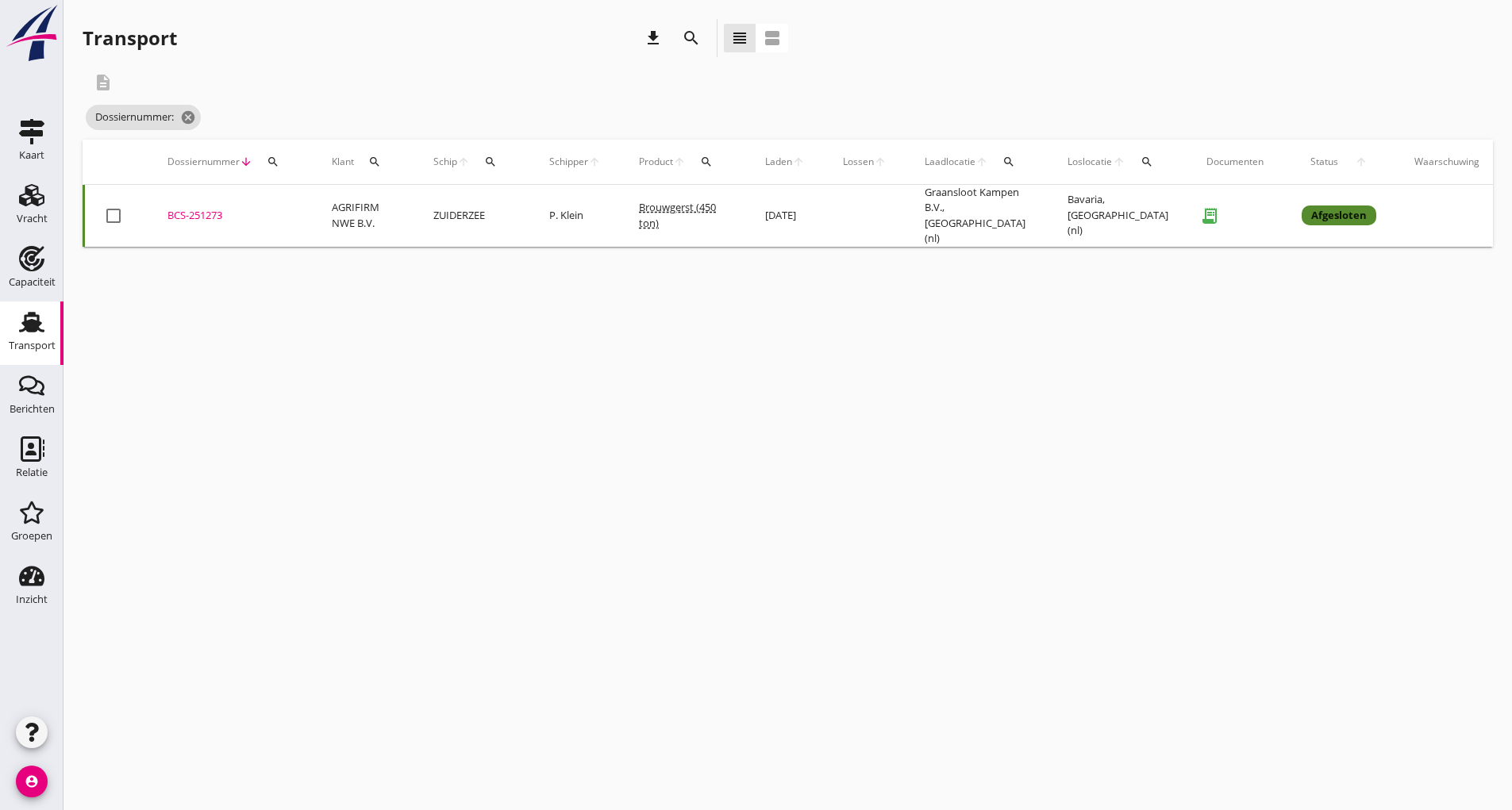
click at [692, 41] on icon "search" at bounding box center [692, 38] width 19 height 19
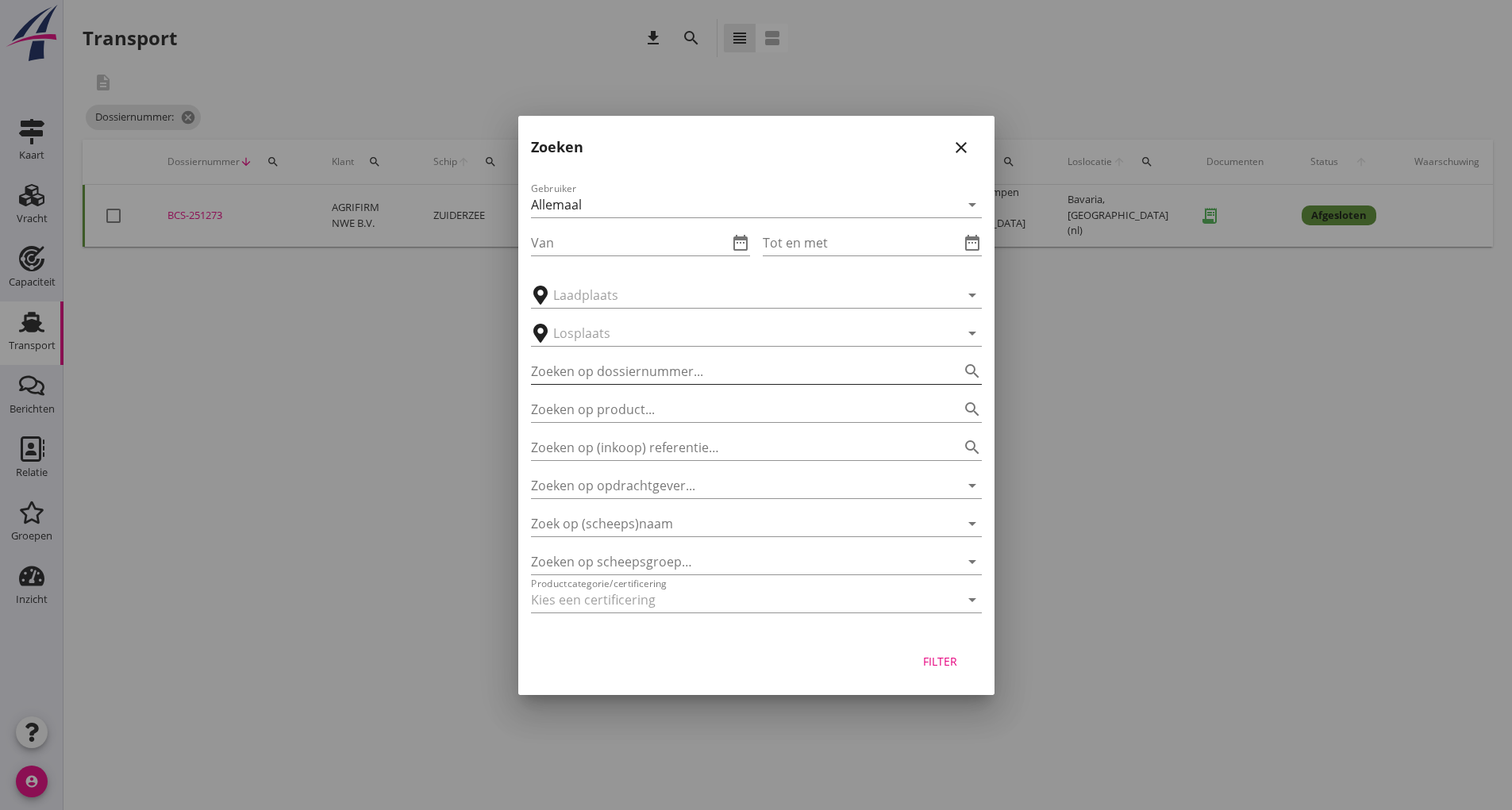
click at [625, 368] on input "Zoeken op dossiernummer..." at bounding box center [734, 372] width 406 height 26
type input "251274"
click at [930, 664] on div "Filter" at bounding box center [940, 661] width 44 height 17
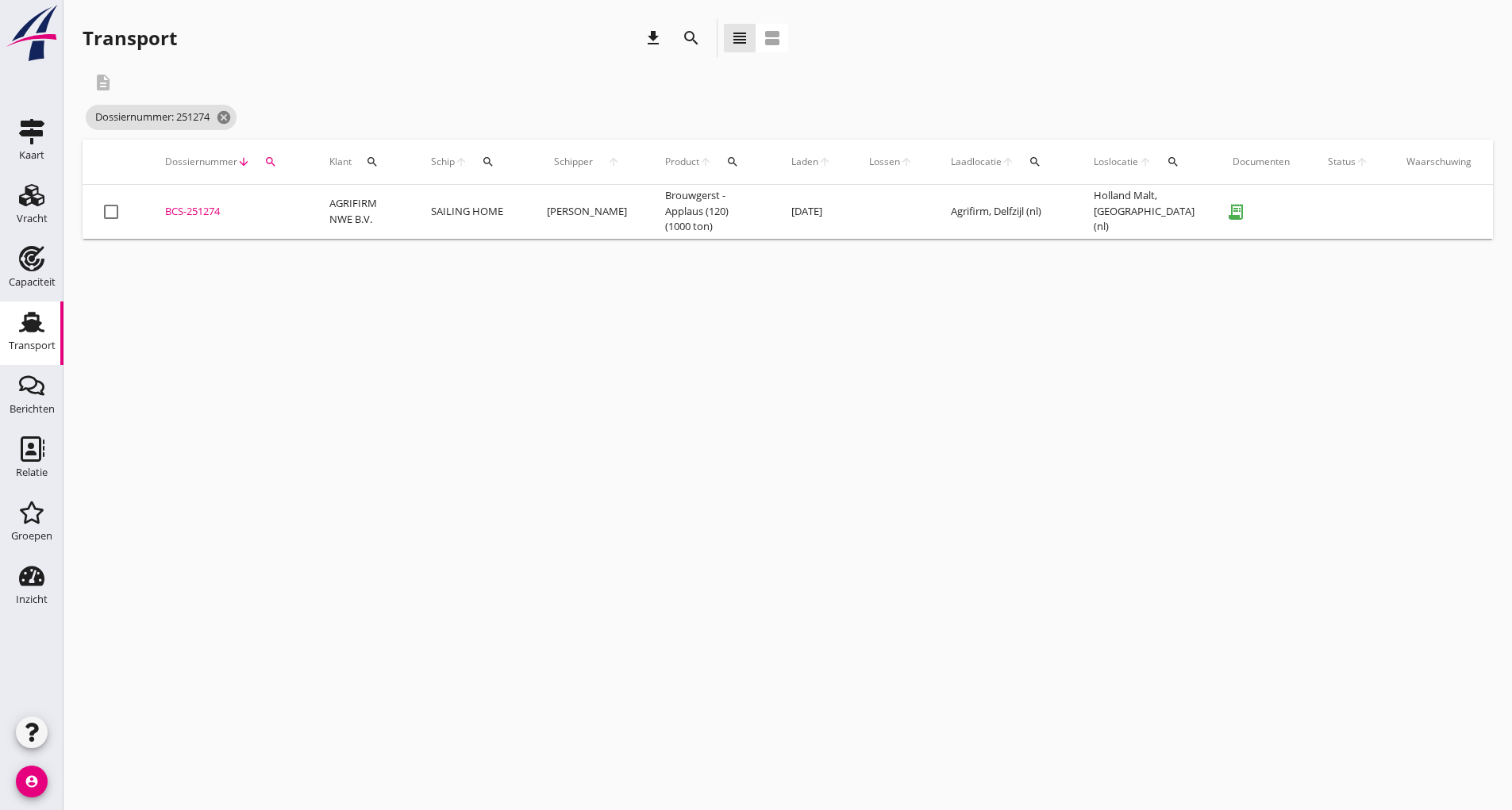
click at [208, 214] on div "BCS-251274" at bounding box center [228, 212] width 127 height 16
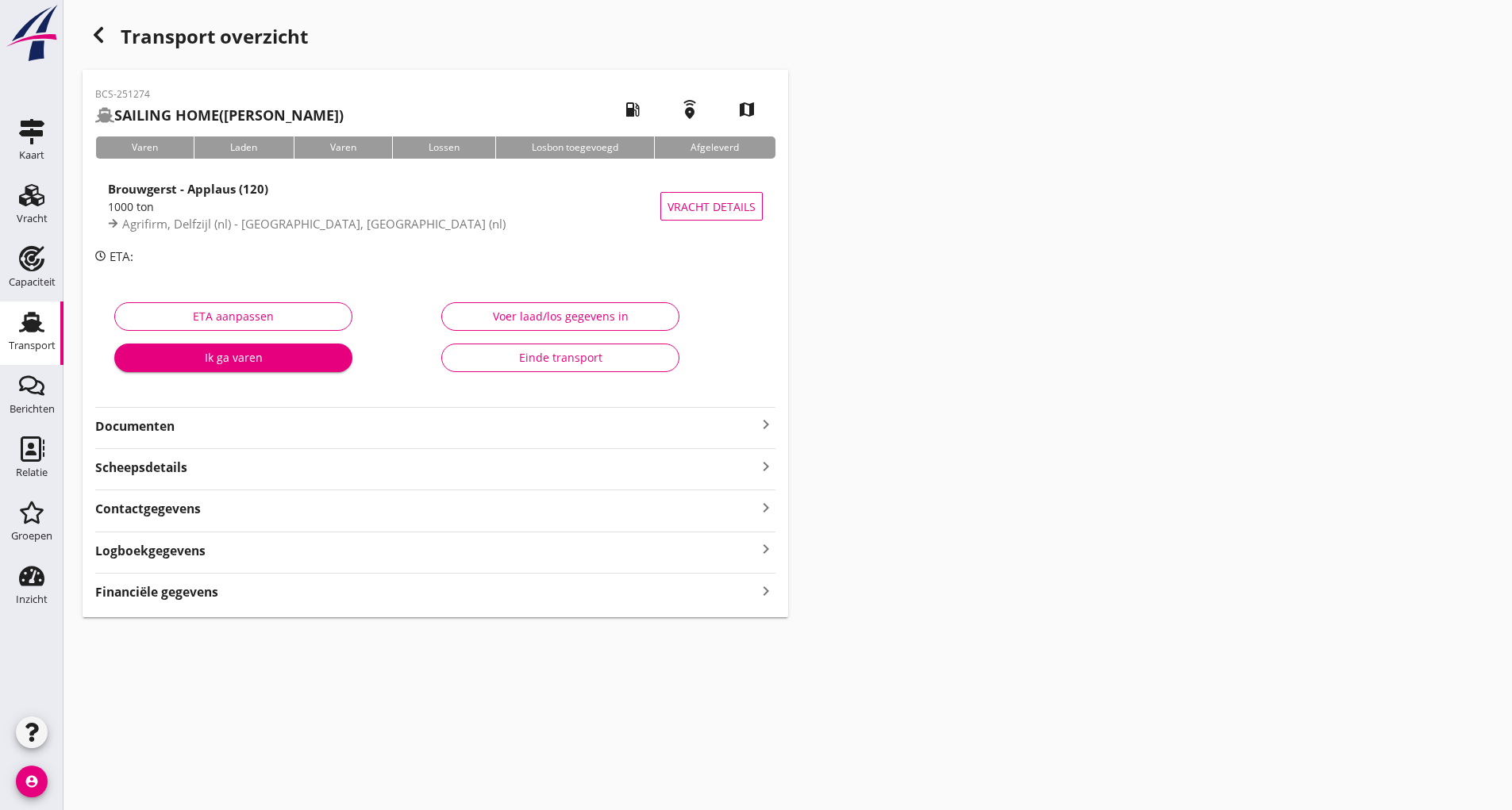
click at [494, 363] on div "Einde transport" at bounding box center [560, 357] width 211 height 17
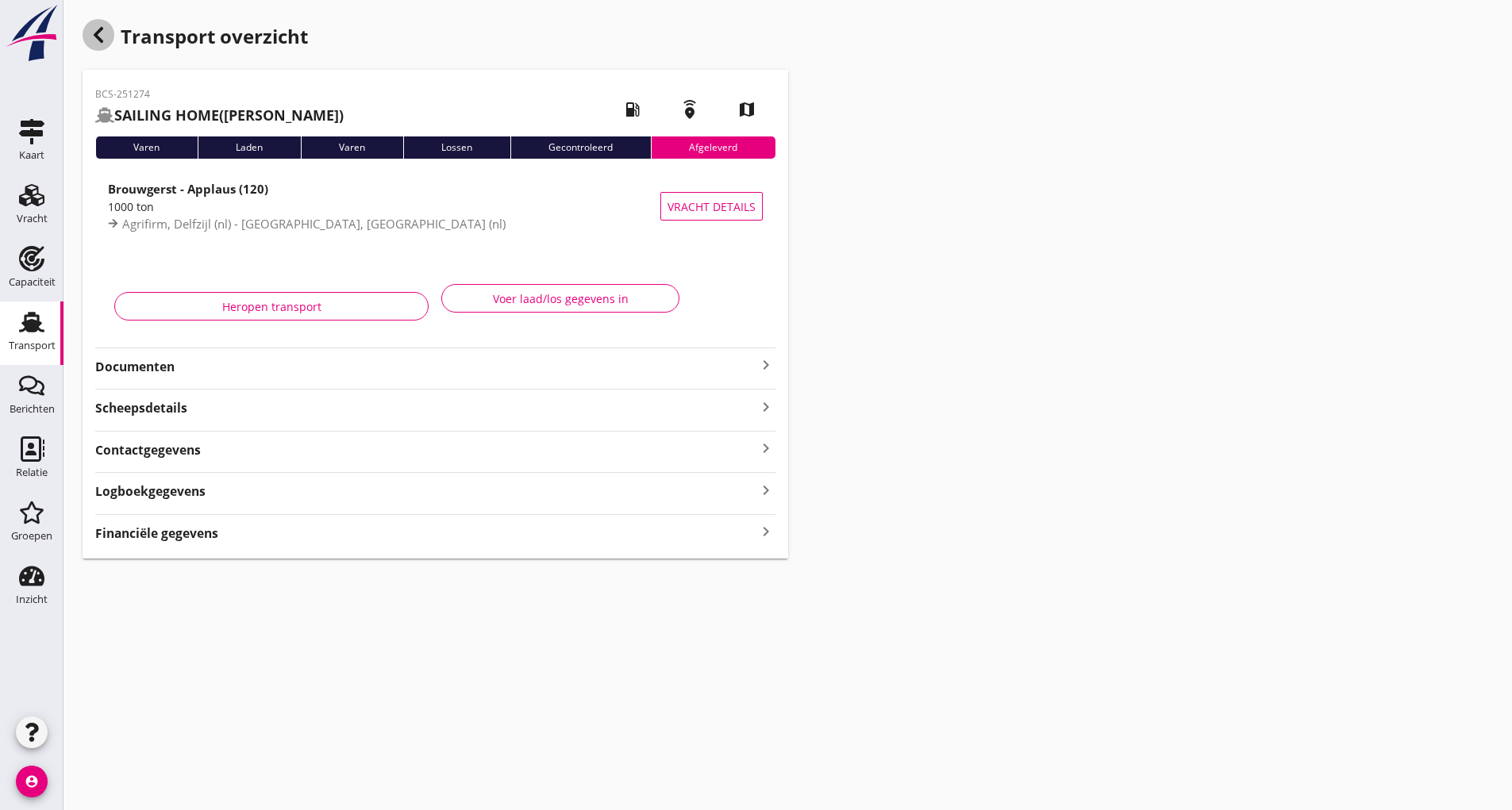
click at [87, 37] on div "button" at bounding box center [98, 35] width 31 height 31
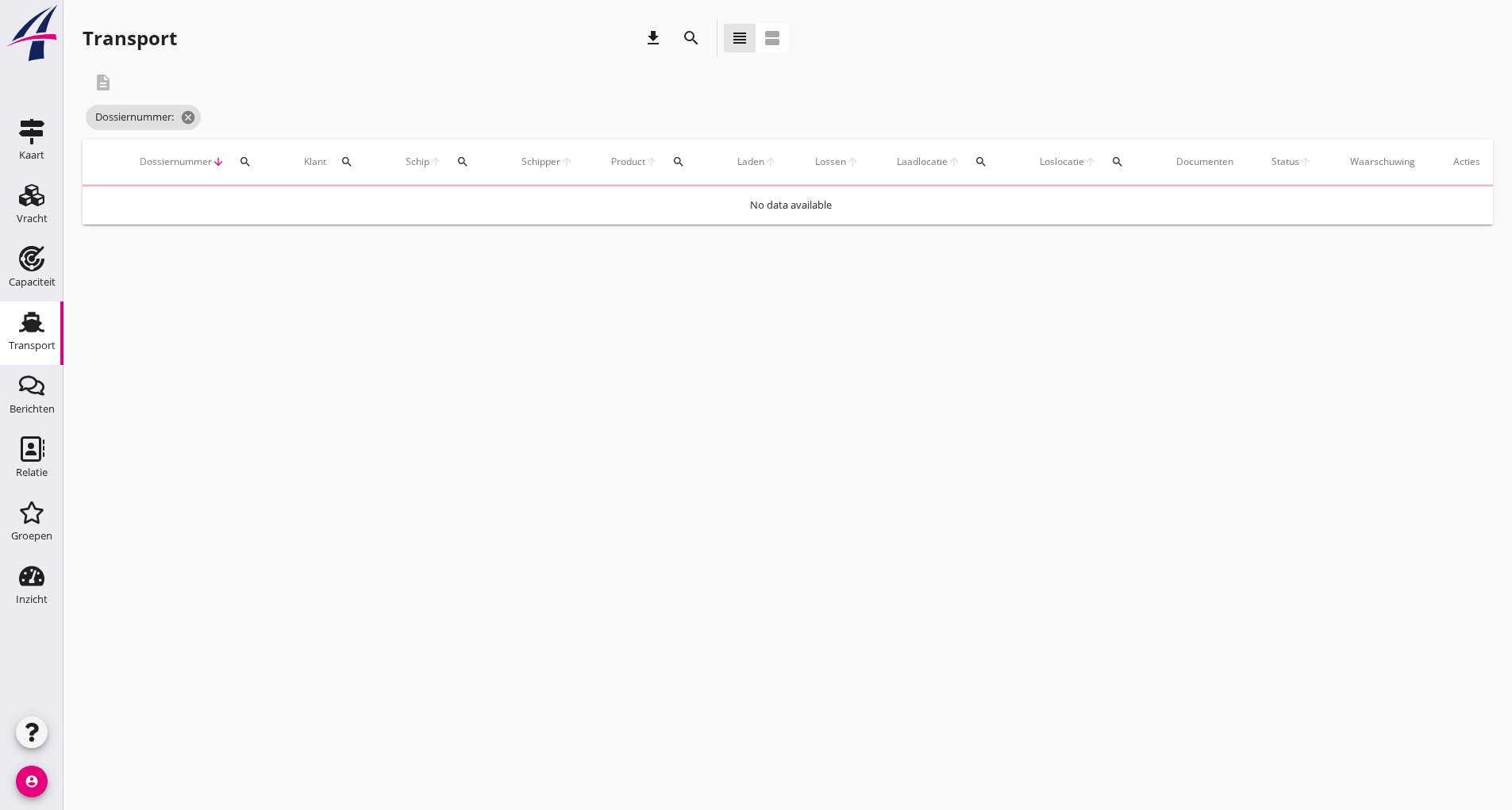
click at [684, 39] on icon "search" at bounding box center [692, 38] width 19 height 19
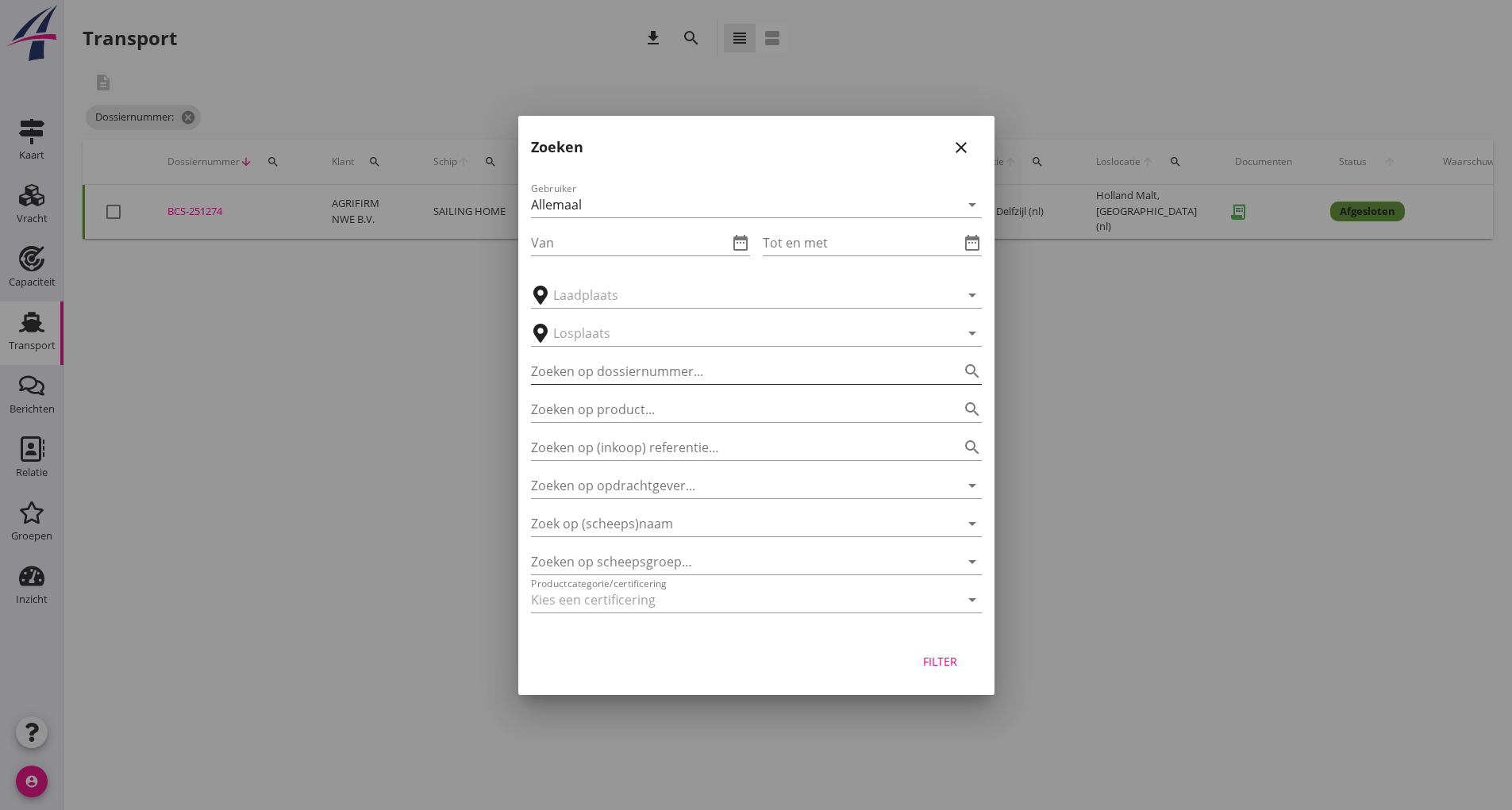
click at [612, 377] on input "Zoeken op dossiernummer..." at bounding box center [734, 372] width 406 height 26
type input "251279"
click at [962, 659] on div "Filter" at bounding box center [940, 661] width 44 height 17
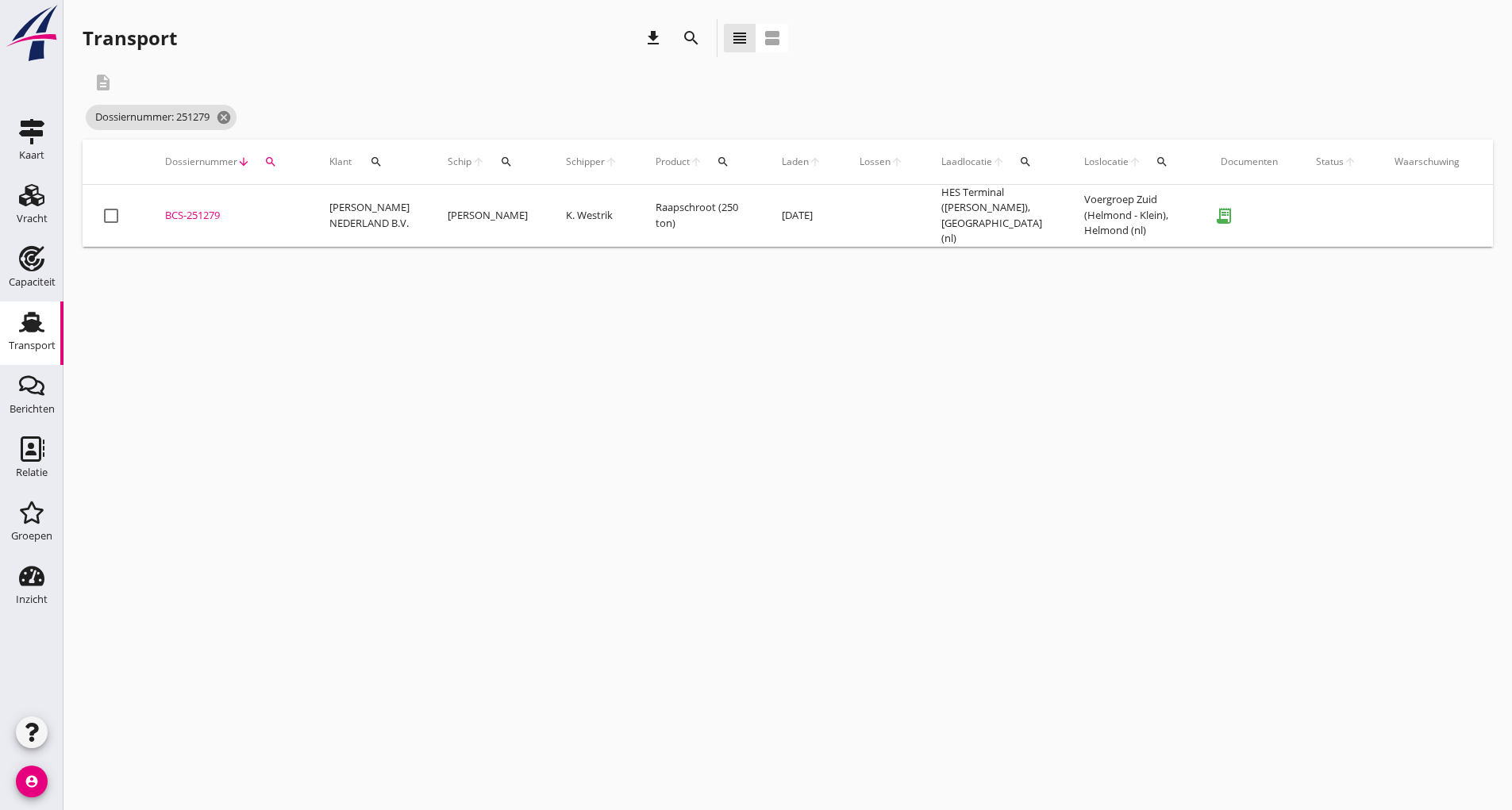
click at [177, 208] on div "BCS-251279" at bounding box center [228, 216] width 127 height 16
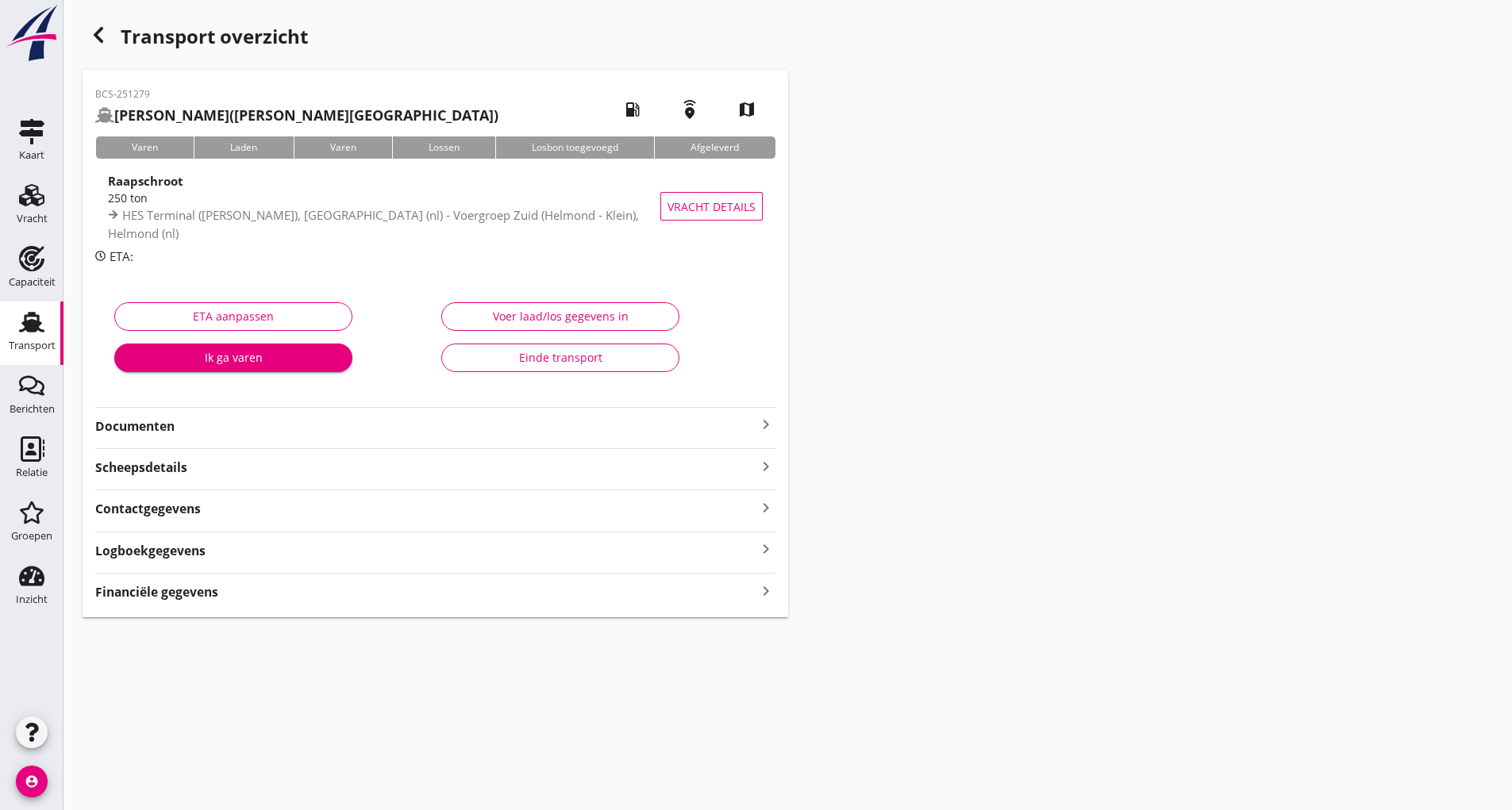
click at [470, 357] on div "Einde transport" at bounding box center [560, 357] width 211 height 17
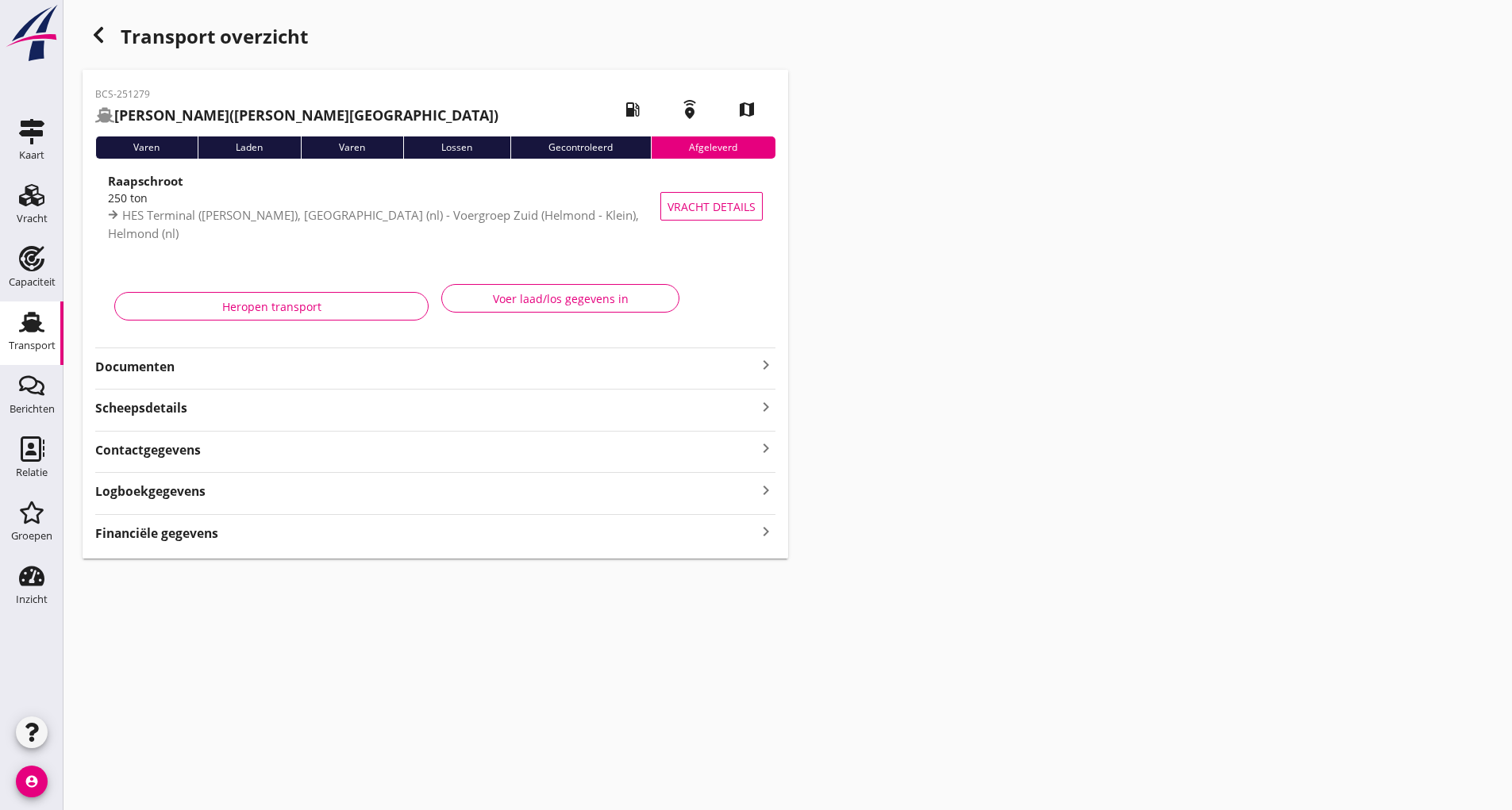
click at [100, 27] on icon "button" at bounding box center [98, 35] width 19 height 19
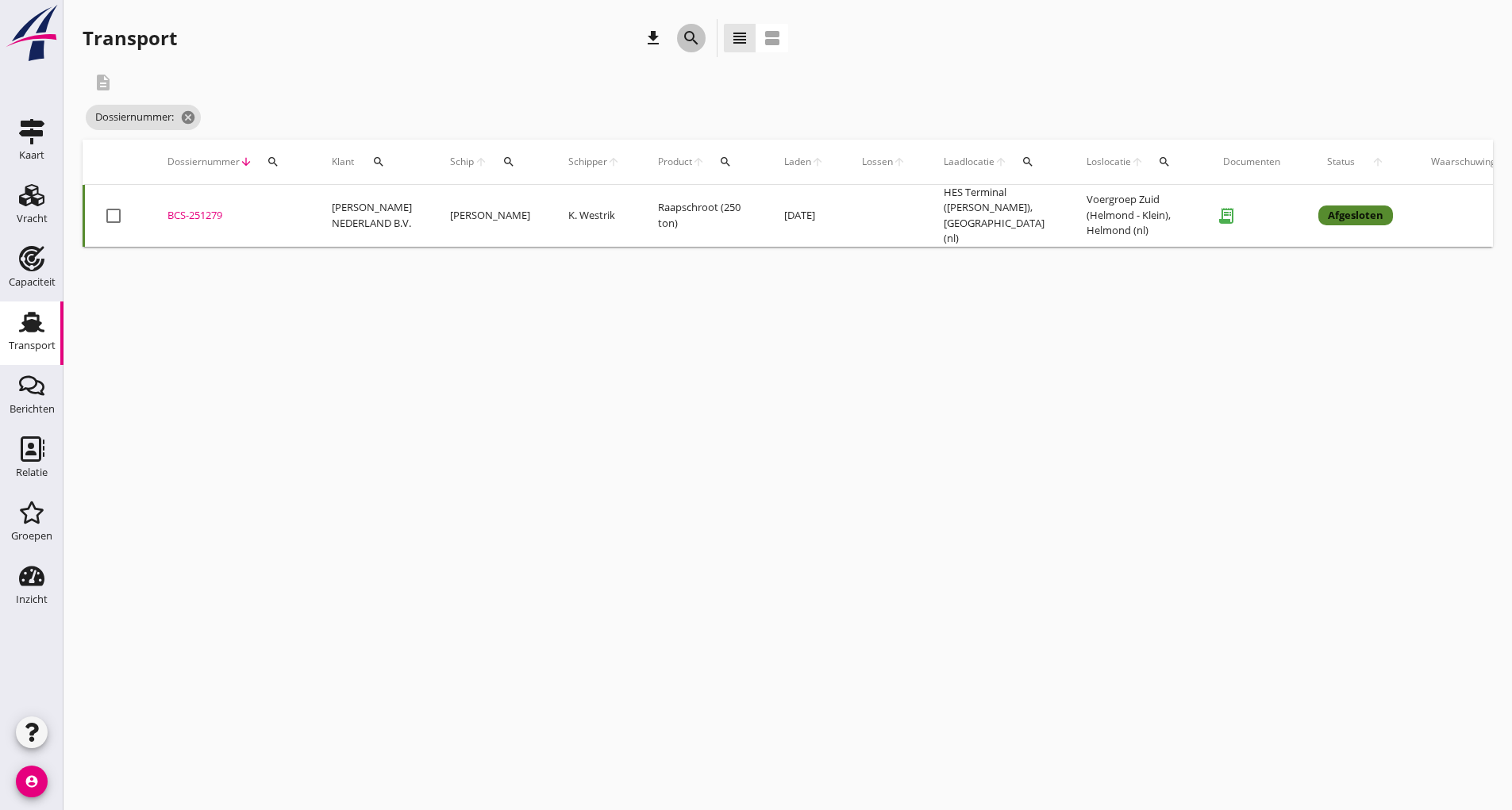
click at [692, 43] on icon "search" at bounding box center [692, 38] width 19 height 19
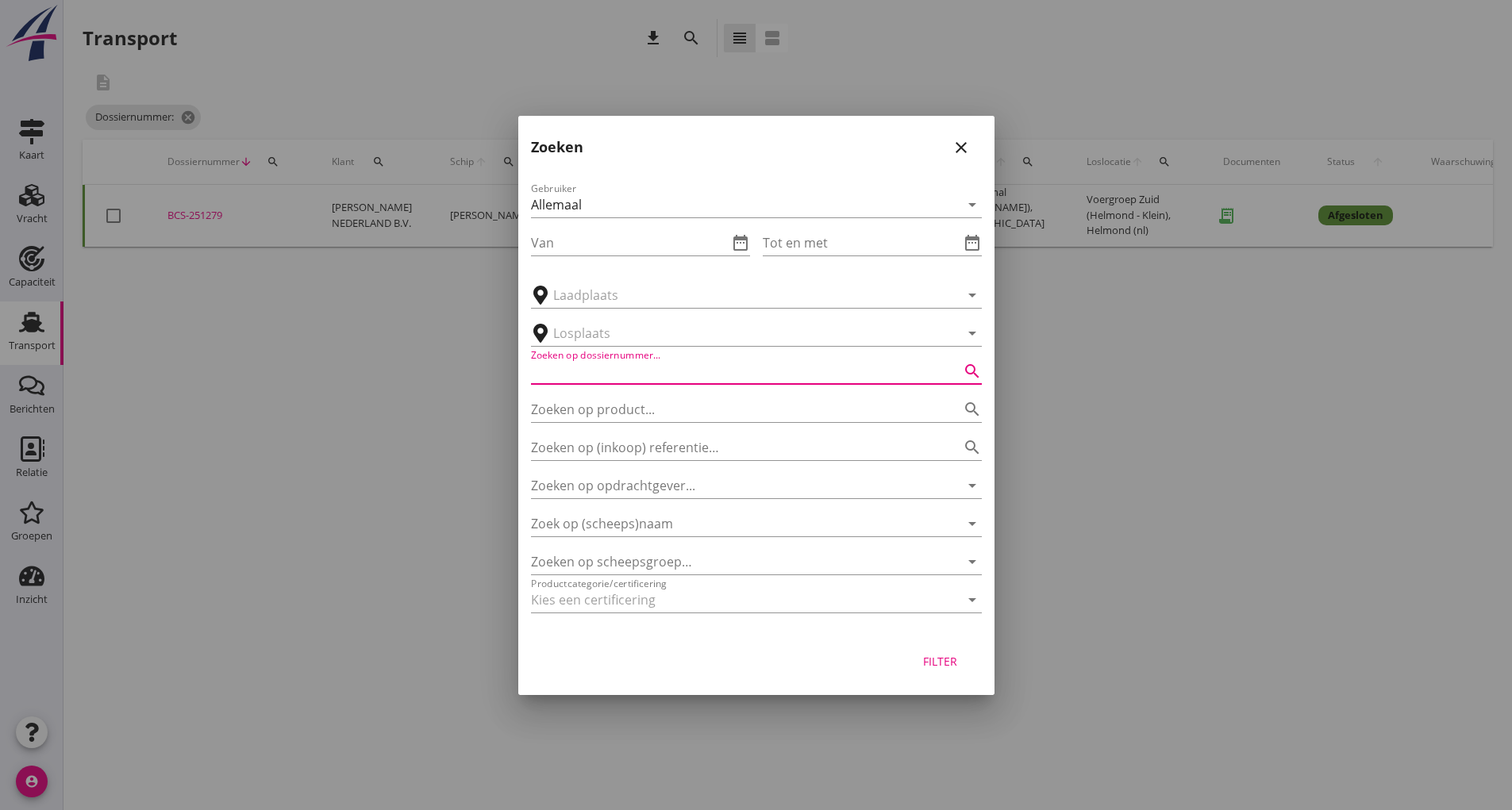
click at [598, 380] on input "Zoeken op dossiernummer..." at bounding box center [734, 372] width 406 height 26
type input "251281"
click at [930, 671] on button "Filter" at bounding box center [941, 662] width 70 height 28
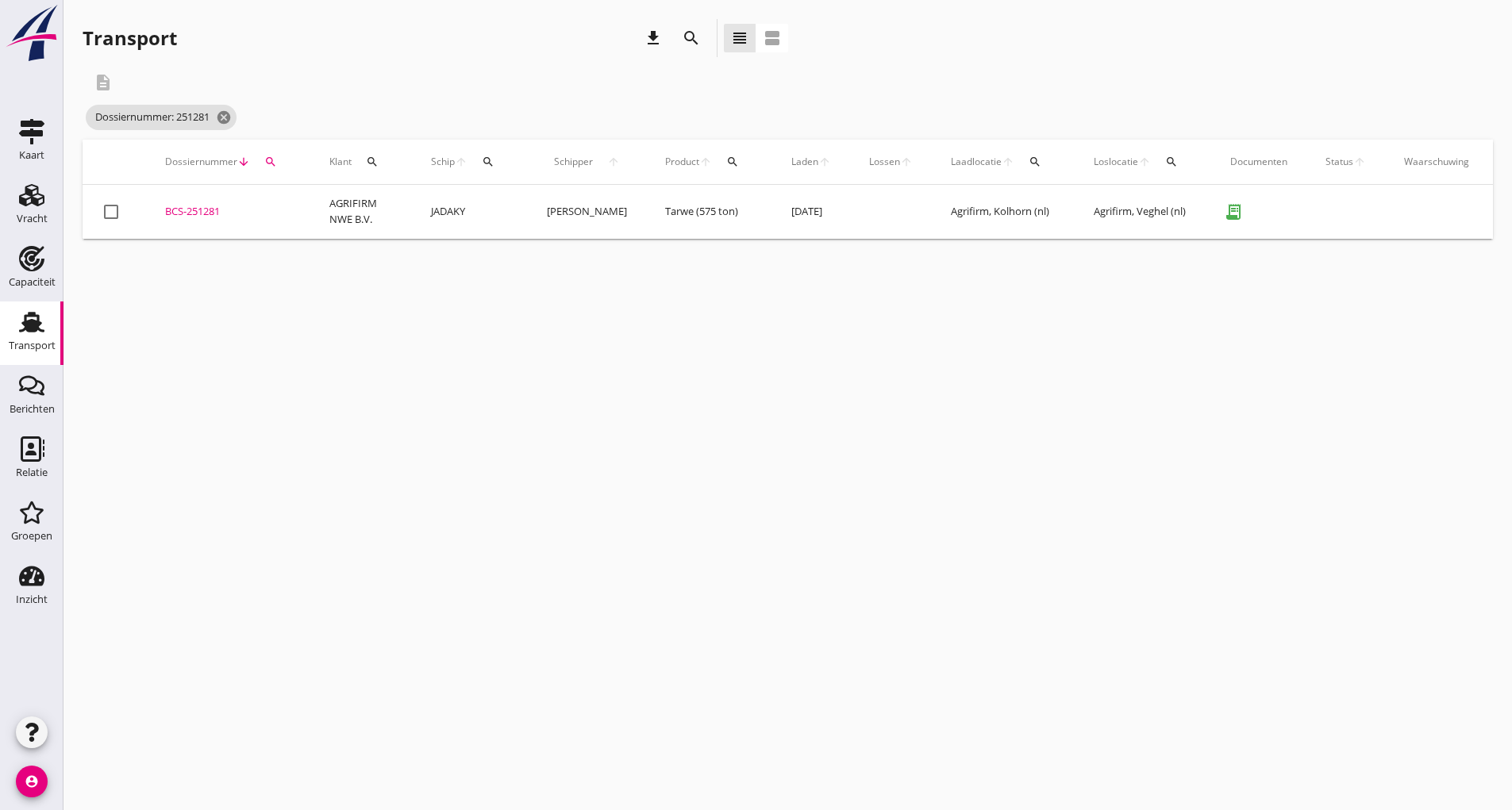
click at [189, 210] on div "BCS-251281" at bounding box center [228, 212] width 127 height 16
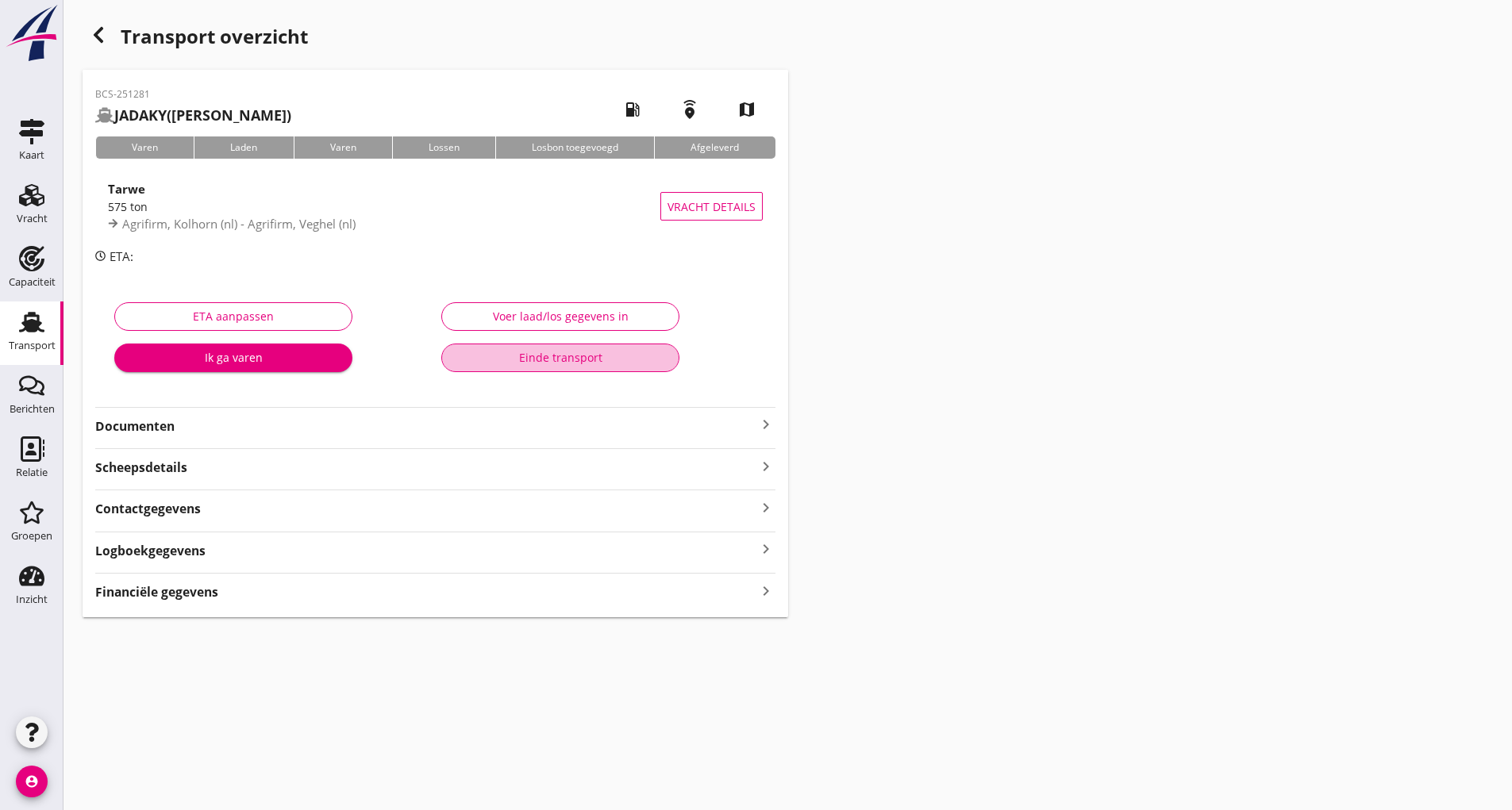
click at [476, 349] on div "Einde transport" at bounding box center [560, 357] width 211 height 17
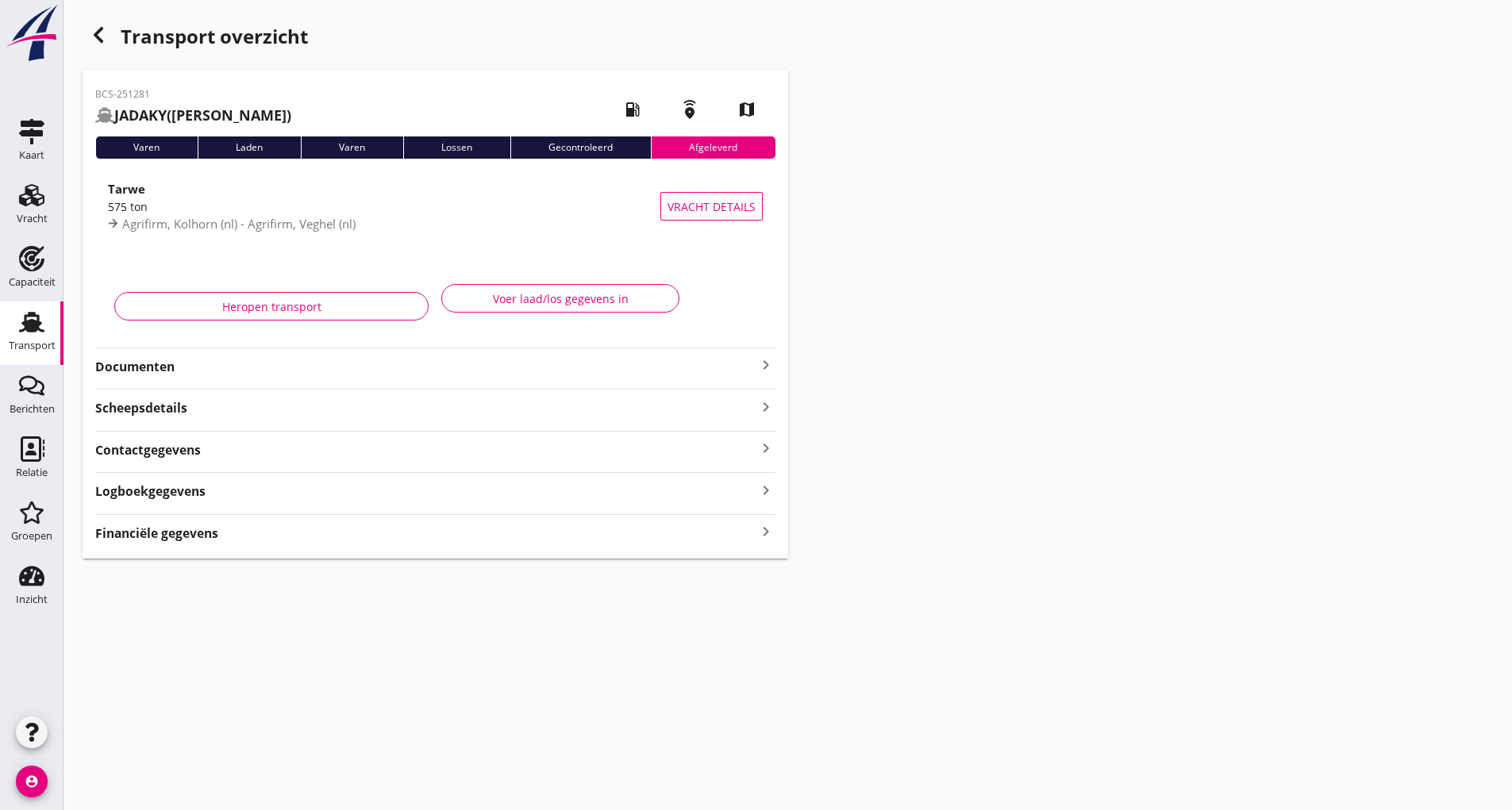
click at [102, 37] on icon "button" at bounding box center [98, 35] width 19 height 19
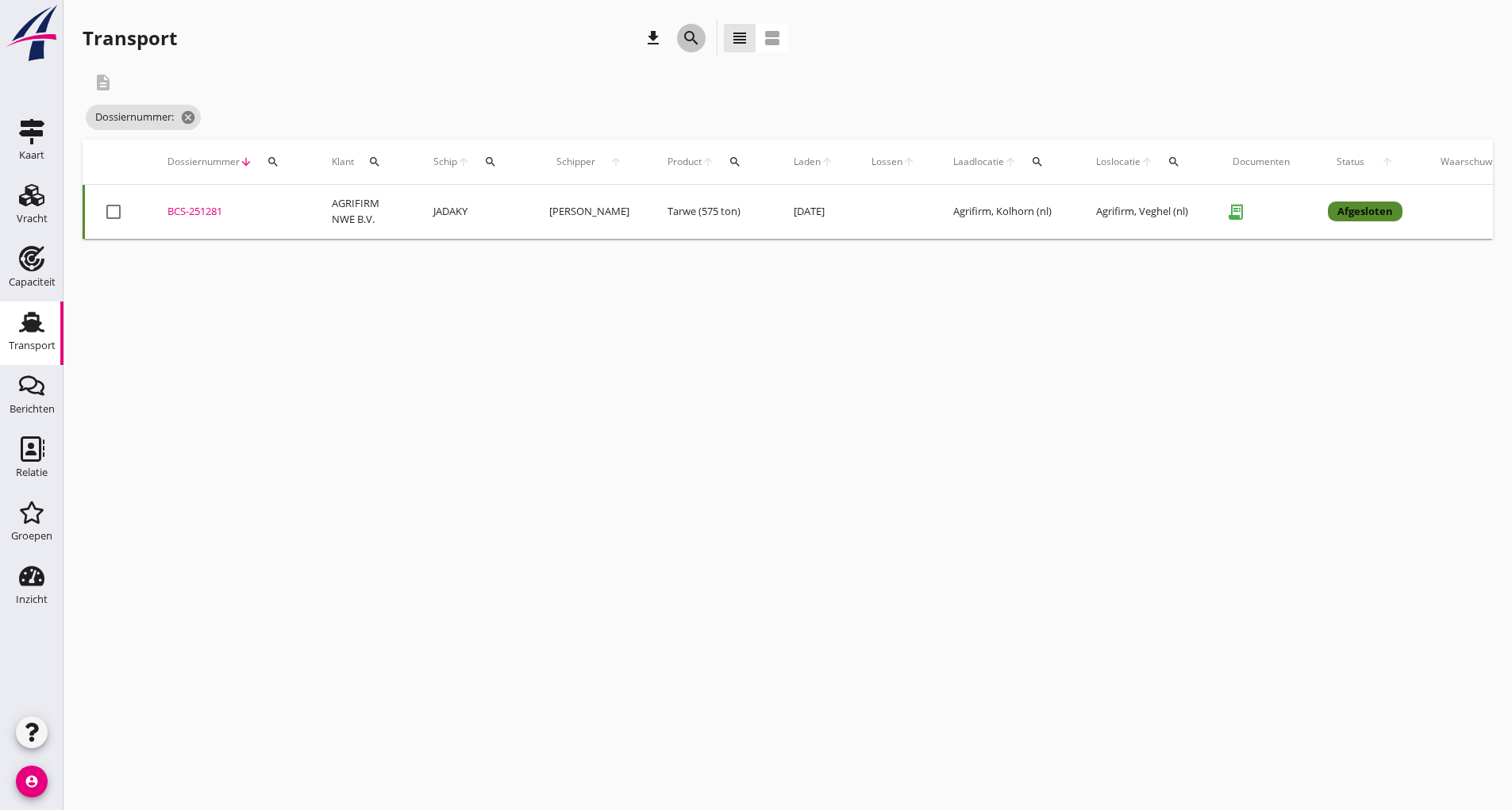
click at [691, 35] on icon "search" at bounding box center [692, 38] width 19 height 19
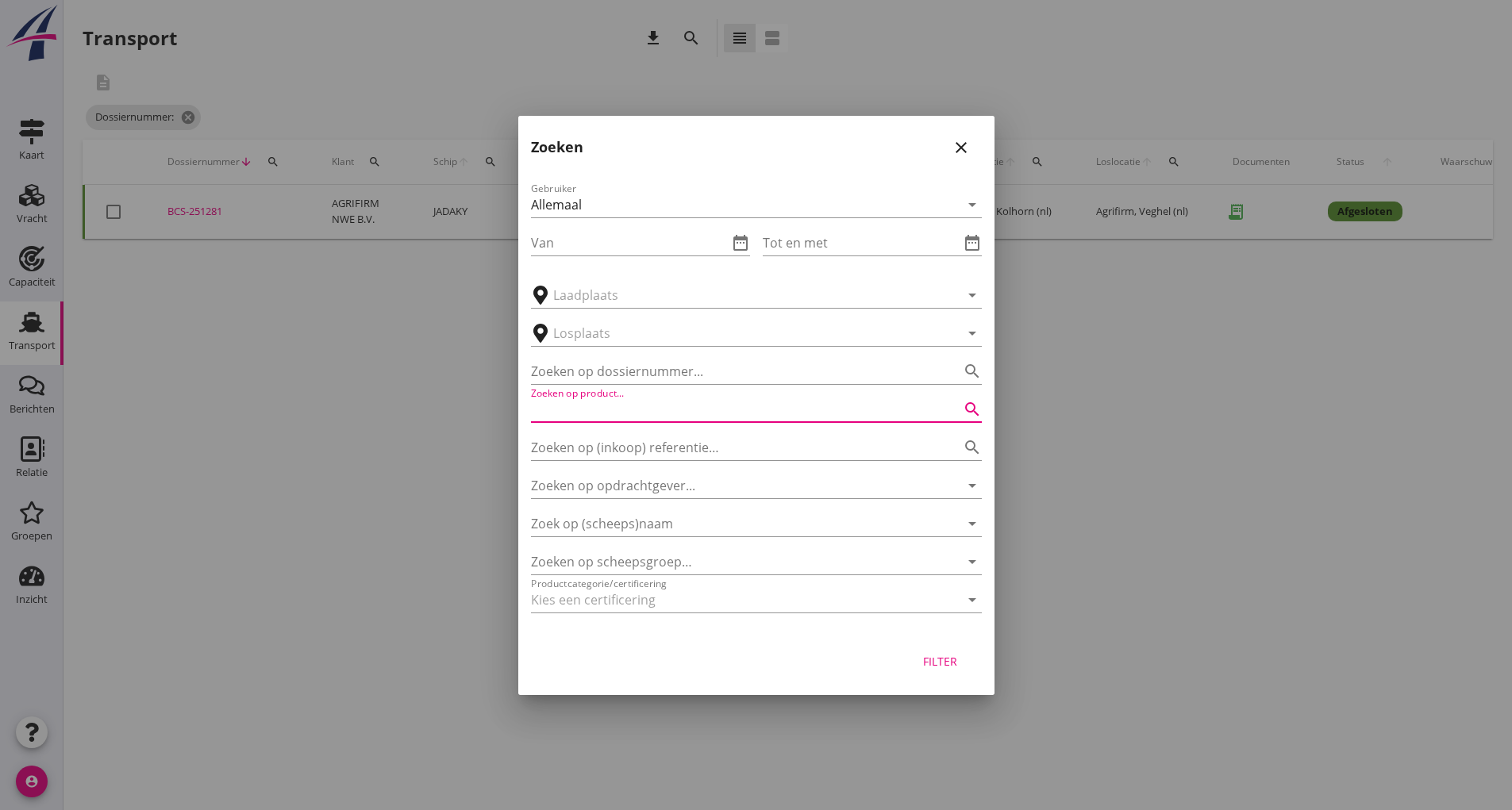
click at [646, 404] on input "Zoeken op product..." at bounding box center [734, 409] width 406 height 26
click at [642, 373] on input "Zoeken op dossiernummer..." at bounding box center [734, 372] width 406 height 26
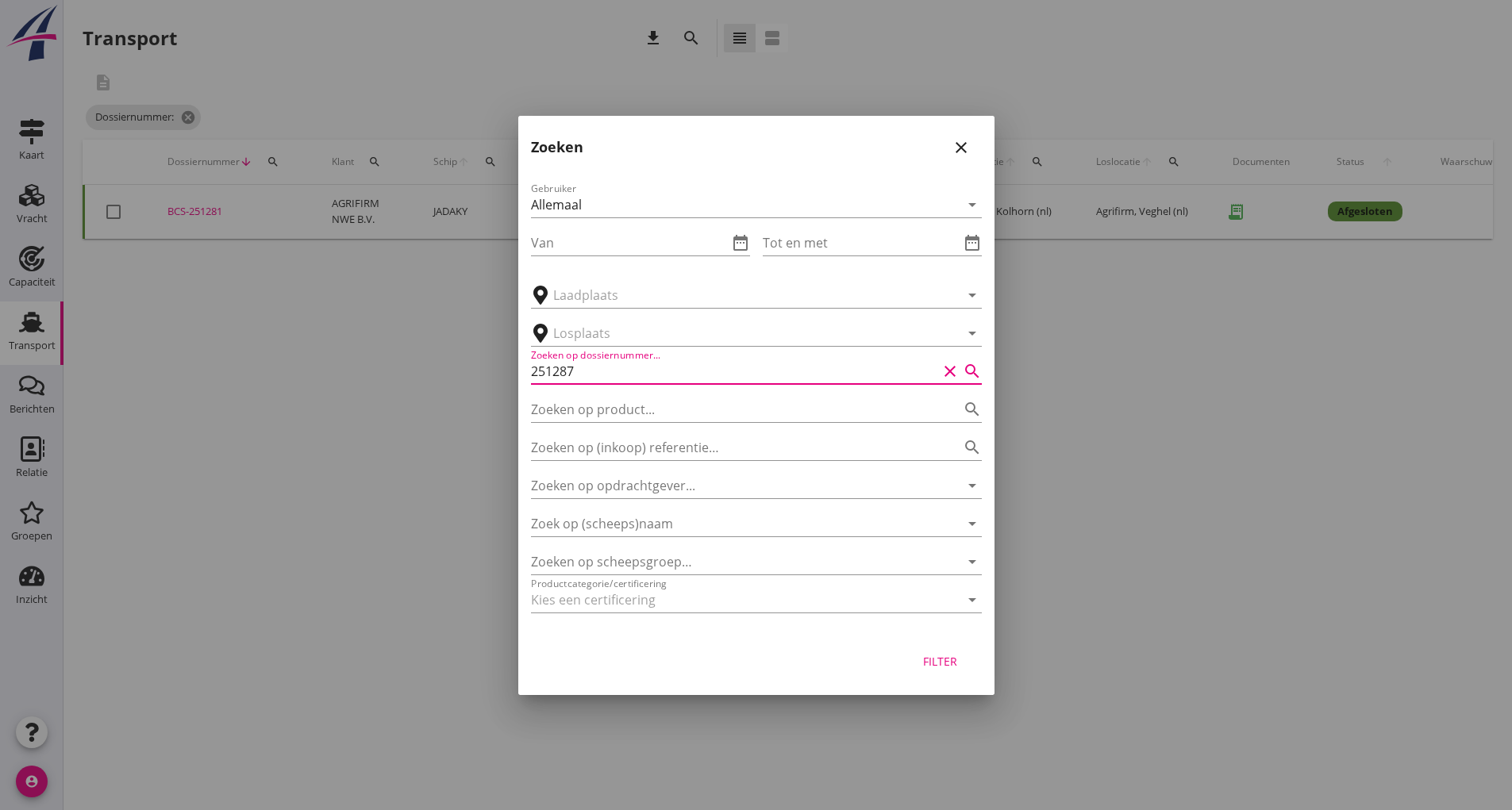
type input "251287"
click at [934, 666] on div "Filter" at bounding box center [940, 661] width 44 height 17
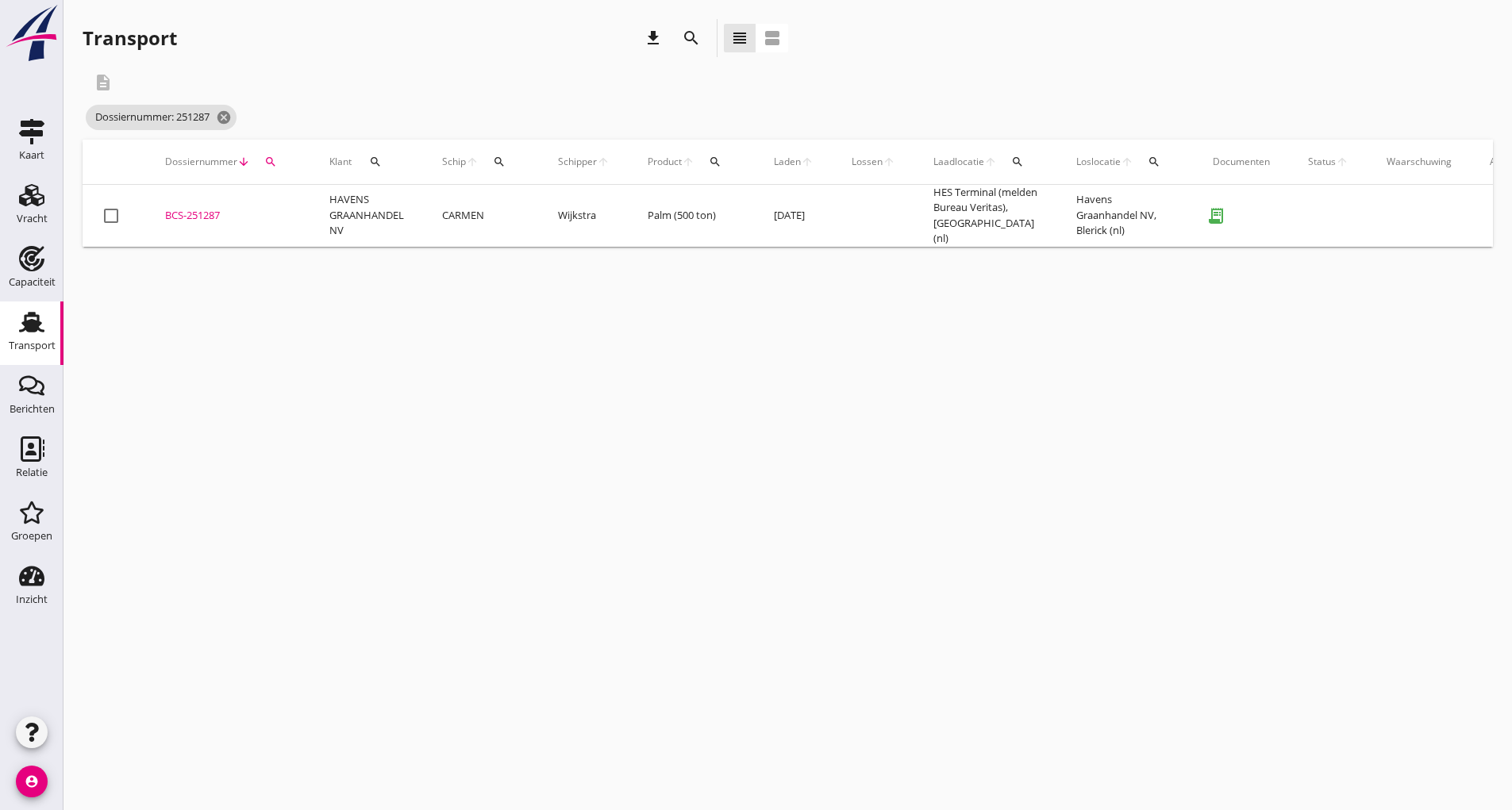
click at [197, 213] on div "BCS-251287" at bounding box center [228, 216] width 127 height 16
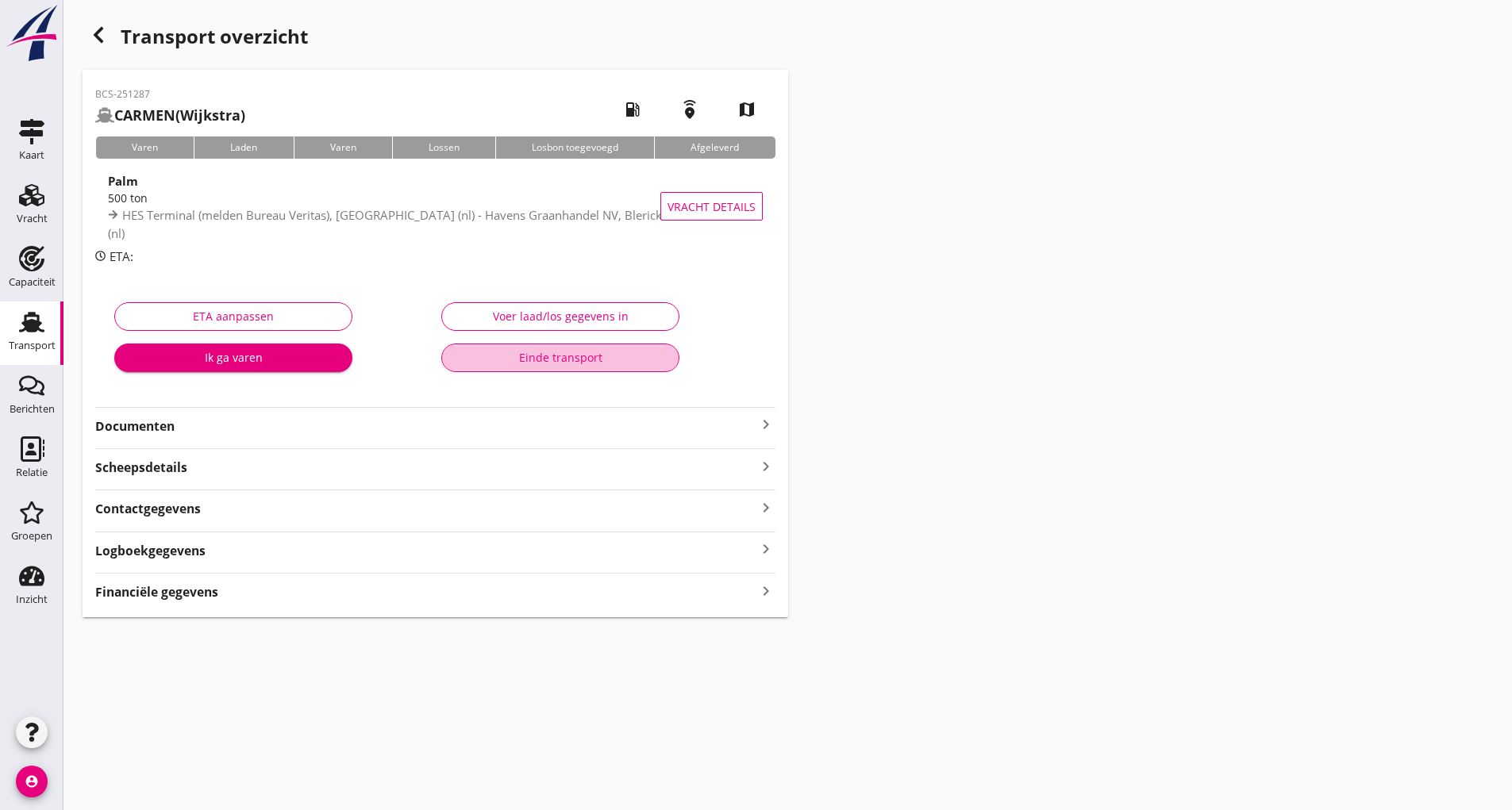
click at [477, 366] on button "Einde transport" at bounding box center [560, 357] width 238 height 28
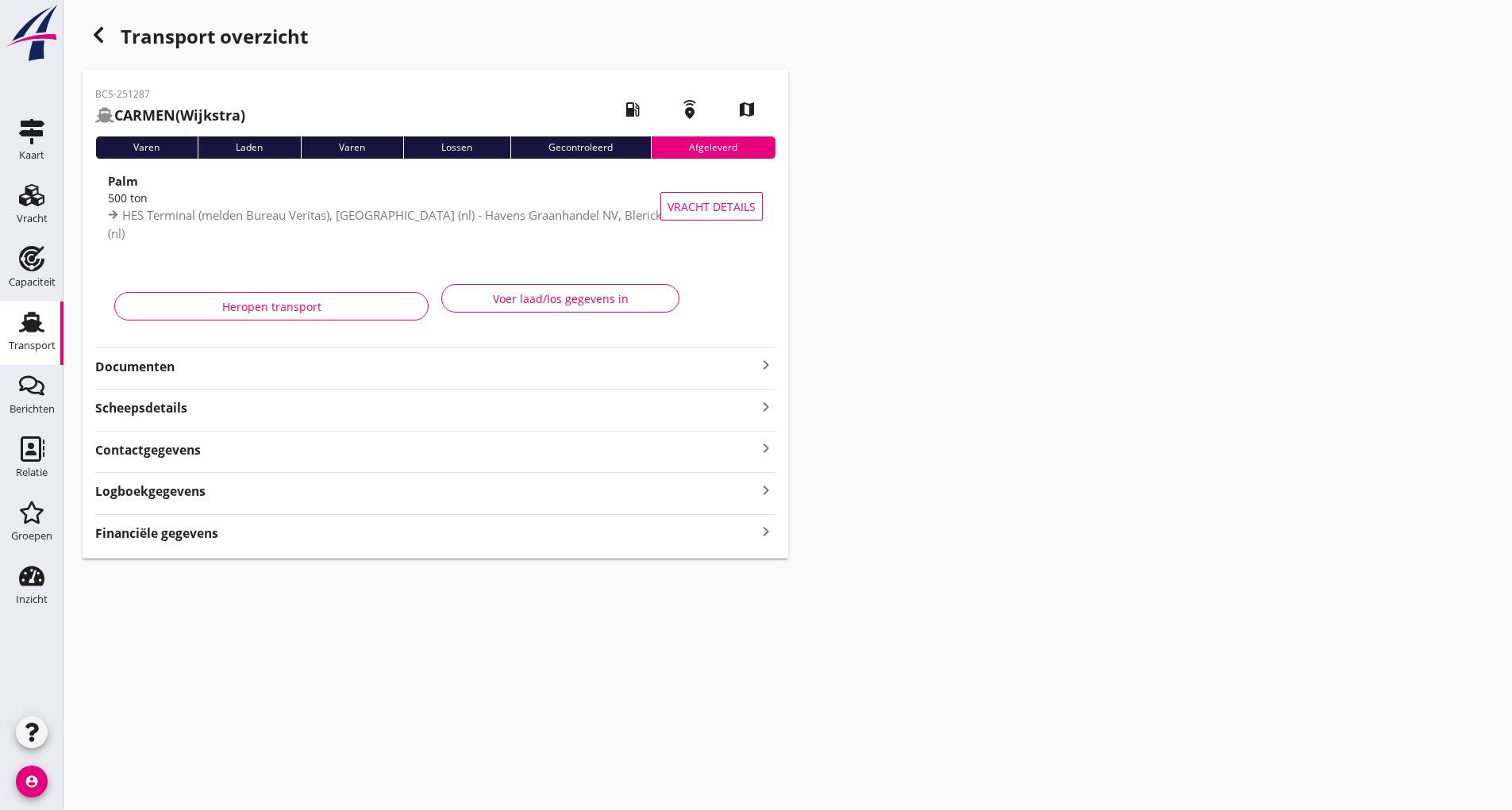
click at [106, 42] on icon "button" at bounding box center [98, 35] width 19 height 19
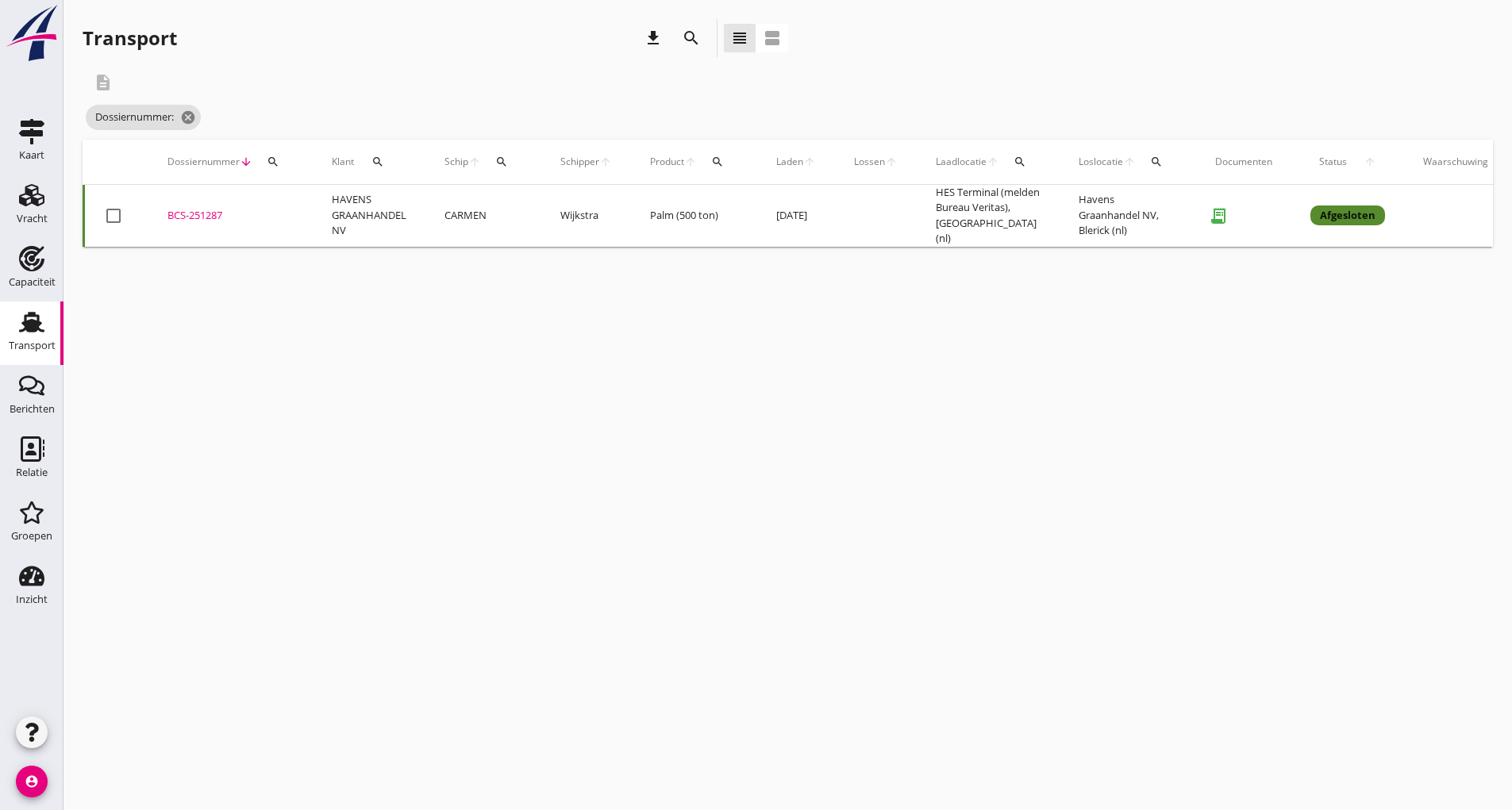
click at [694, 36] on icon "search" at bounding box center [692, 38] width 19 height 19
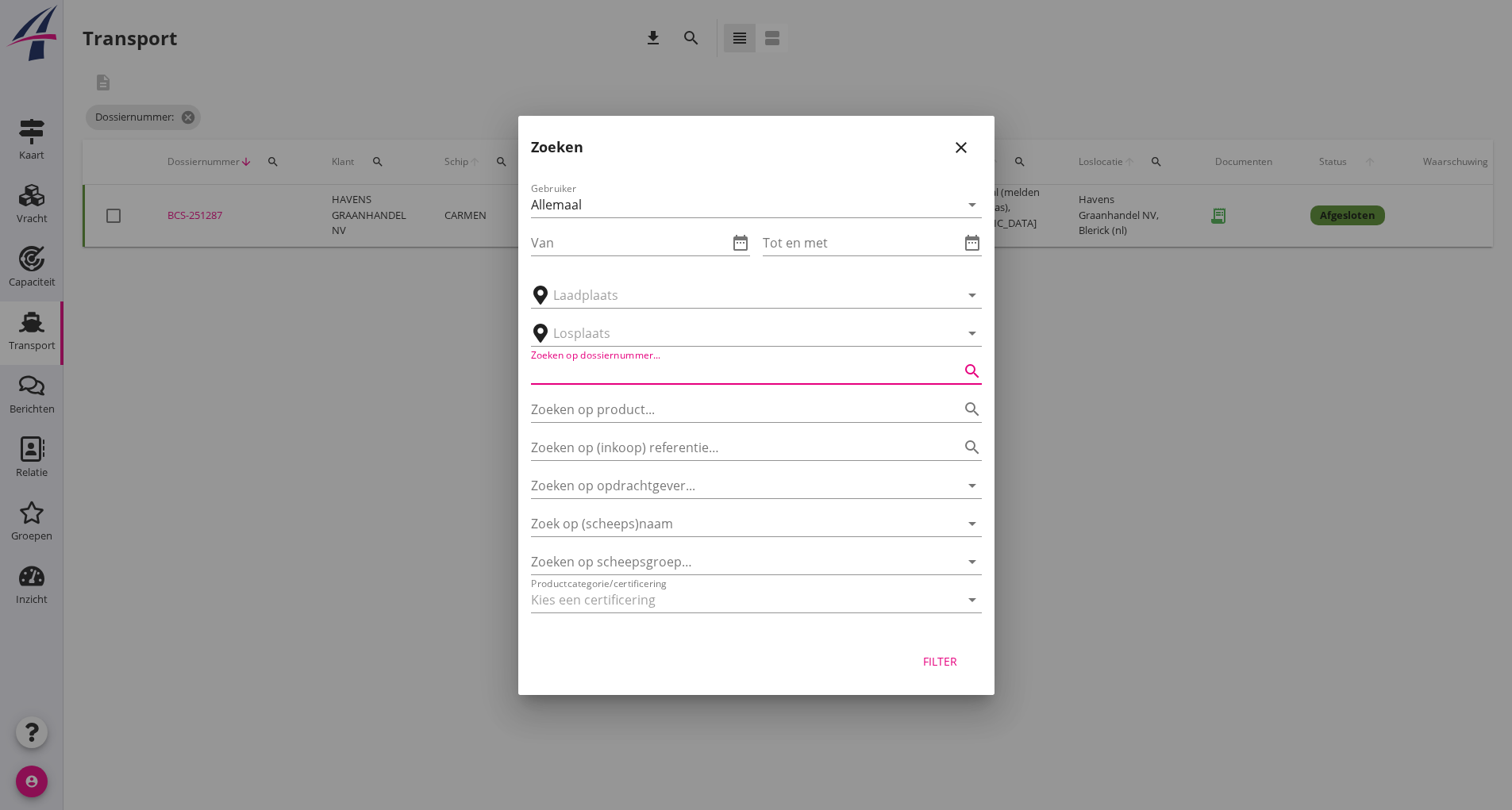
click at [597, 368] on input "Zoeken op dossiernummer..." at bounding box center [734, 372] width 406 height 26
type input "251288"
click at [934, 665] on div "Filter" at bounding box center [940, 661] width 44 height 17
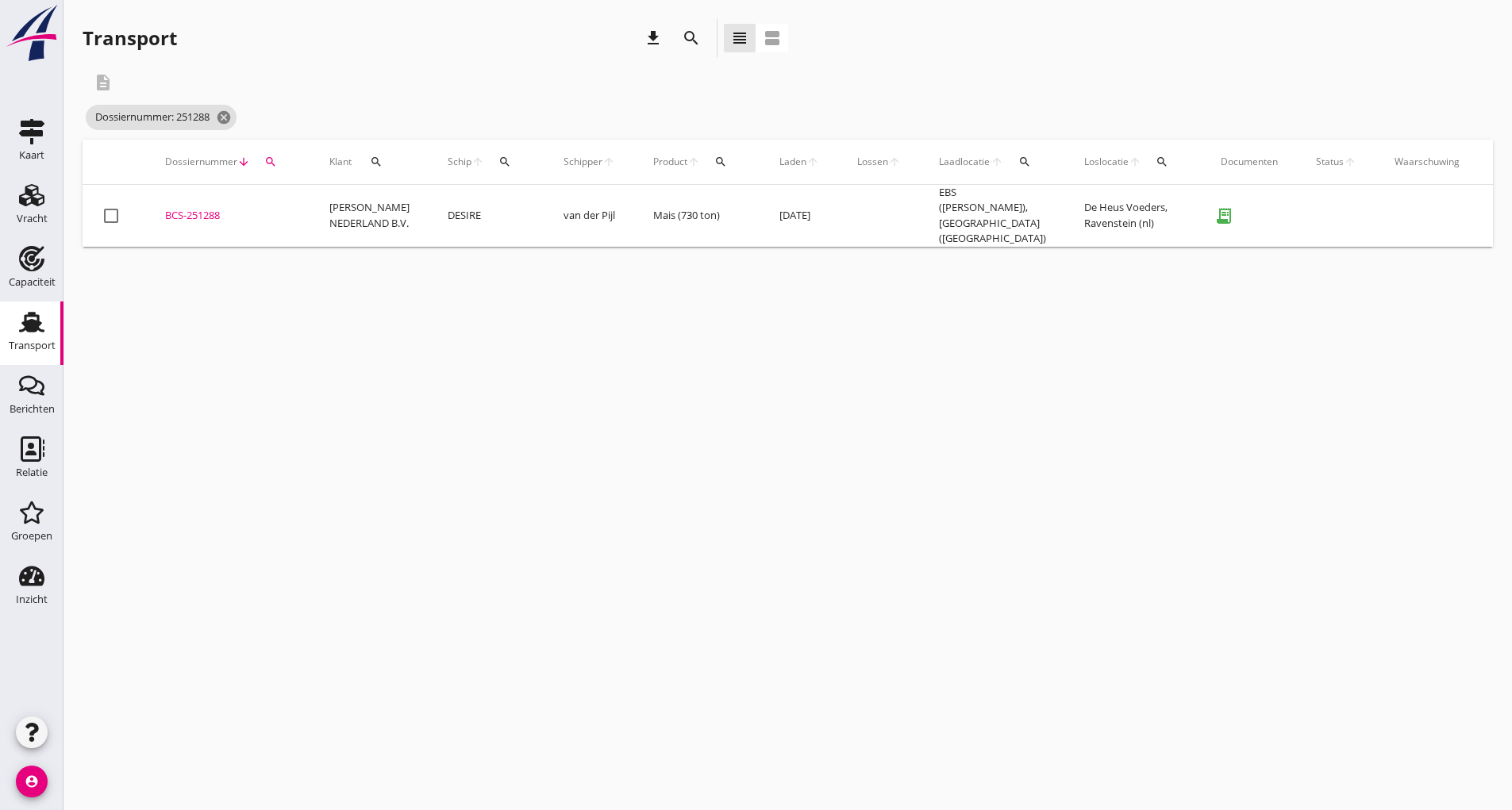
click at [205, 212] on div "BCS-251288" at bounding box center [228, 216] width 127 height 16
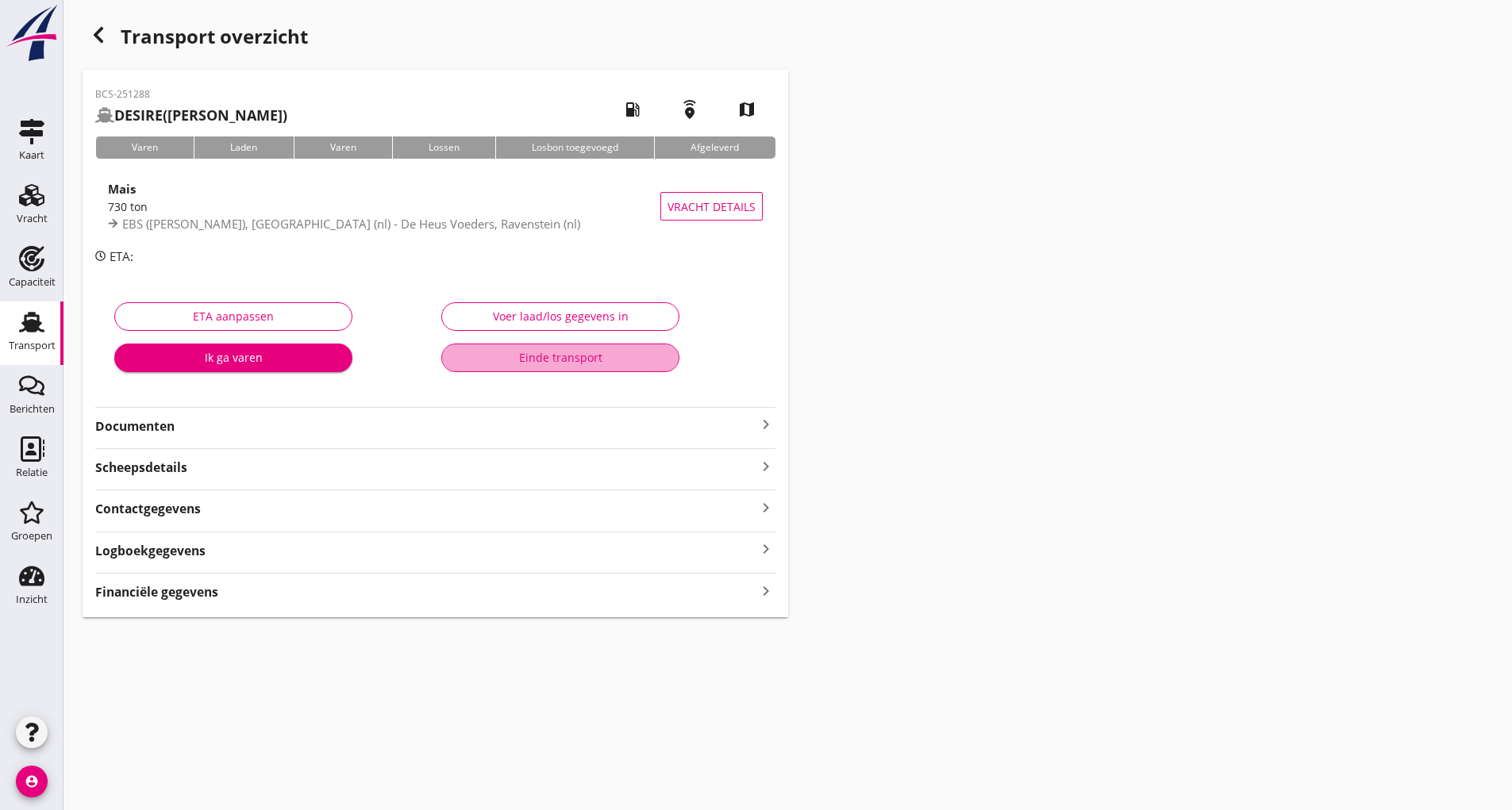
drag, startPoint x: 487, startPoint y: 353, endPoint x: 476, endPoint y: 401, distance: 49.2
click at [487, 354] on div "Einde transport" at bounding box center [560, 357] width 211 height 17
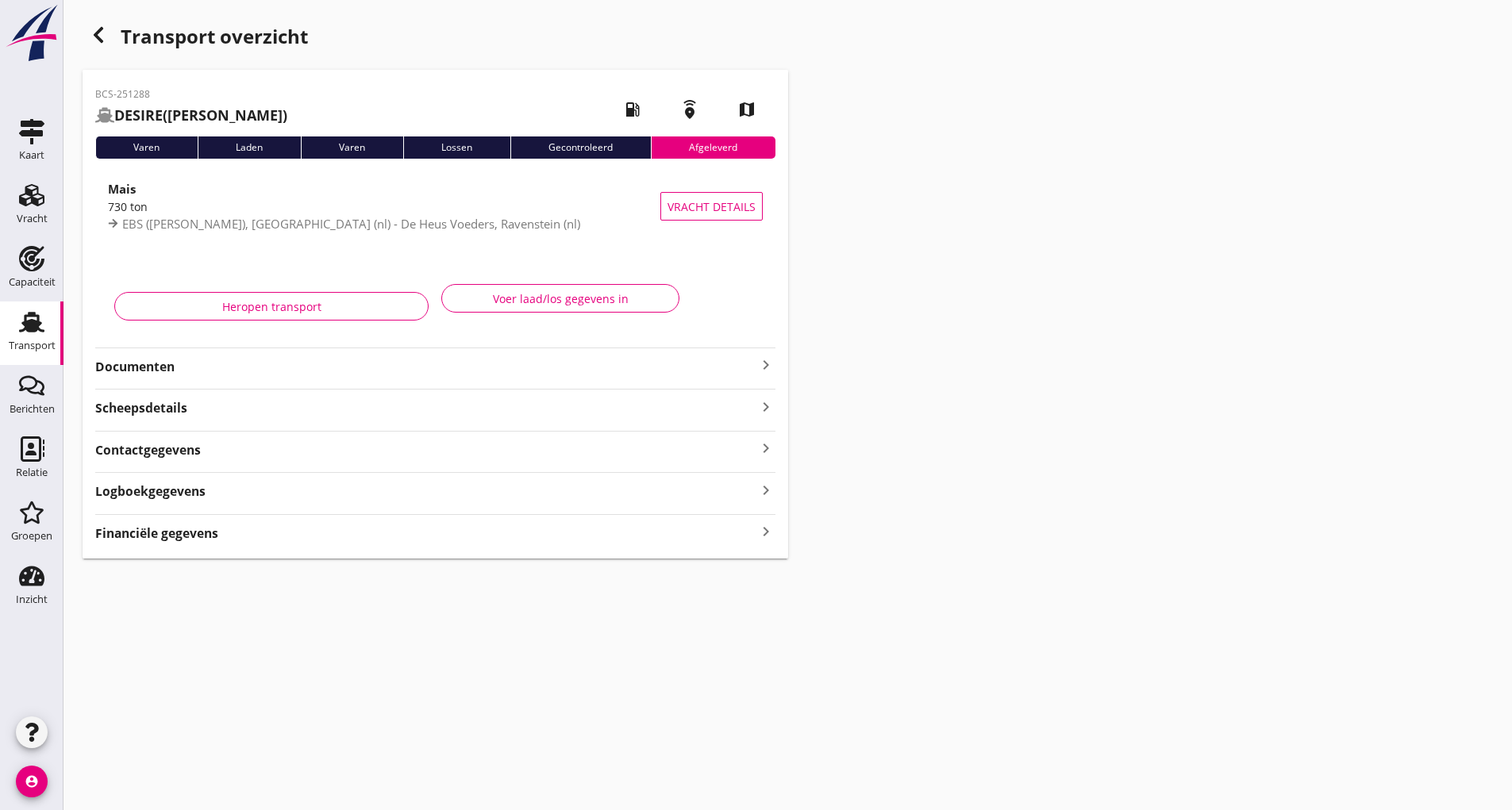
click at [97, 39] on icon "button" at bounding box center [98, 35] width 19 height 19
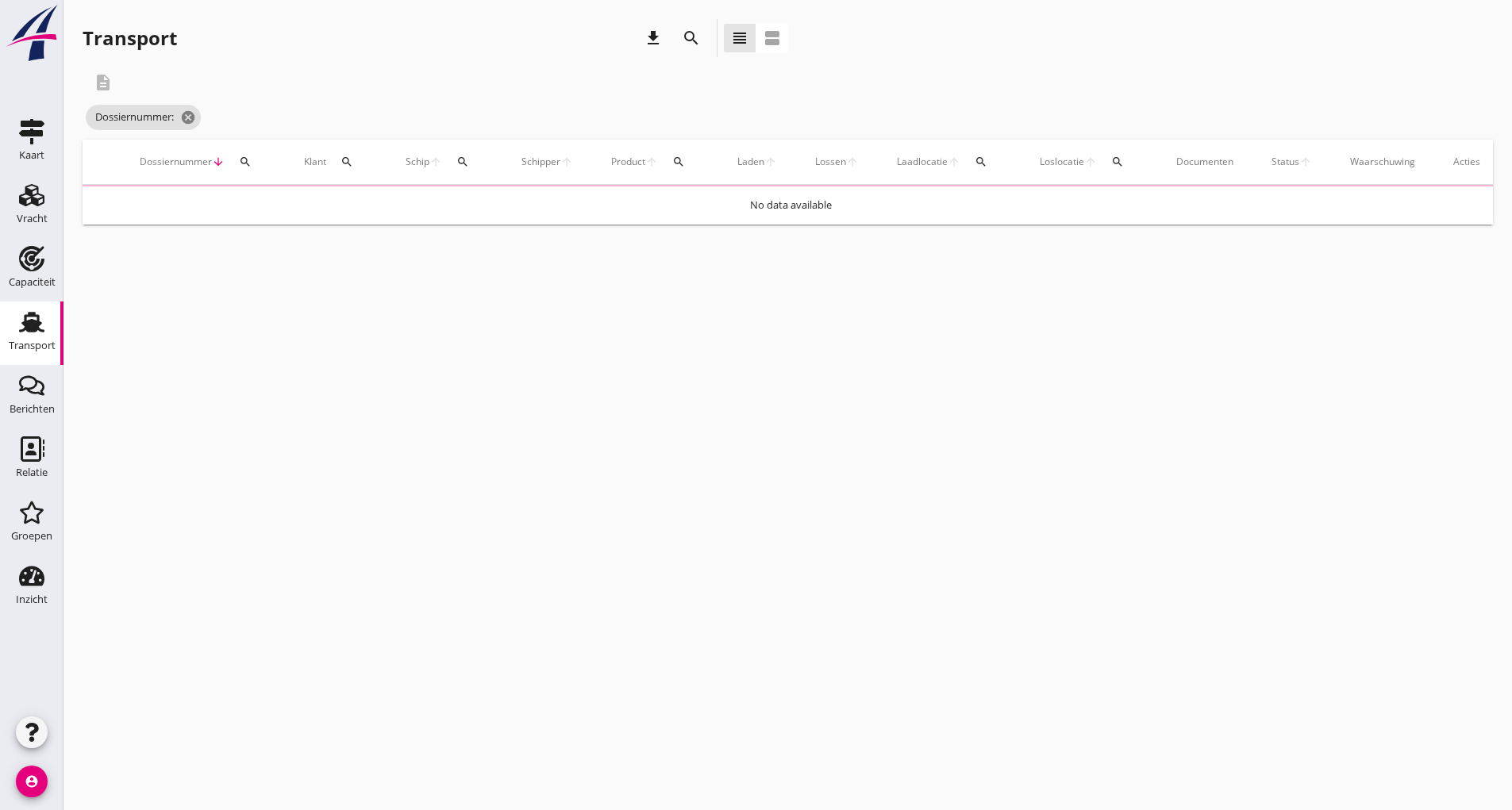
click at [696, 41] on icon "search" at bounding box center [692, 38] width 19 height 19
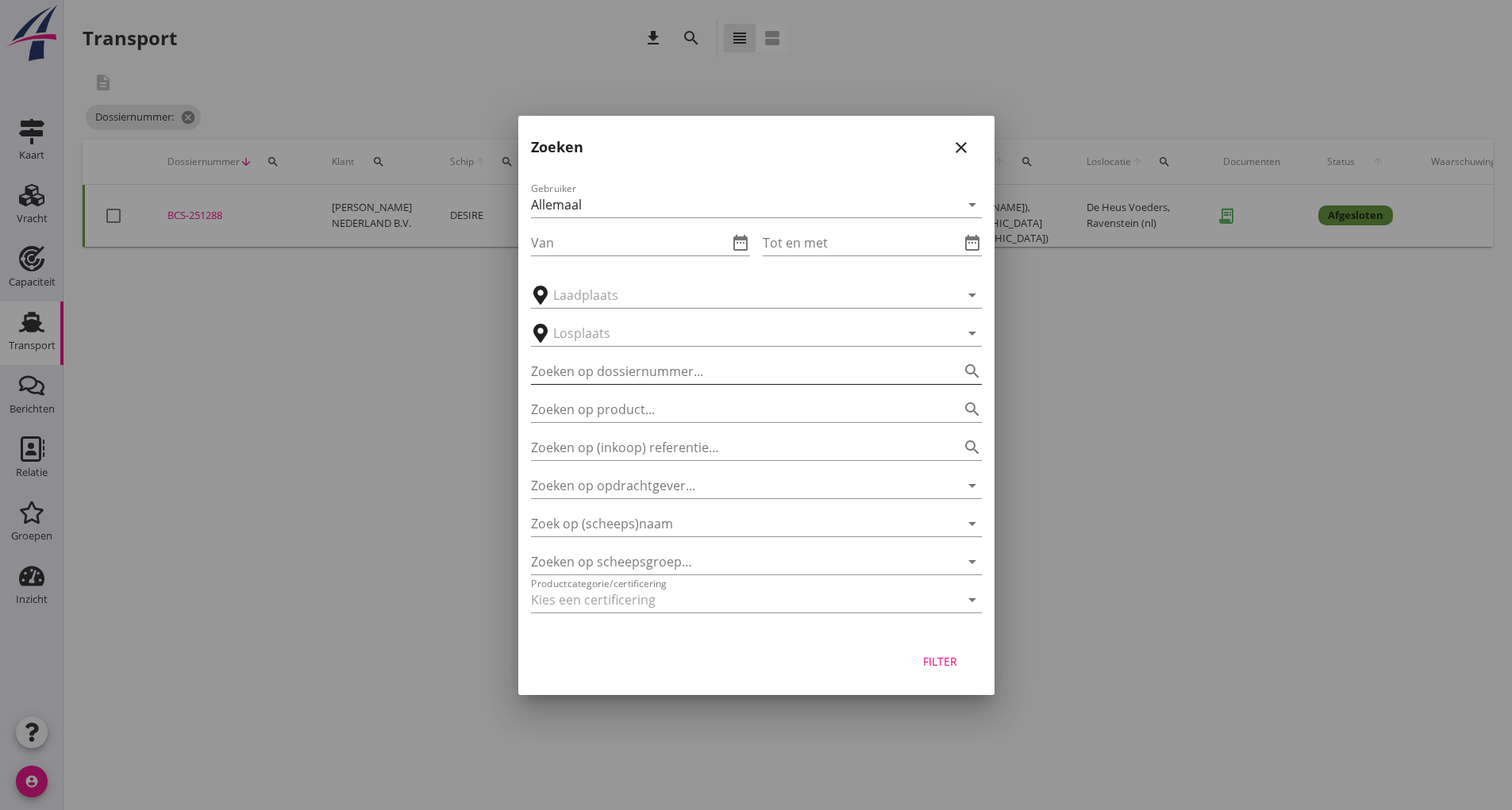
click at [604, 368] on input "Zoeken op dossiernummer..." at bounding box center [734, 372] width 406 height 26
type input "251296"
click at [938, 663] on div "Filter" at bounding box center [940, 661] width 44 height 17
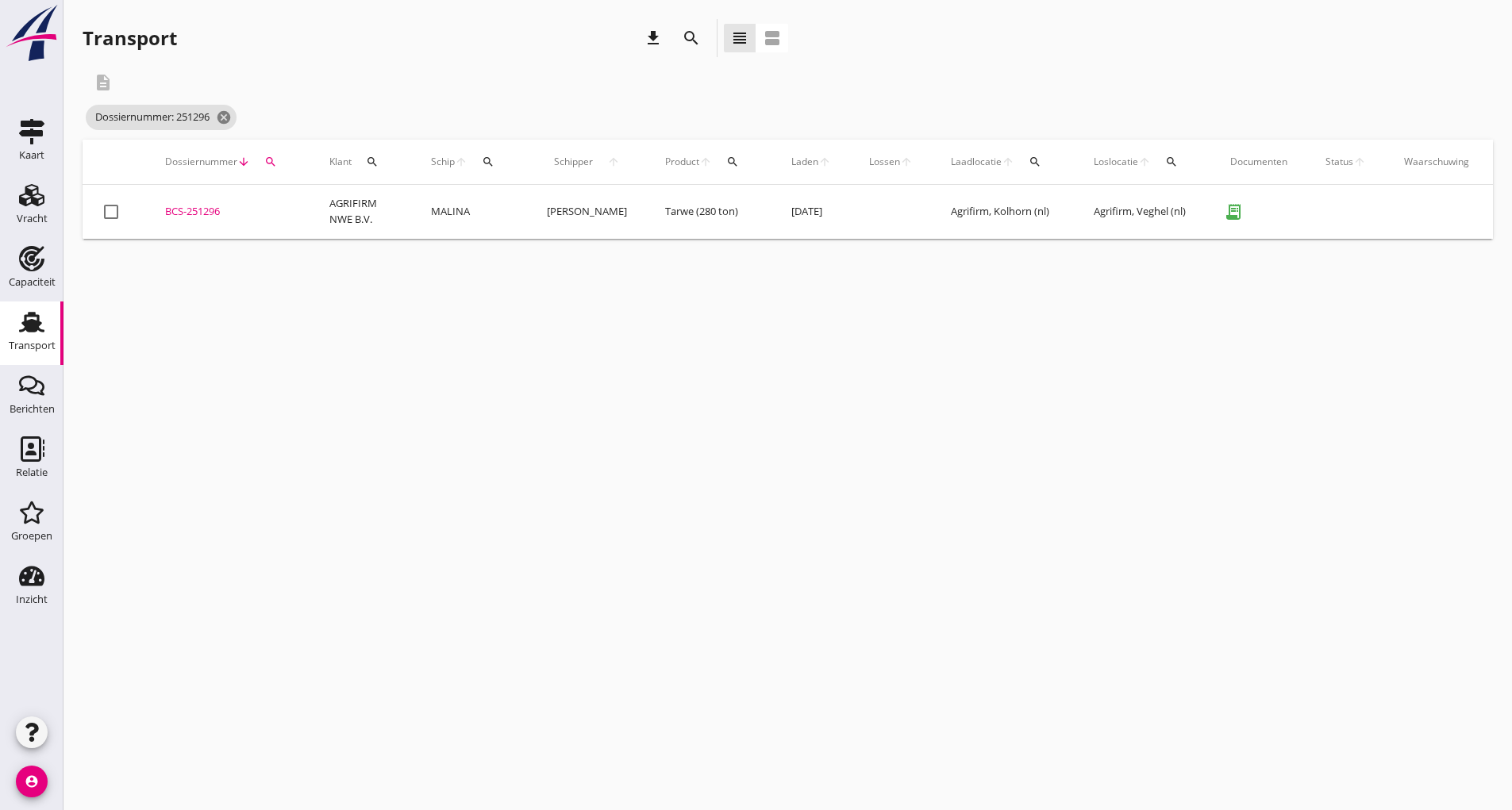
drag, startPoint x: 169, startPoint y: 208, endPoint x: 185, endPoint y: 220, distance: 20.0
click at [169, 207] on div "BCS-251296" at bounding box center [228, 212] width 127 height 16
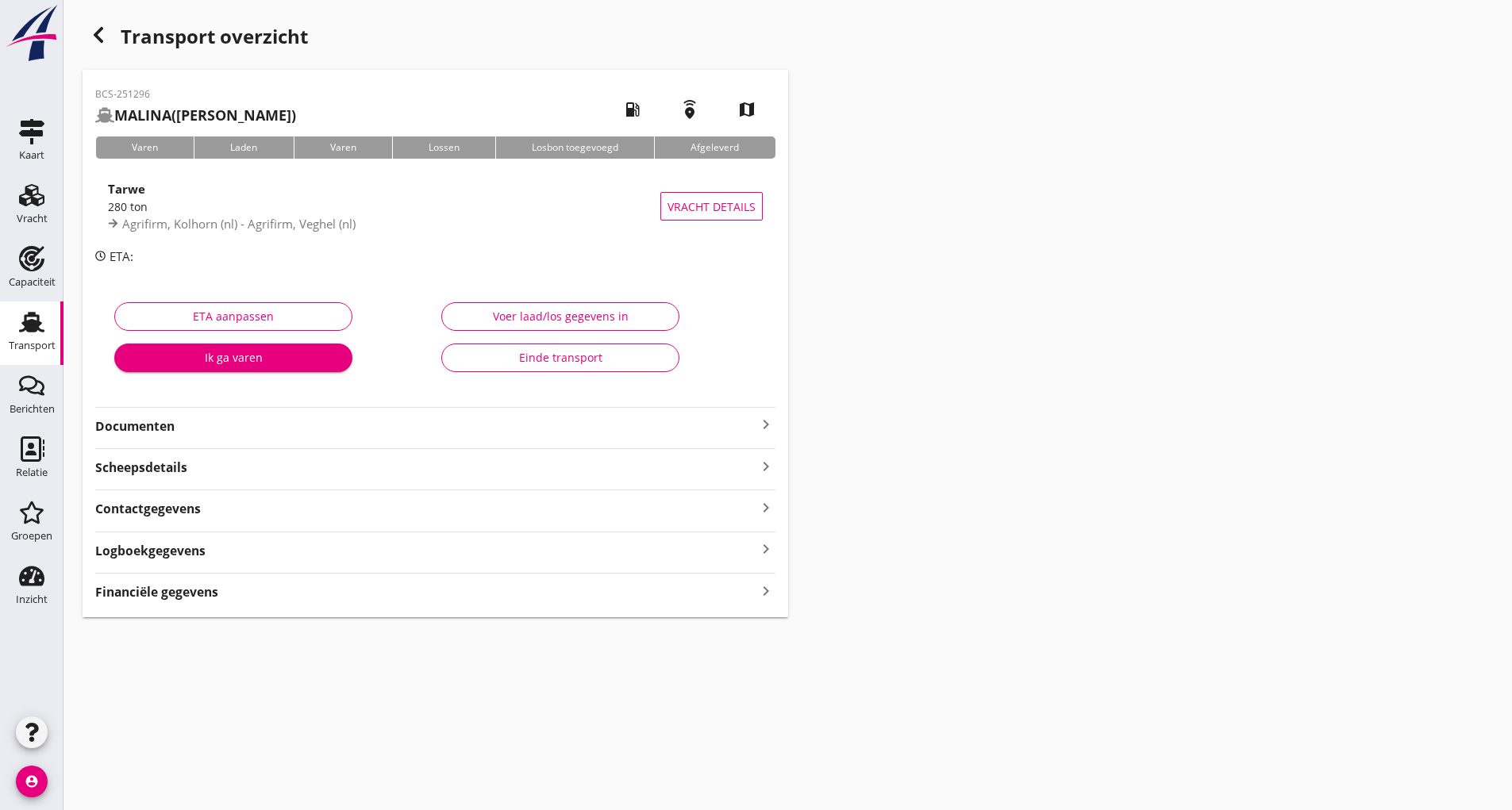
click at [507, 347] on button "Einde transport" at bounding box center [560, 357] width 238 height 28
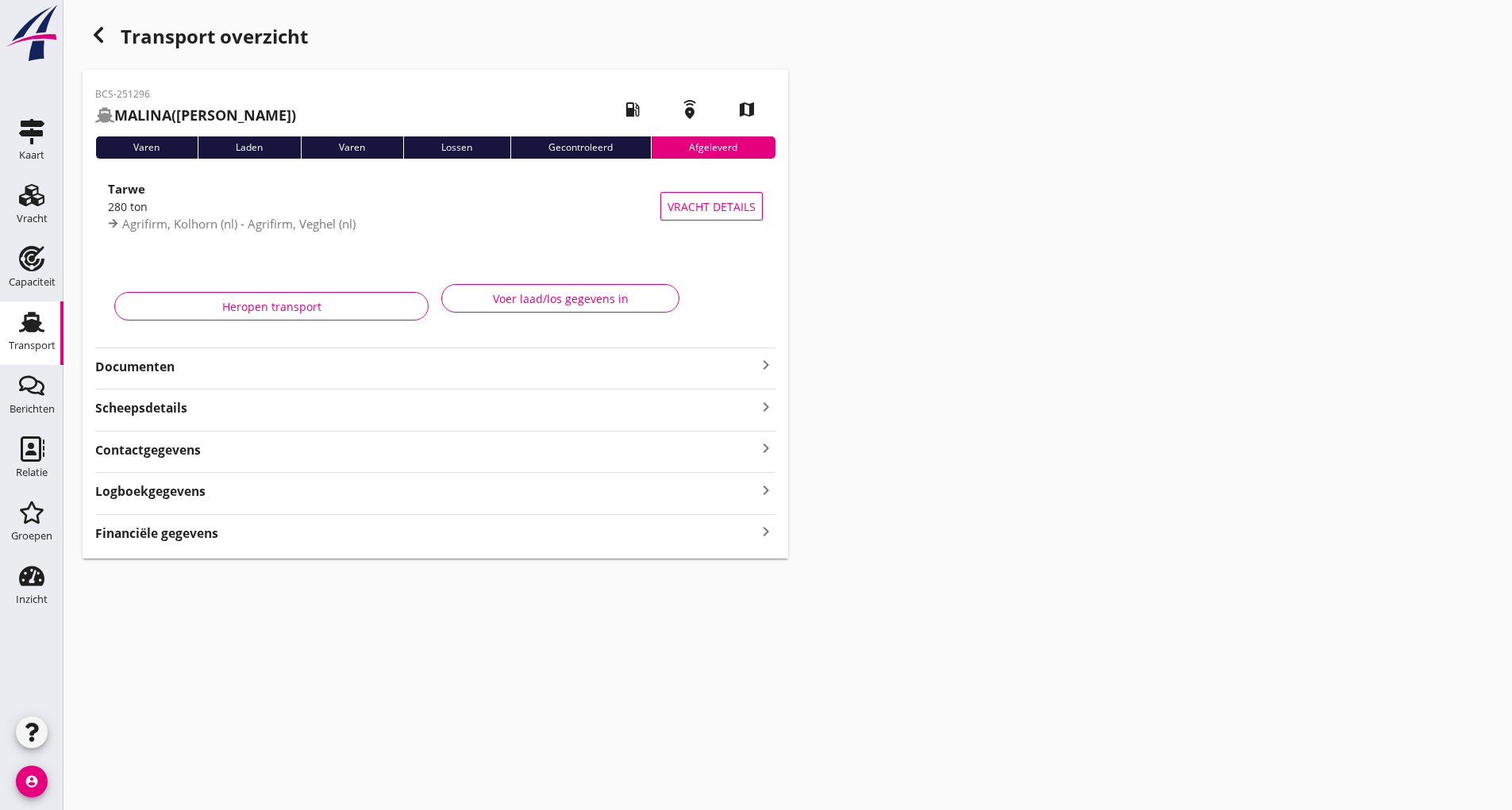
click at [94, 39] on icon "button" at bounding box center [98, 35] width 19 height 19
